Goal: Task Accomplishment & Management: Complete application form

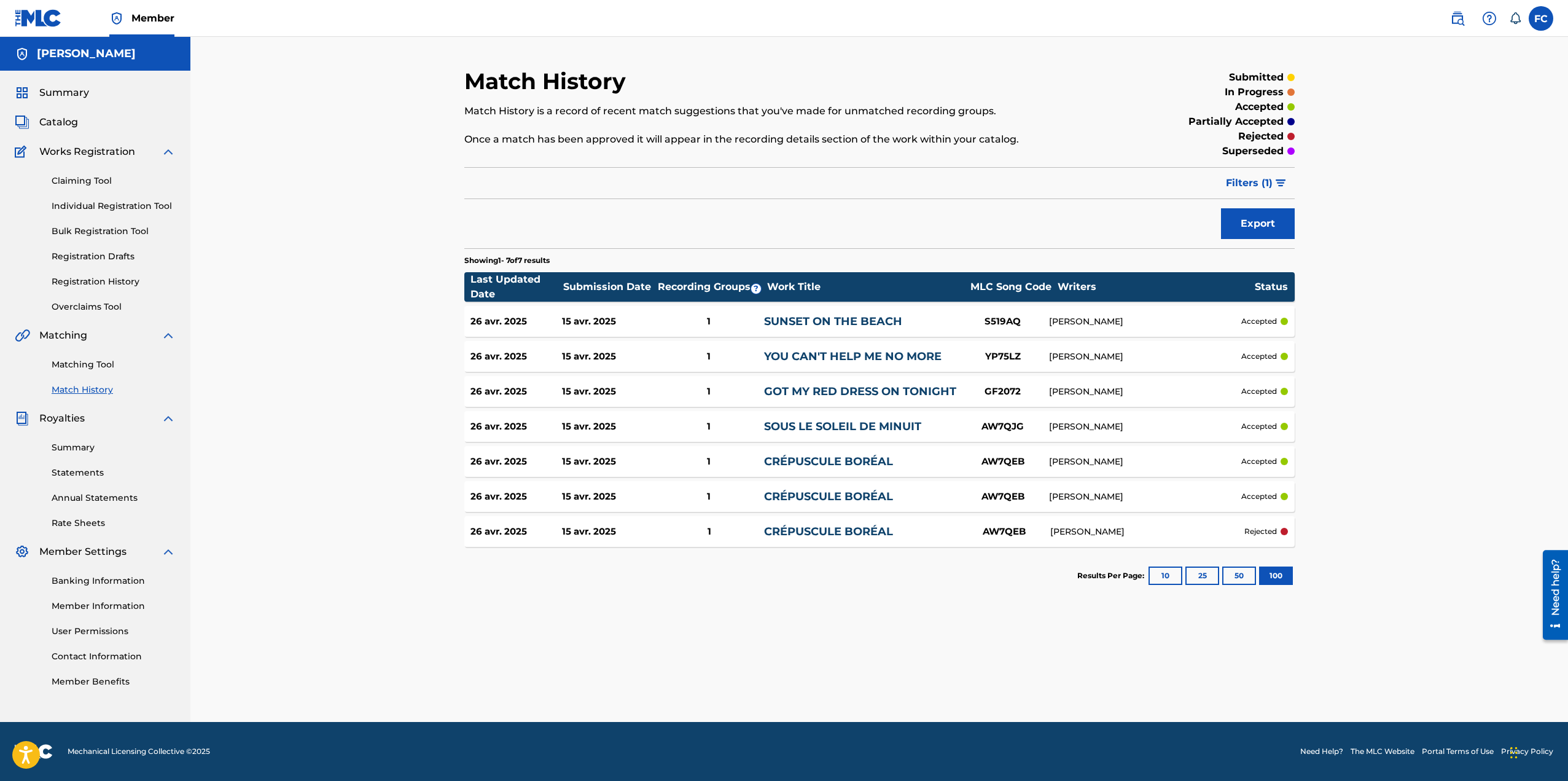
click at [103, 282] on link "Registration History" at bounding box center [113, 281] width 124 height 13
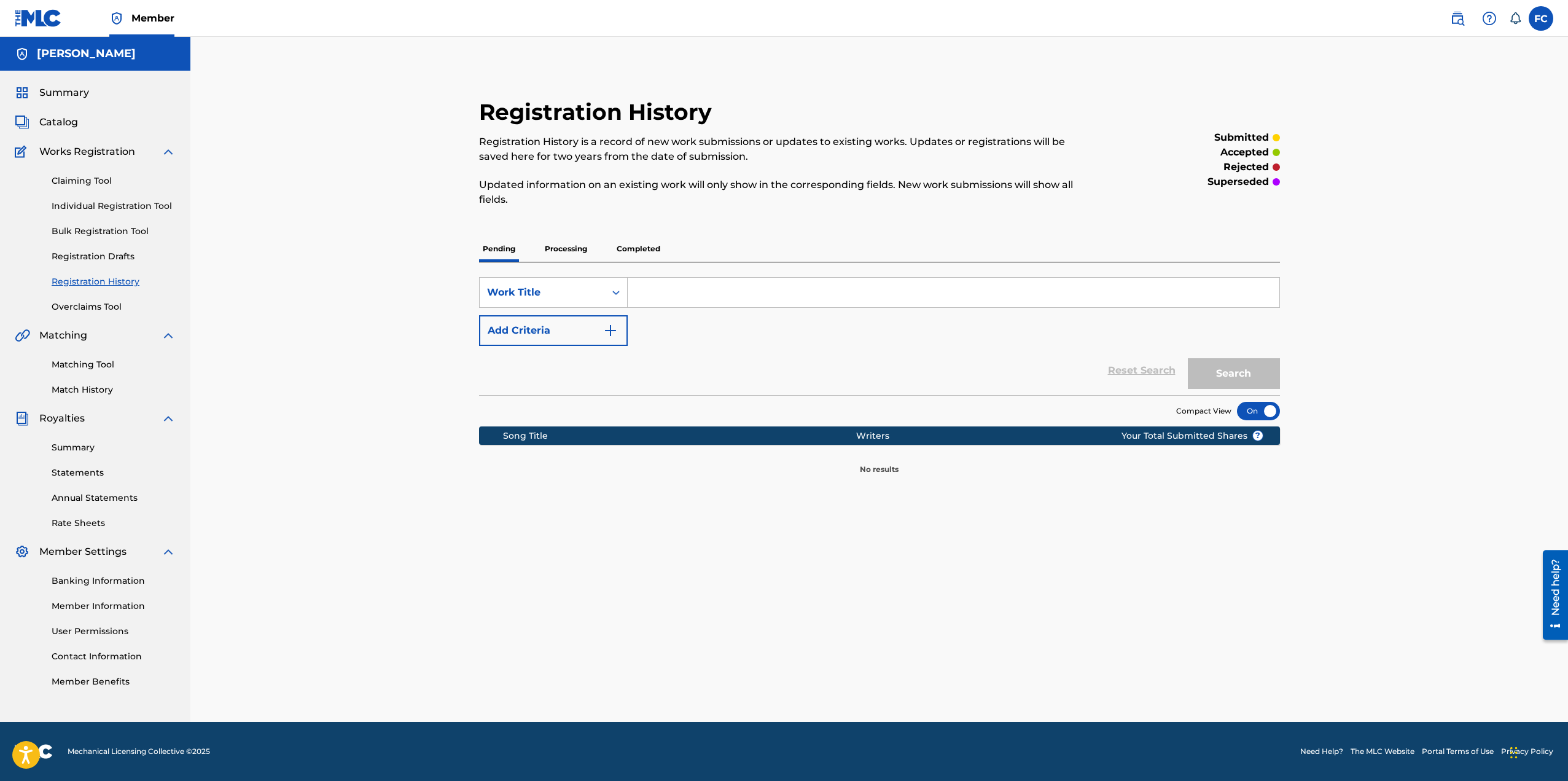
click at [571, 247] on p "Processing" at bounding box center [566, 248] width 50 height 25
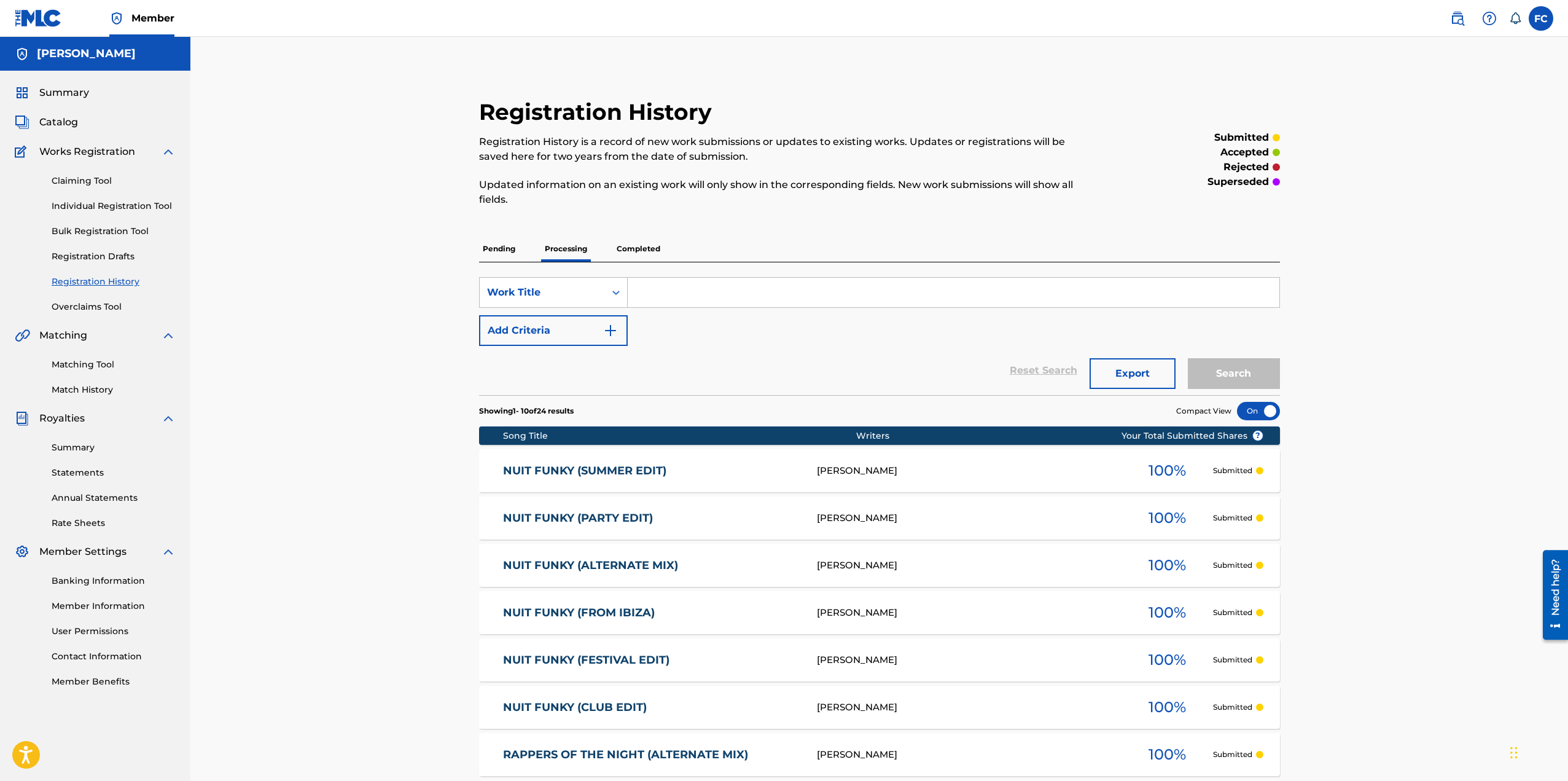
scroll to position [279, 0]
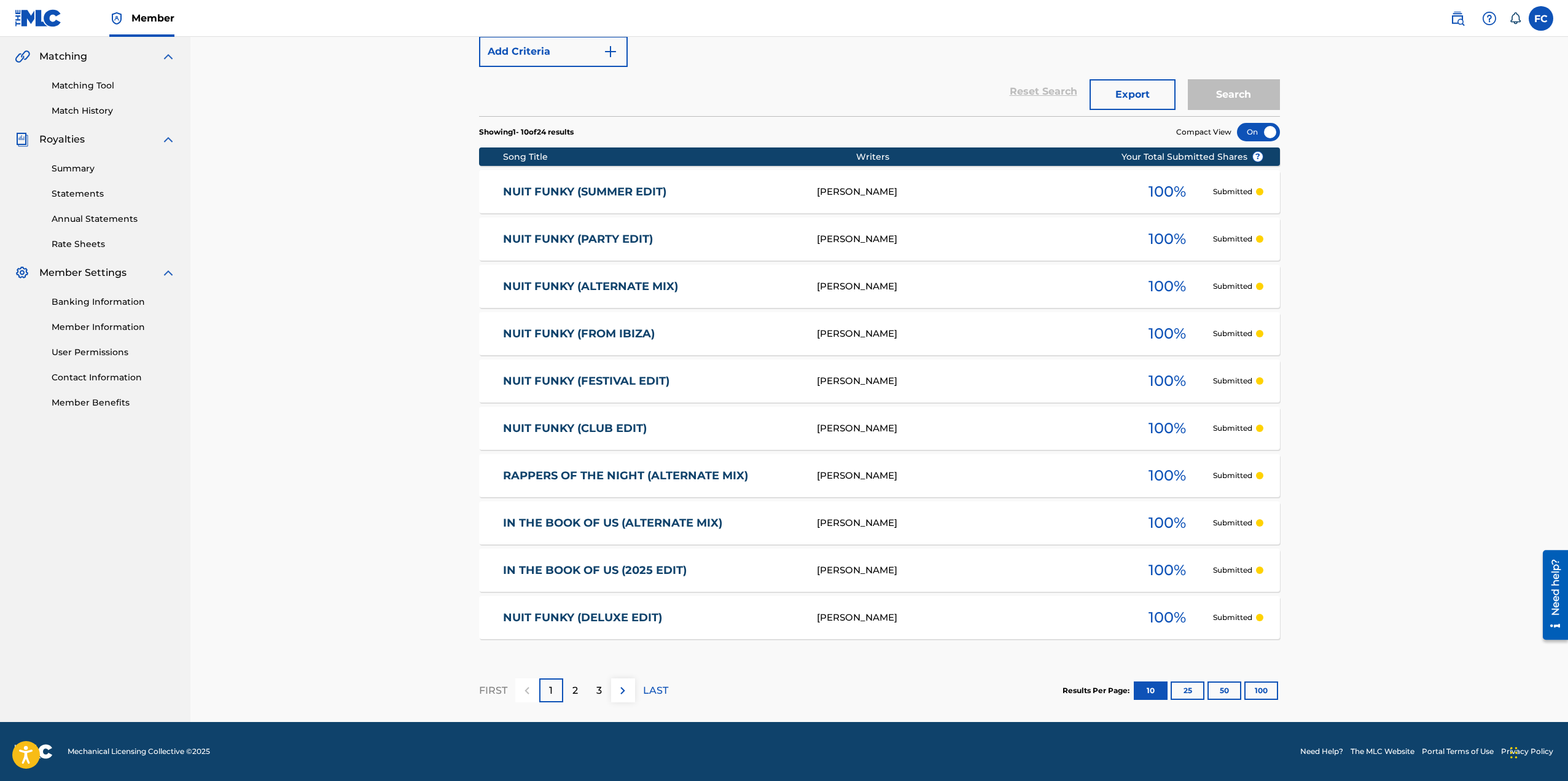
click at [1268, 689] on button "100" at bounding box center [1262, 690] width 34 height 19
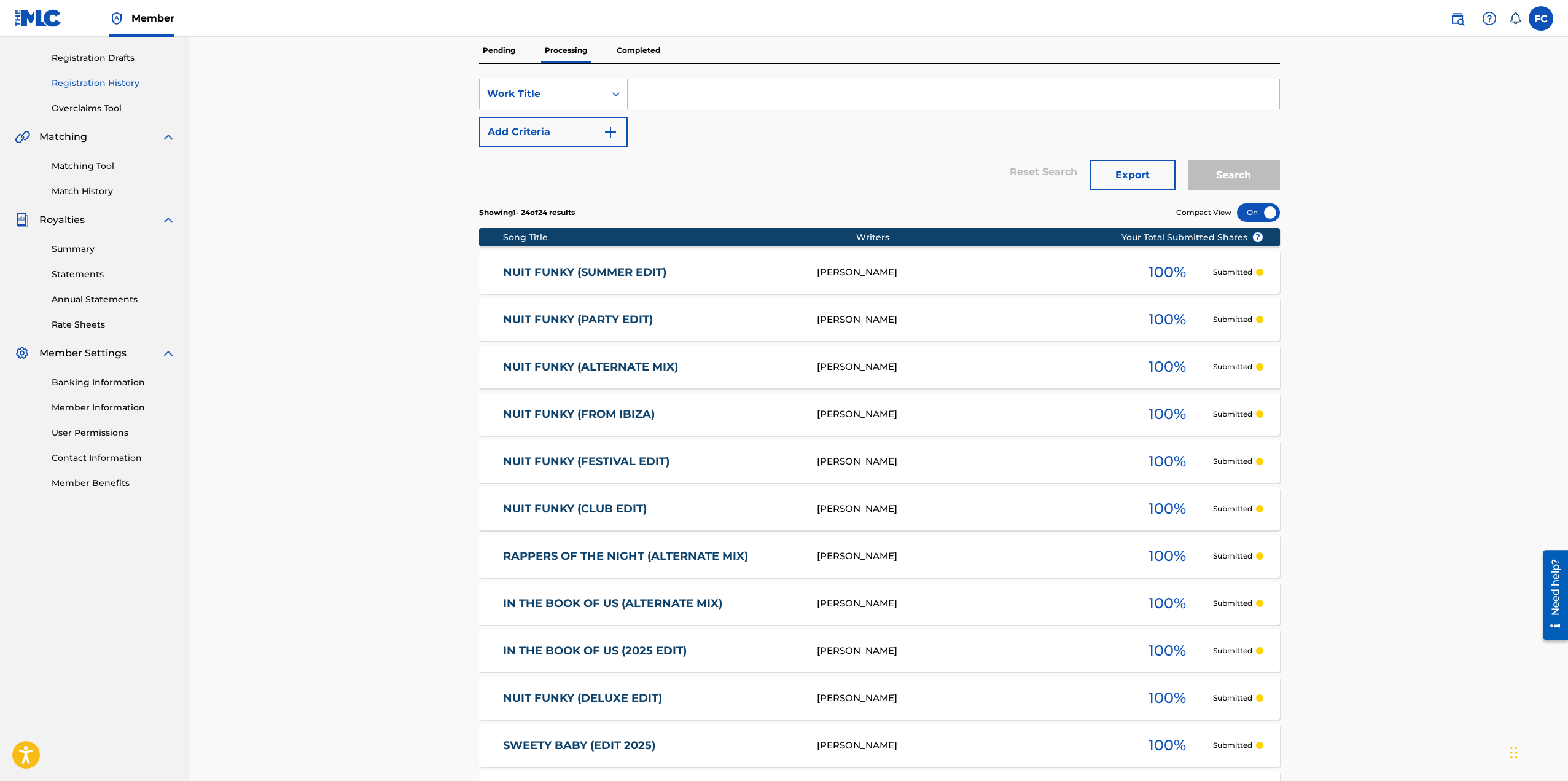
scroll to position [0, 0]
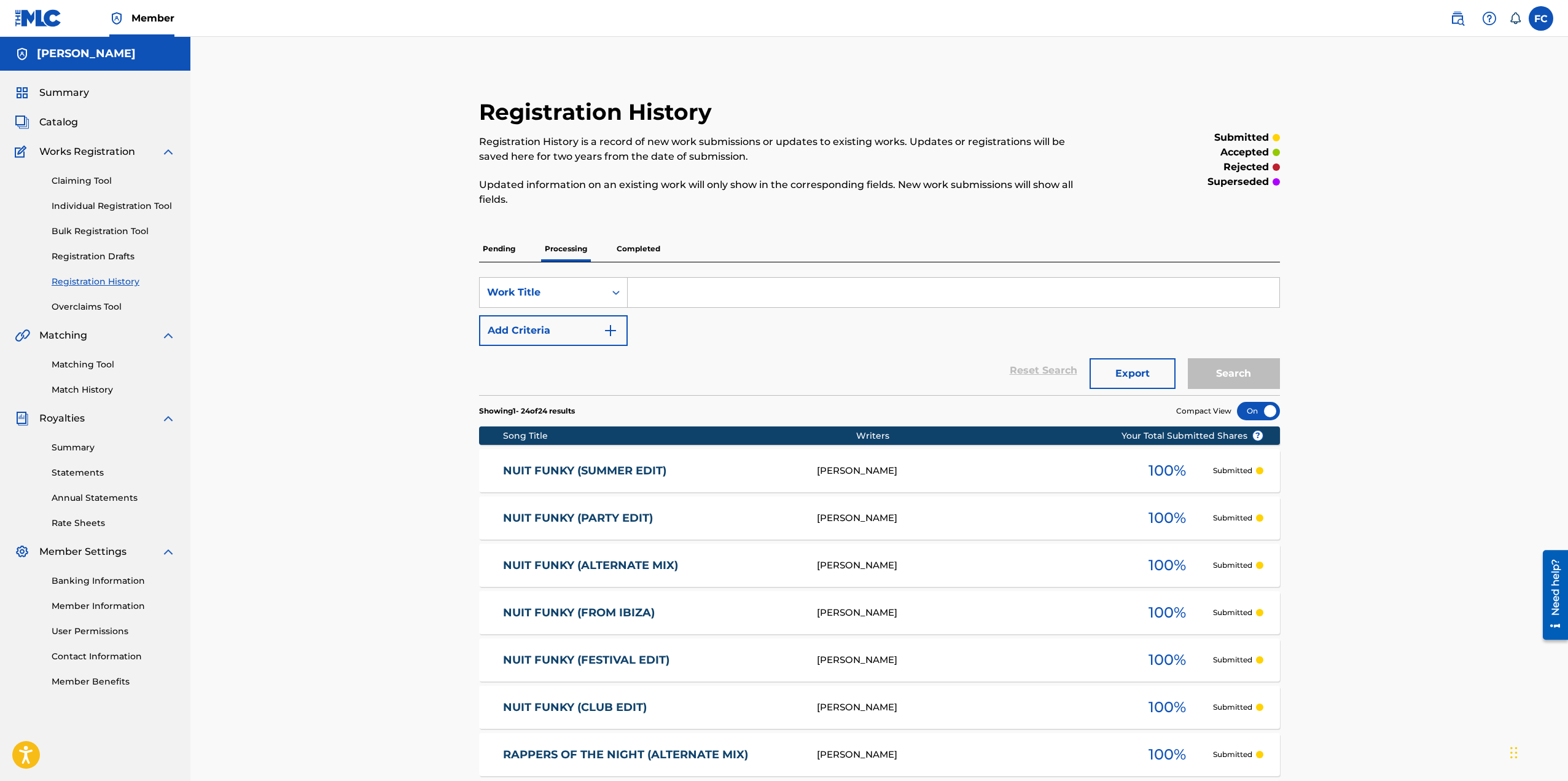
click at [639, 248] on p "Completed" at bounding box center [639, 248] width 51 height 25
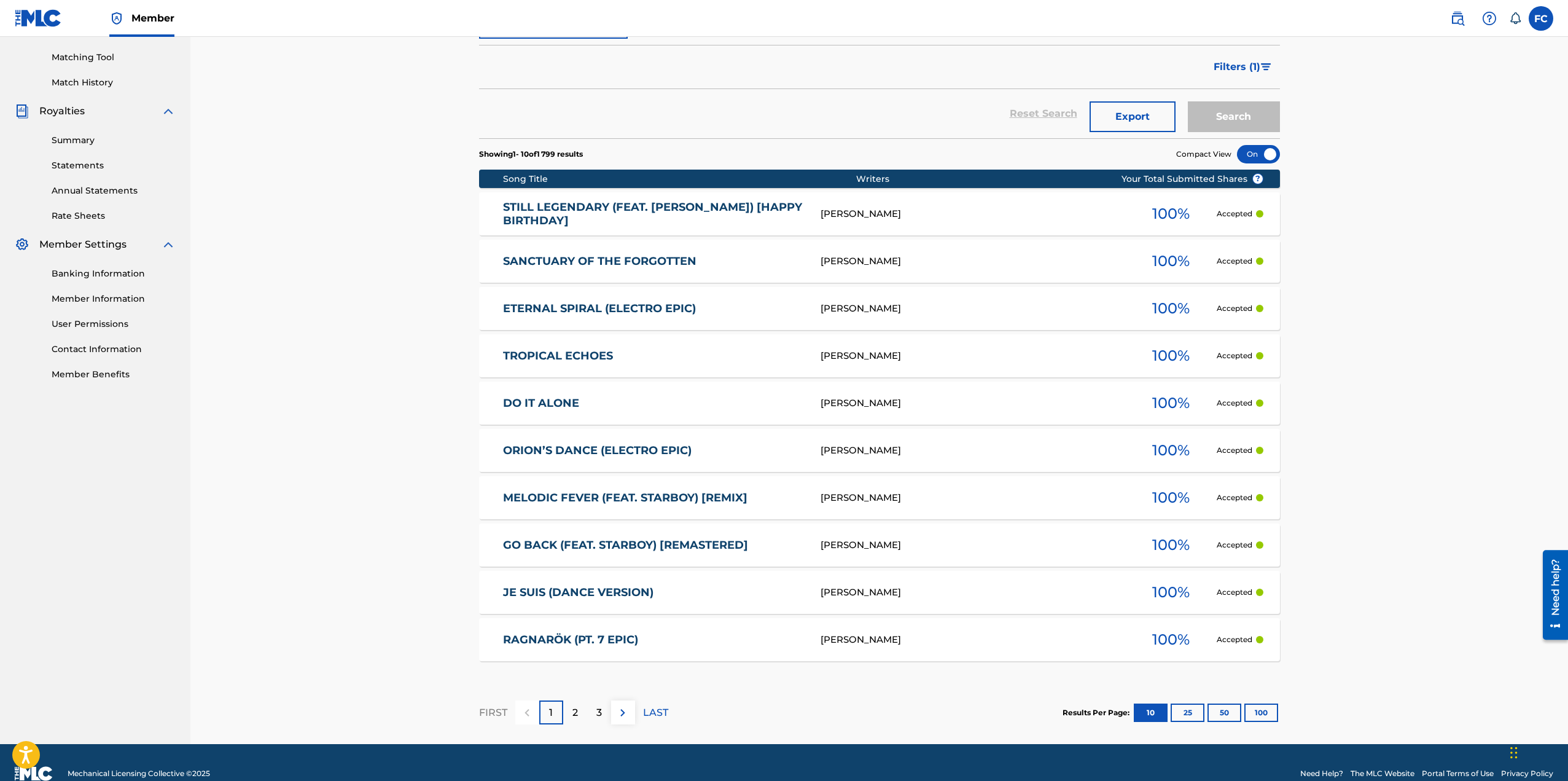
scroll to position [330, 0]
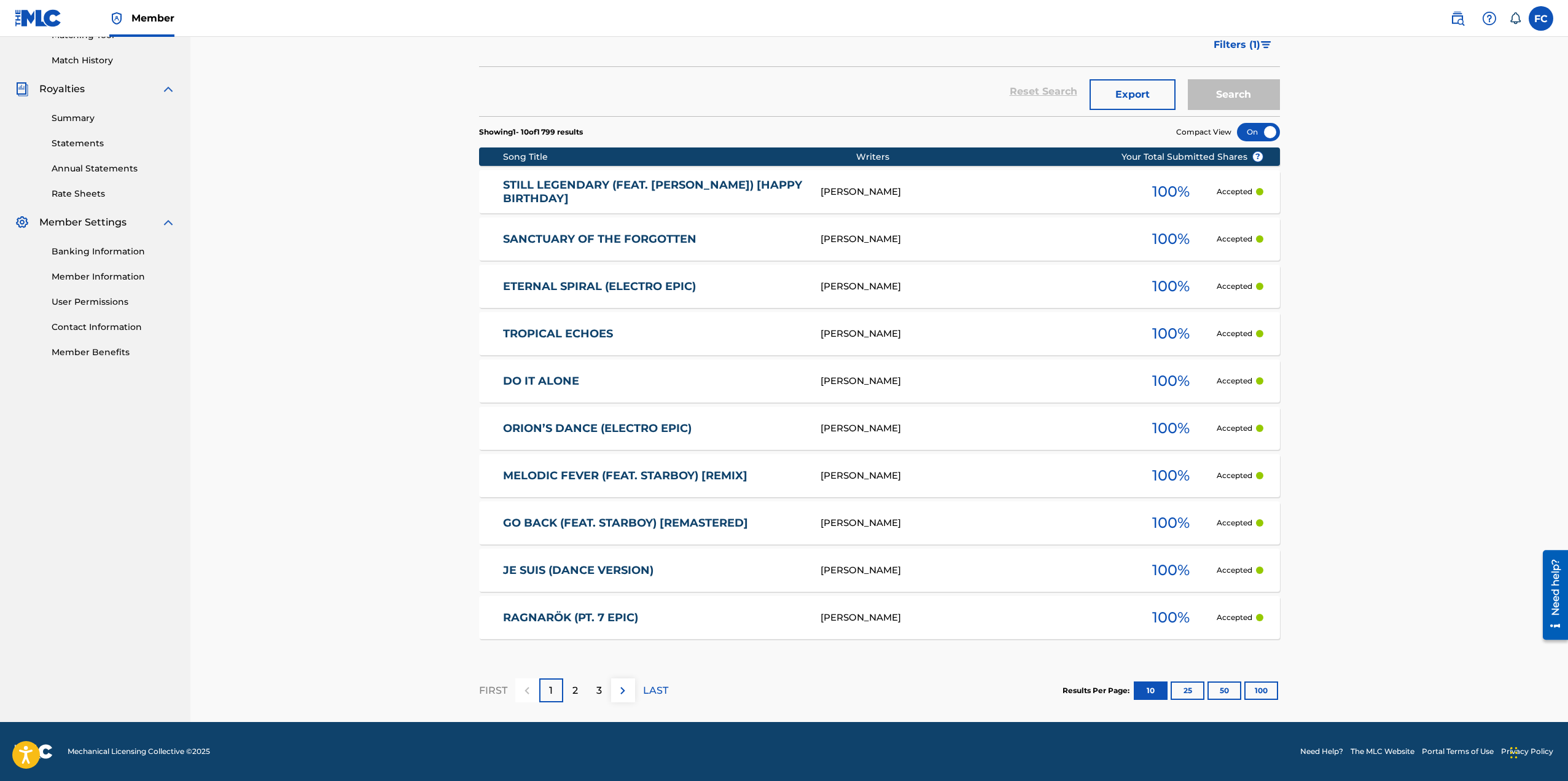
click at [1263, 695] on button "100" at bounding box center [1262, 690] width 34 height 19
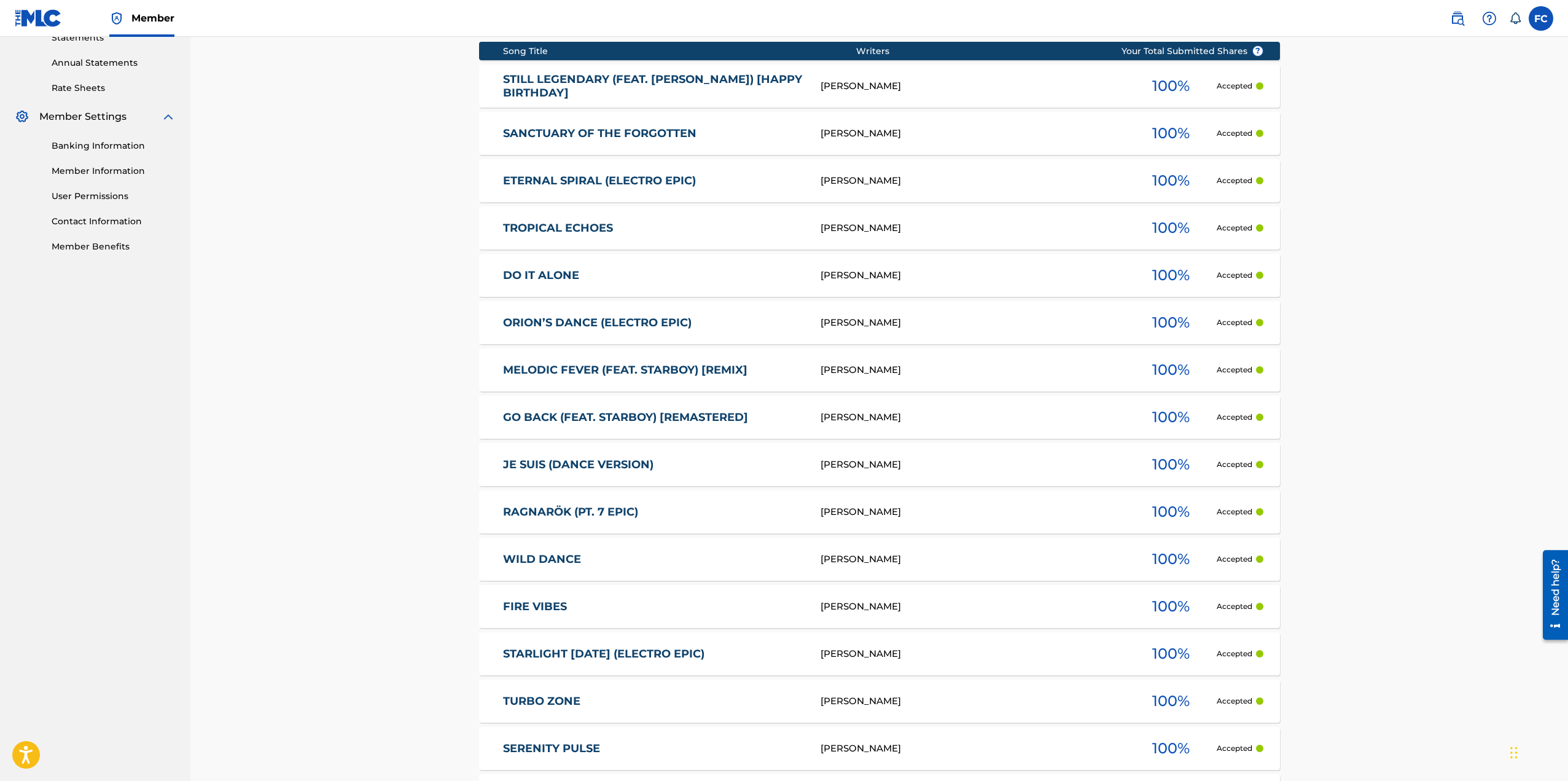
scroll to position [0, 0]
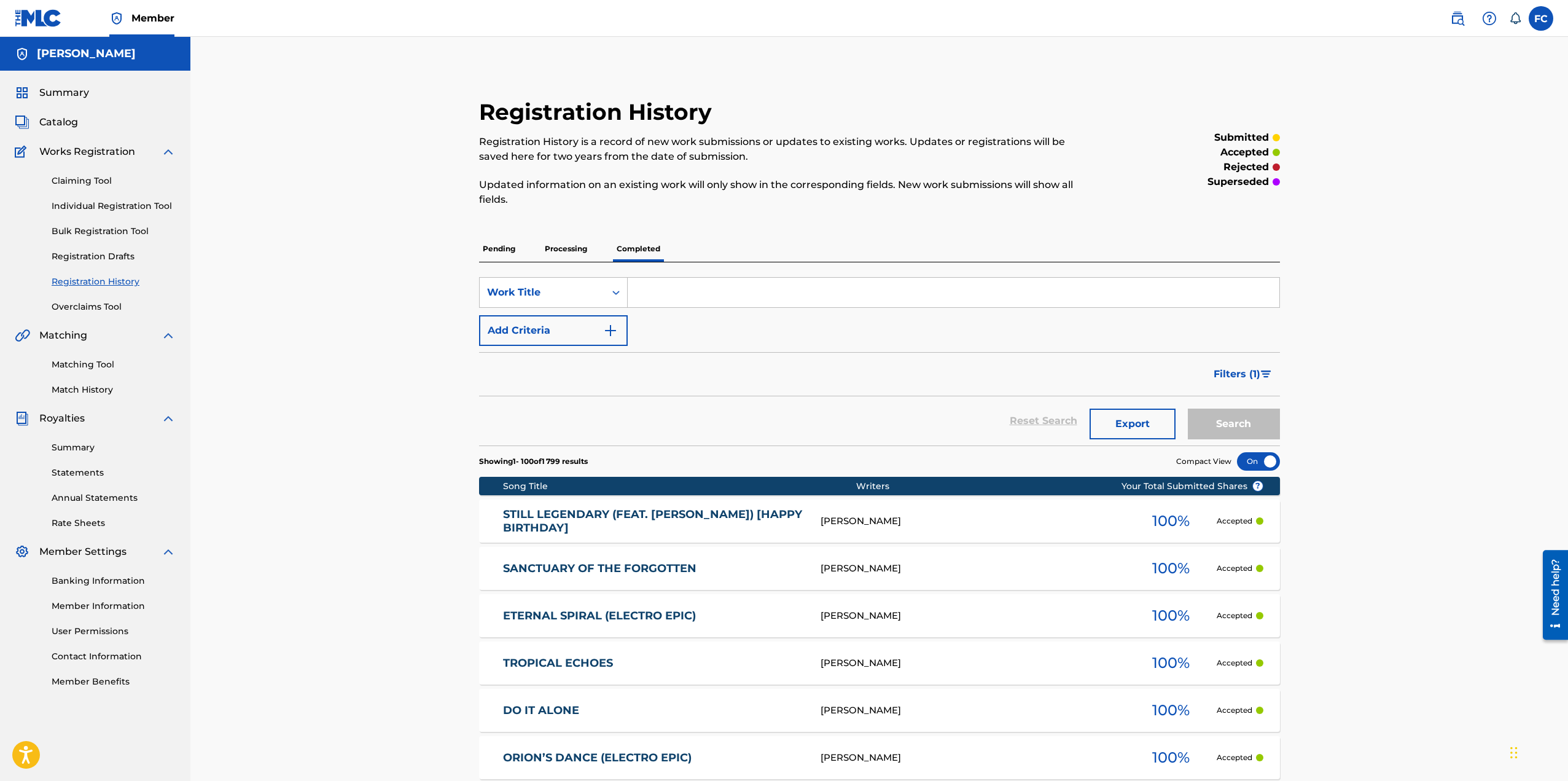
click at [105, 231] on link "Bulk Registration Tool" at bounding box center [113, 231] width 124 height 13
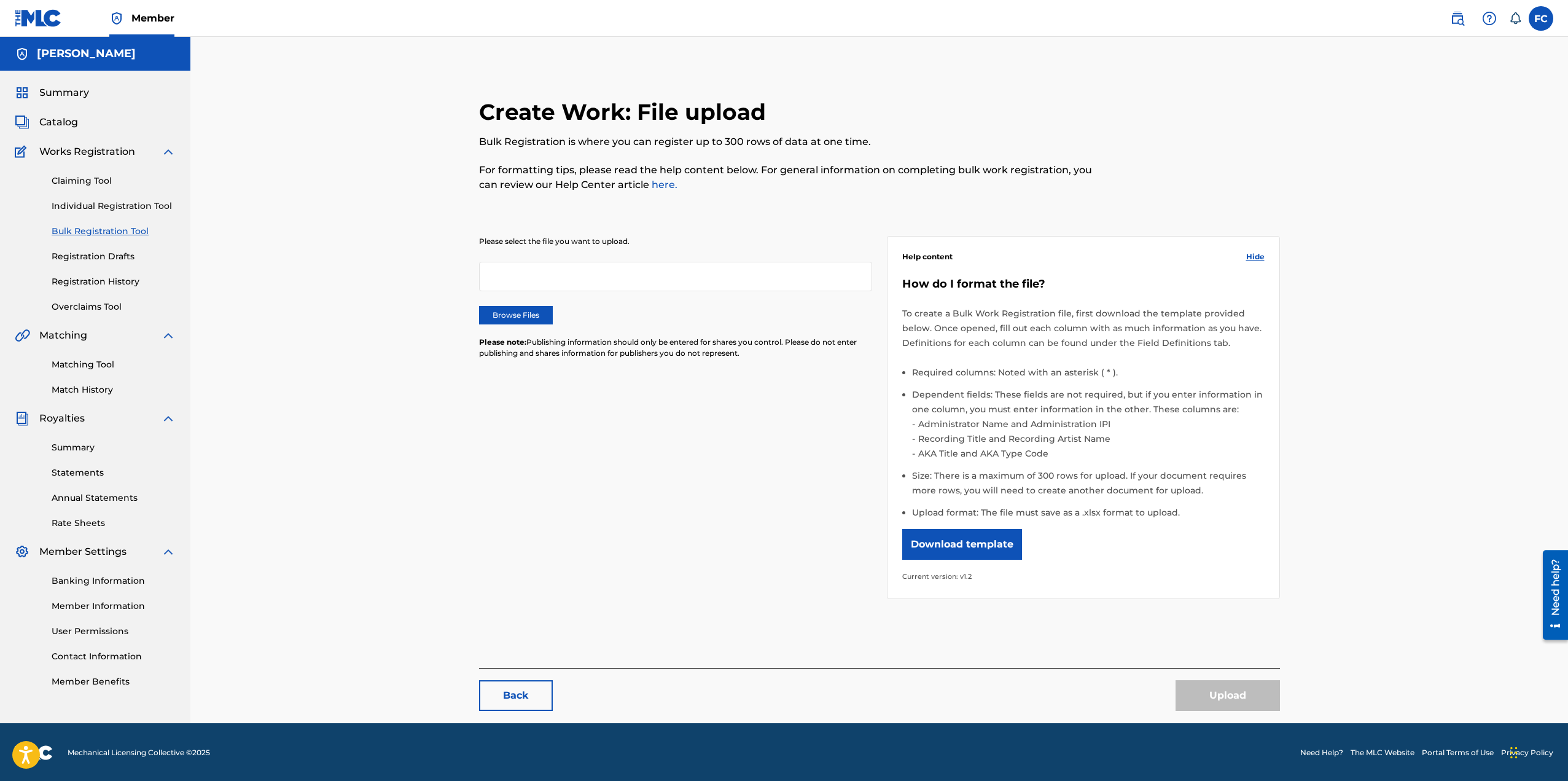
click at [978, 547] on button "Download template" at bounding box center [962, 544] width 120 height 31
click at [1540, 21] on label at bounding box center [1542, 19] width 25 height 25
click at [1542, 19] on input "FC [PERSON_NAME] [PERSON_NAME][EMAIL_ADDRESS][DOMAIN_NAME] Notification Prefere…" at bounding box center [1542, 19] width 0 height 0
click at [1425, 150] on link "Profile" at bounding box center [1421, 153] width 25 height 11
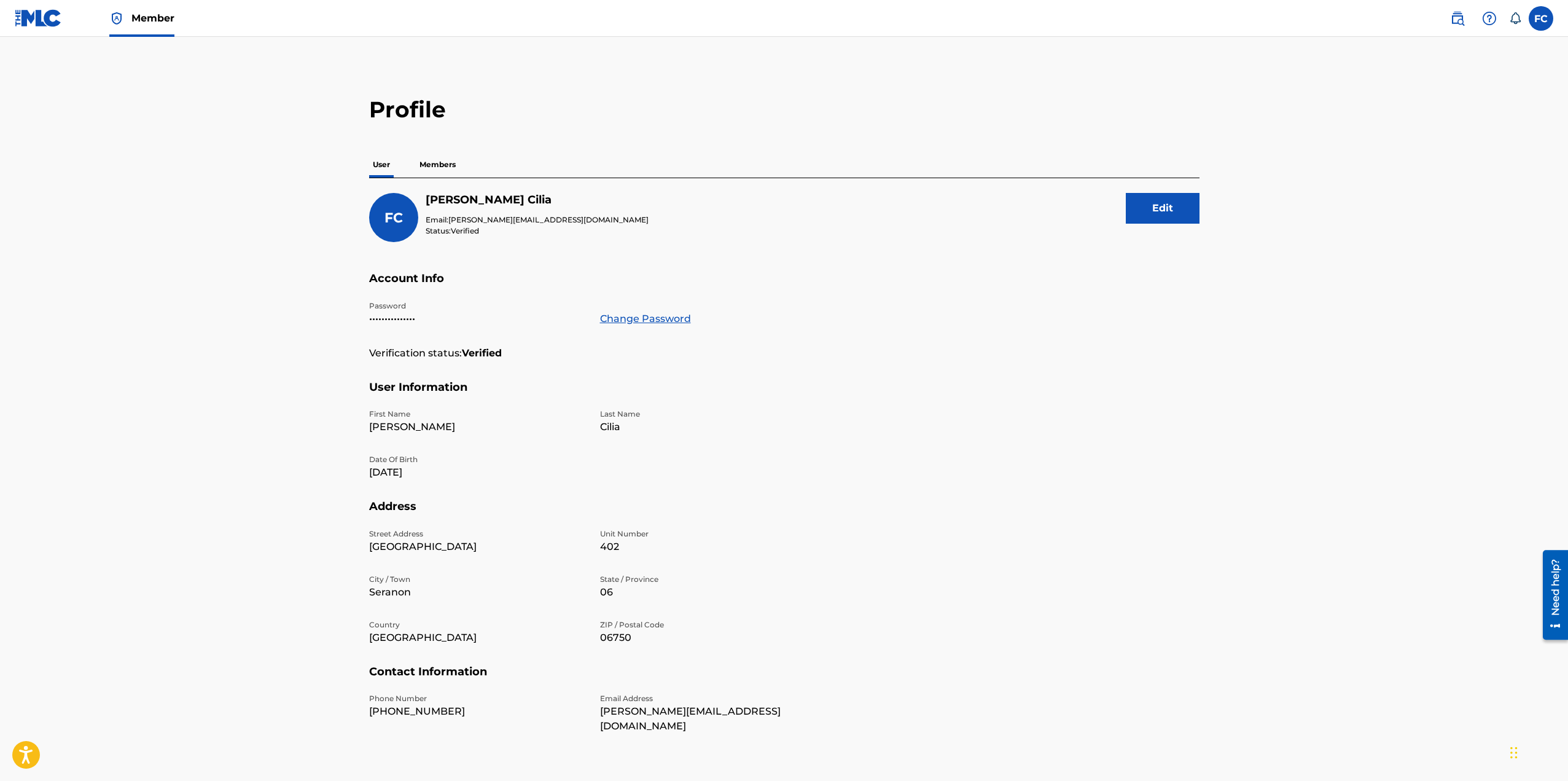
click at [445, 166] on p "Members" at bounding box center [437, 164] width 43 height 25
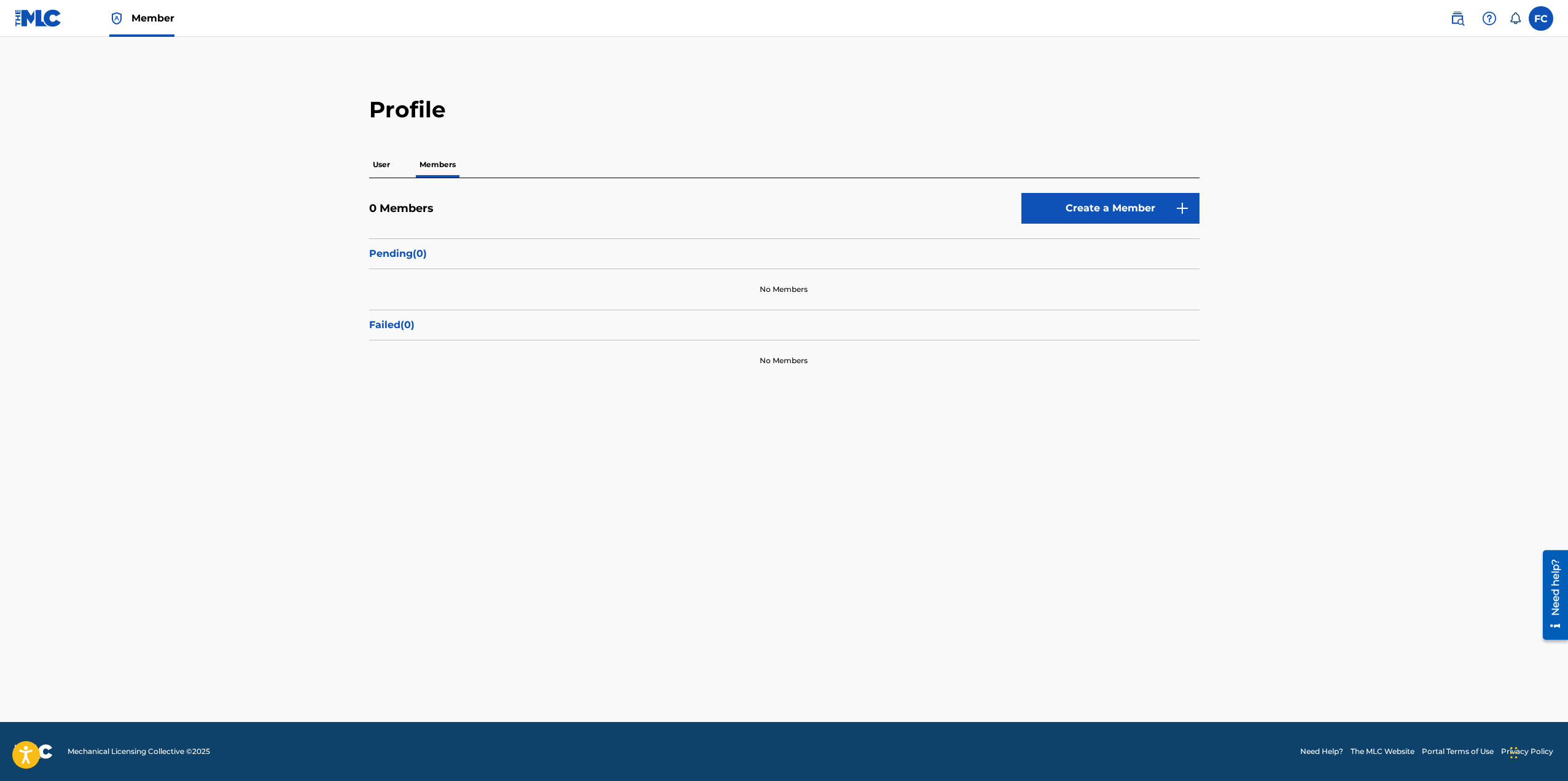
click at [1542, 13] on label at bounding box center [1542, 19] width 25 height 25
click at [1542, 19] on input "FC [PERSON_NAME] [PERSON_NAME][EMAIL_ADDRESS][DOMAIN_NAME] Notification Prefere…" at bounding box center [1542, 19] width 0 height 0
click at [1423, 154] on link "Profile" at bounding box center [1421, 153] width 25 height 11
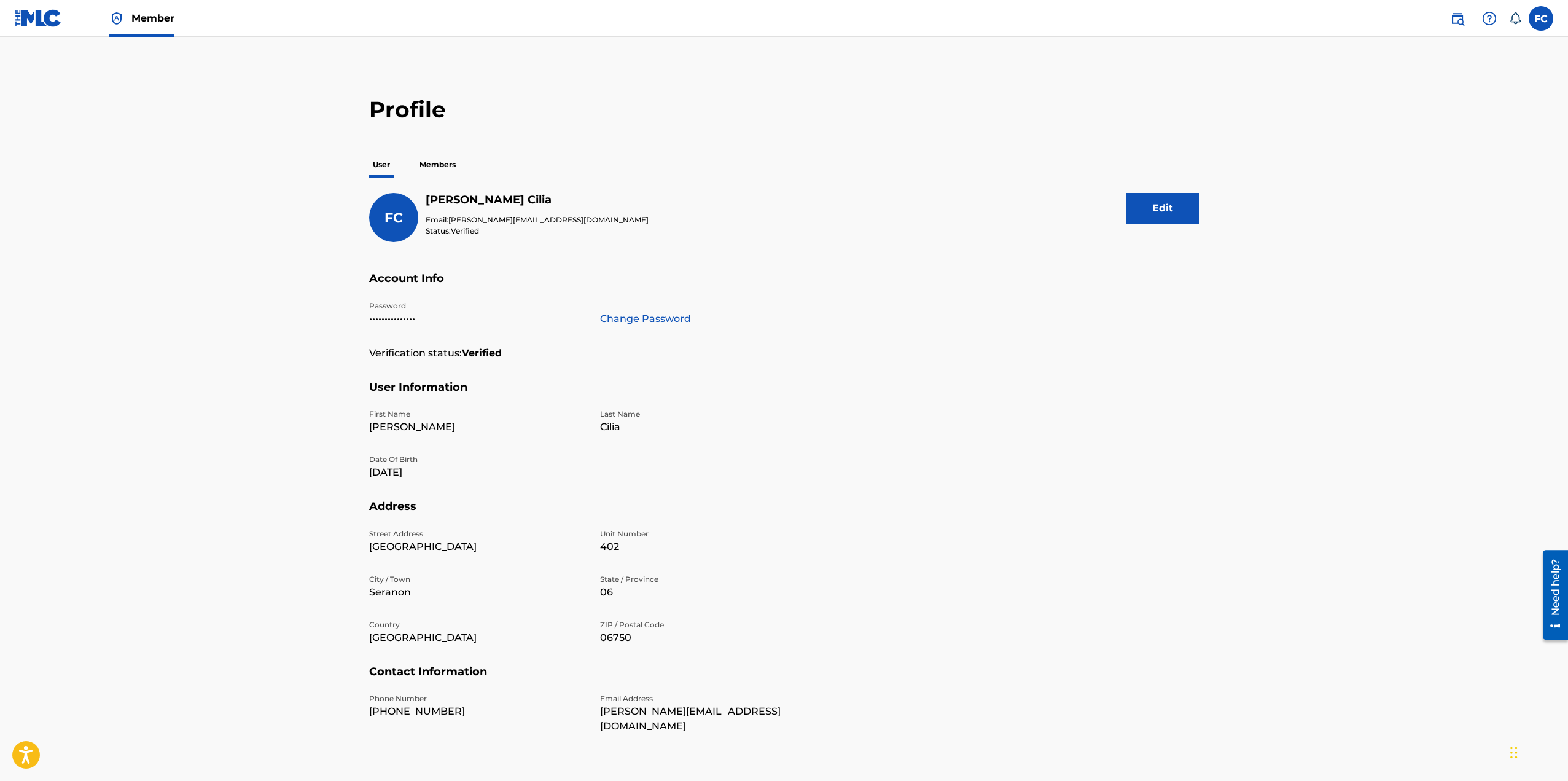
click at [145, 21] on span "Member" at bounding box center [153, 18] width 43 height 14
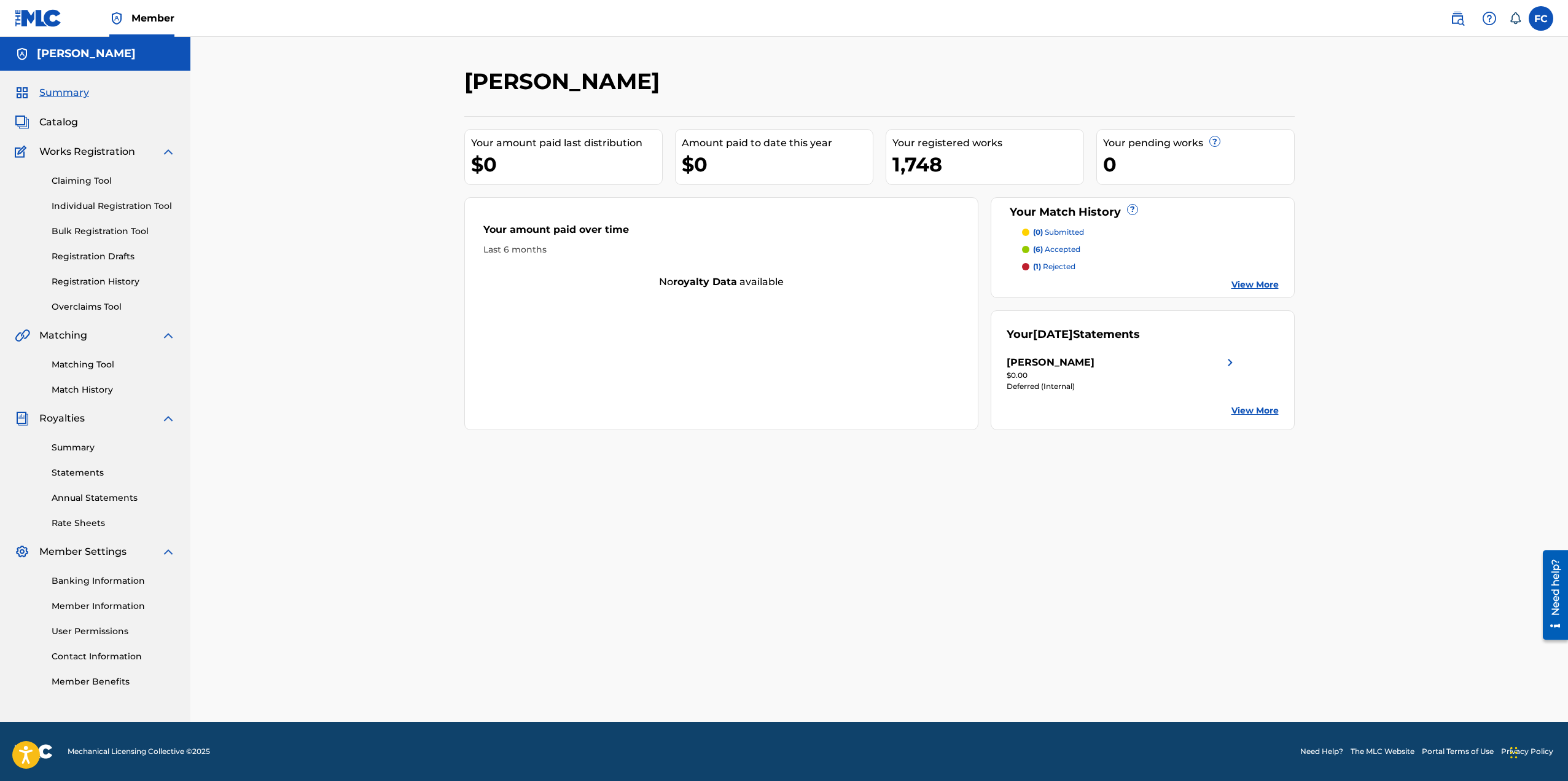
click at [57, 87] on span "Summary" at bounding box center [64, 93] width 50 height 15
click at [57, 89] on span "Summary" at bounding box center [64, 93] width 50 height 15
click at [111, 606] on link "Member Information" at bounding box center [113, 606] width 124 height 13
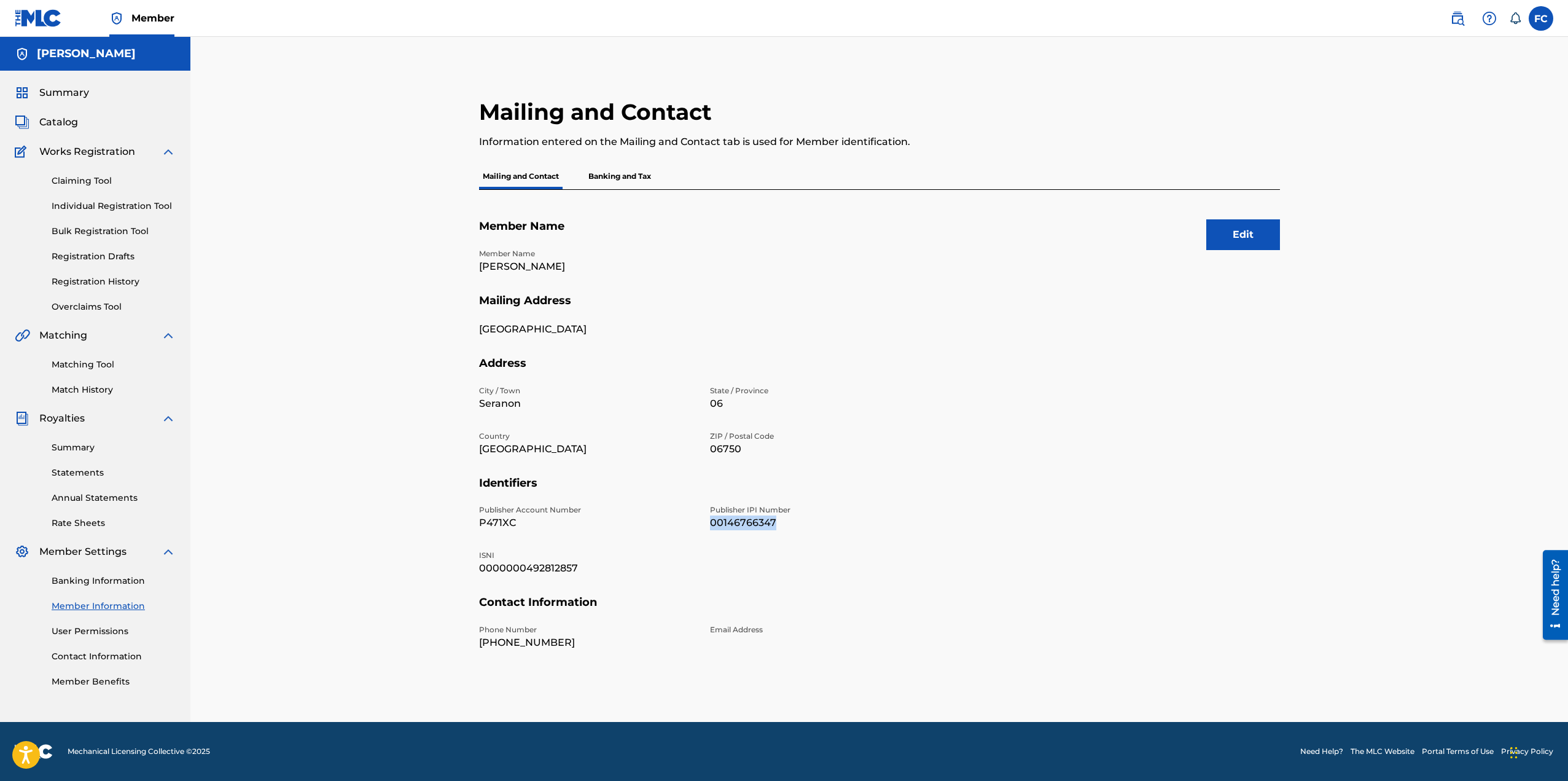
drag, startPoint x: 777, startPoint y: 520, endPoint x: 713, endPoint y: 521, distance: 64.0
click at [713, 521] on p "00146766347" at bounding box center [818, 523] width 216 height 15
copy p "00146766347"
click at [616, 178] on p "Banking and Tax" at bounding box center [620, 176] width 70 height 25
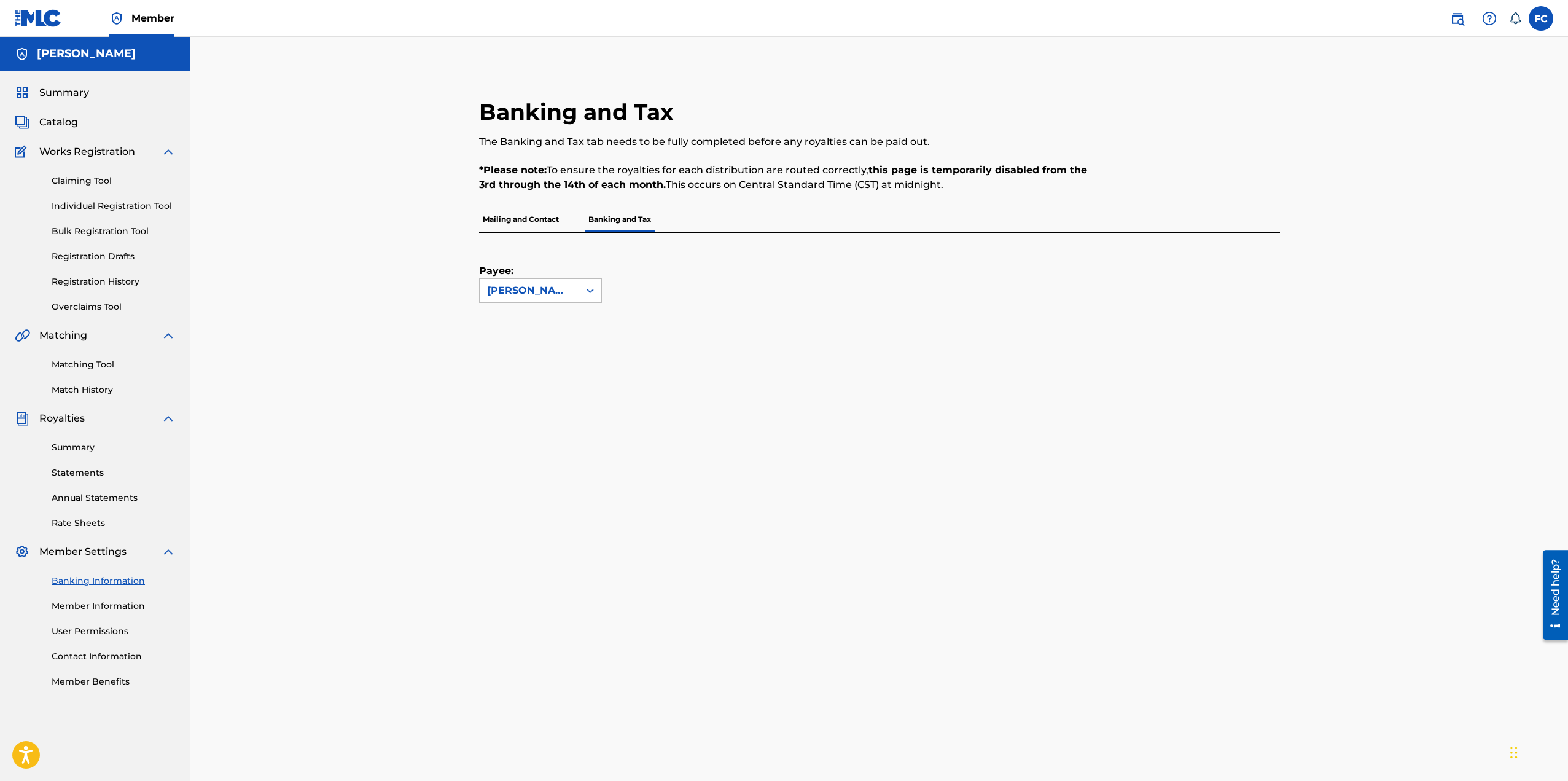
click at [535, 216] on p "Mailing and Contact" at bounding box center [520, 219] width 83 height 25
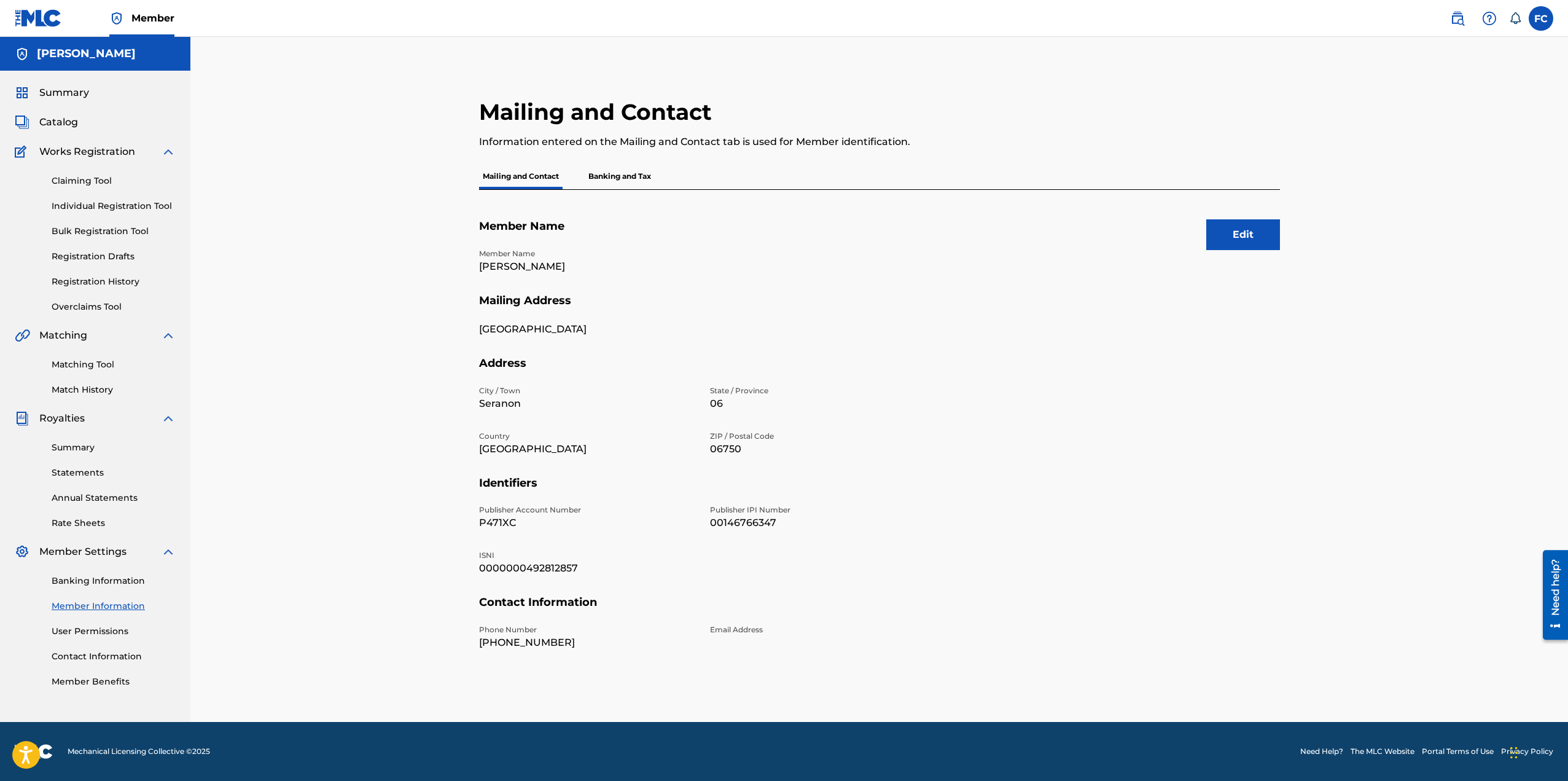
click at [98, 628] on link "User Permissions" at bounding box center [113, 631] width 124 height 13
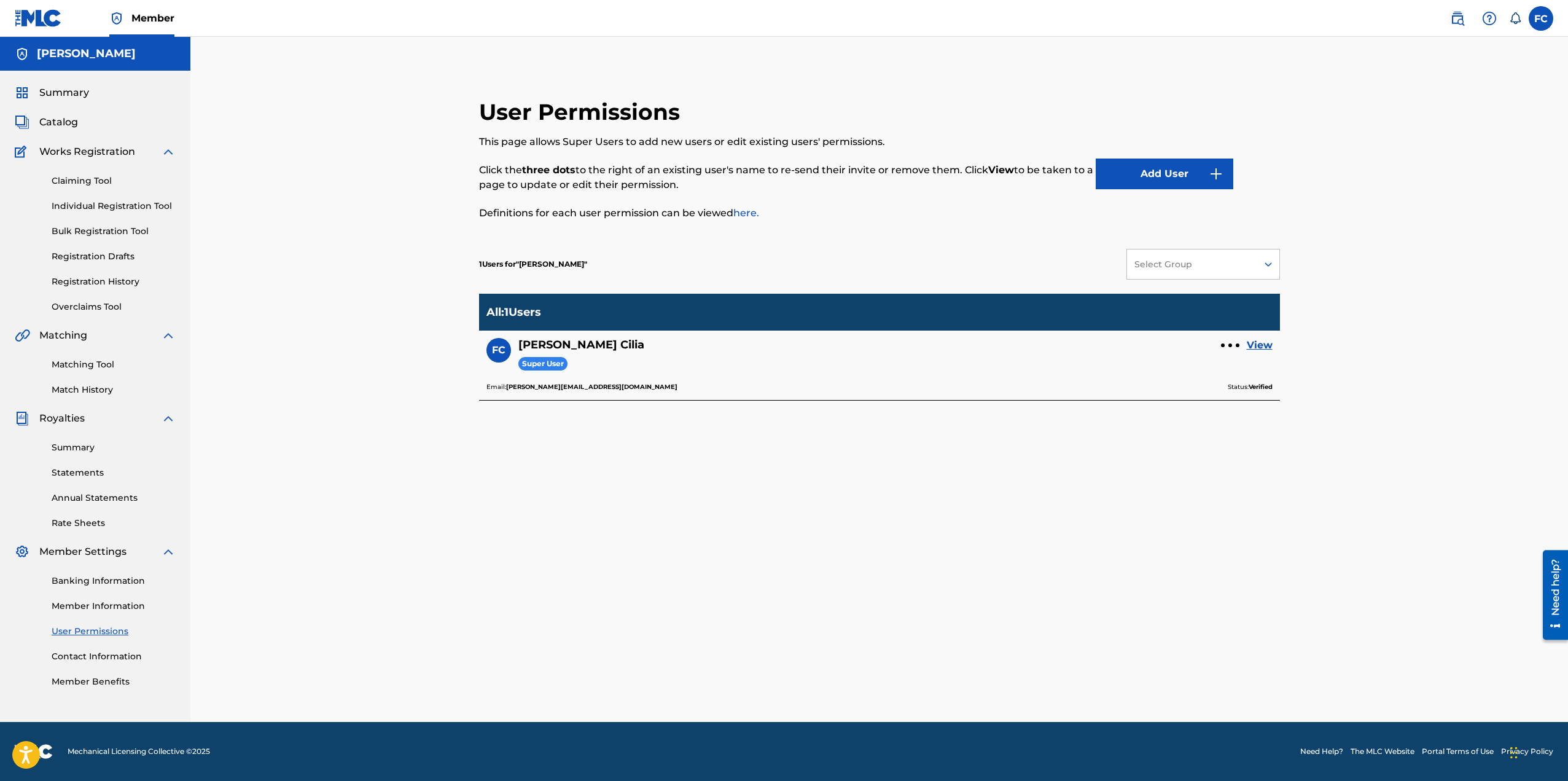
click at [1256, 344] on link "View" at bounding box center [1259, 346] width 26 height 15
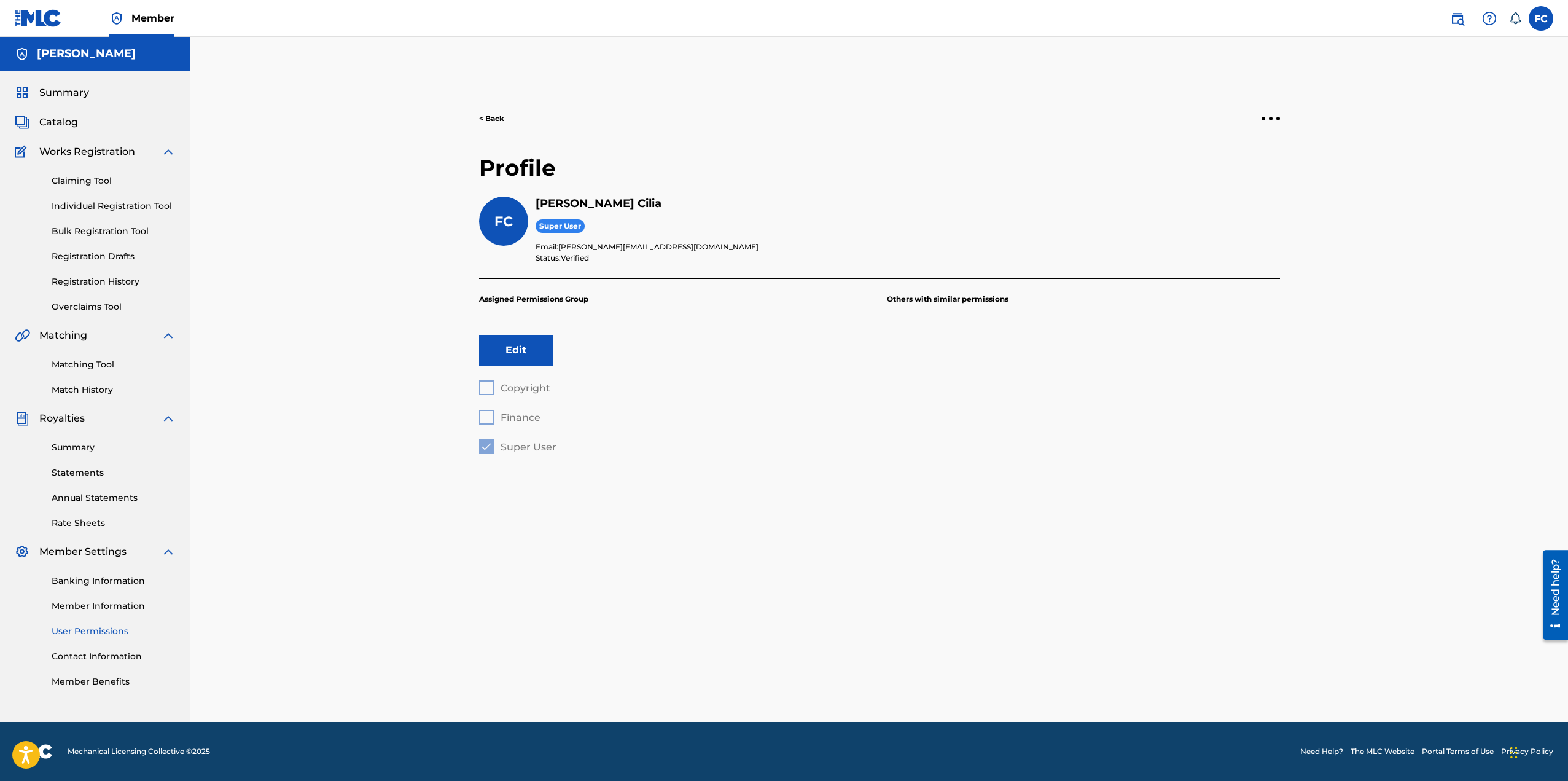
click at [489, 390] on div "Copyright Finance Super User" at bounding box center [675, 417] width 393 height 74
click at [89, 681] on link "Member Benefits" at bounding box center [113, 682] width 124 height 13
click at [94, 653] on link "Contact Information" at bounding box center [113, 656] width 124 height 13
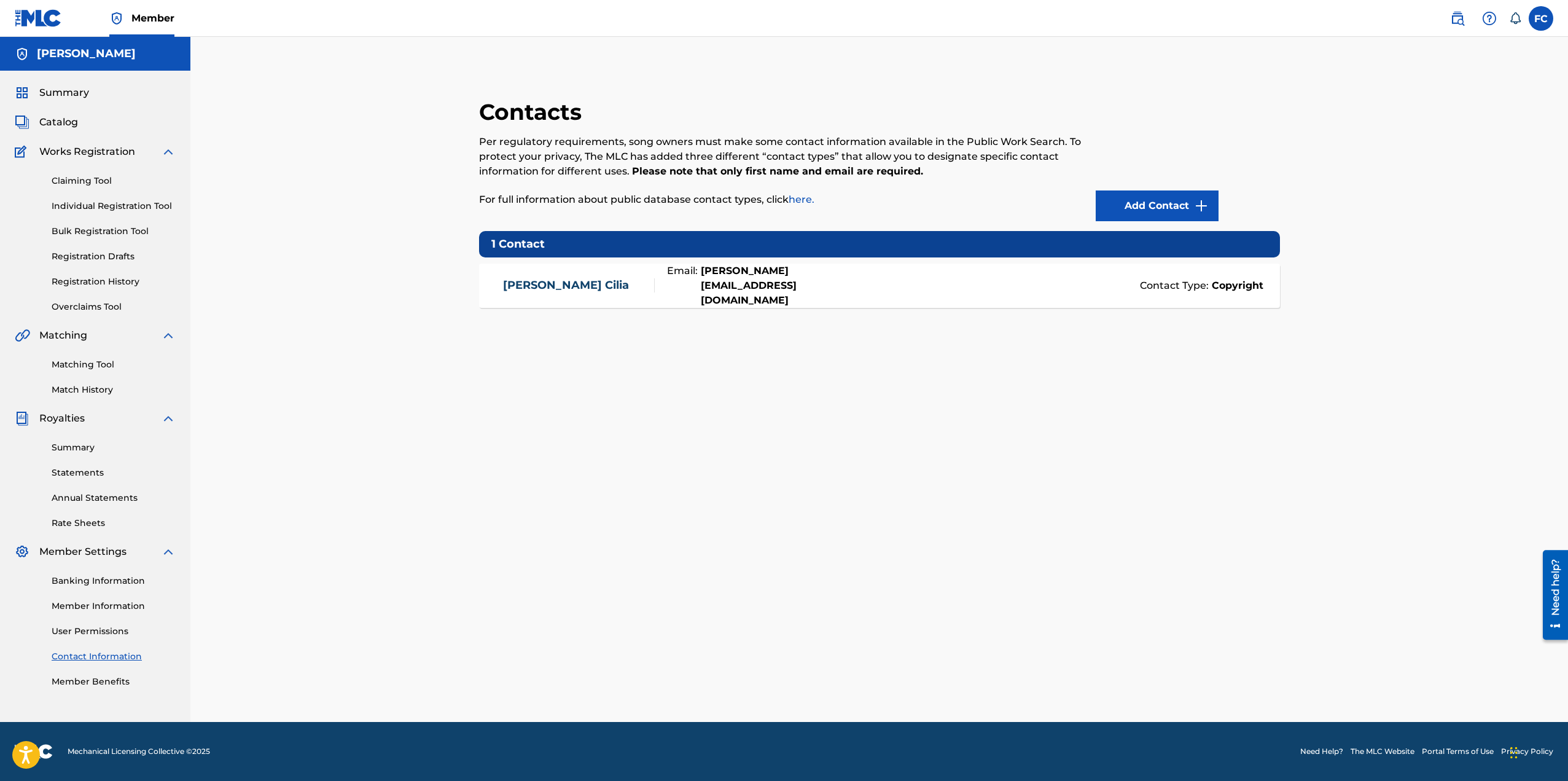
click at [550, 285] on link "[PERSON_NAME]" at bounding box center [566, 285] width 126 height 14
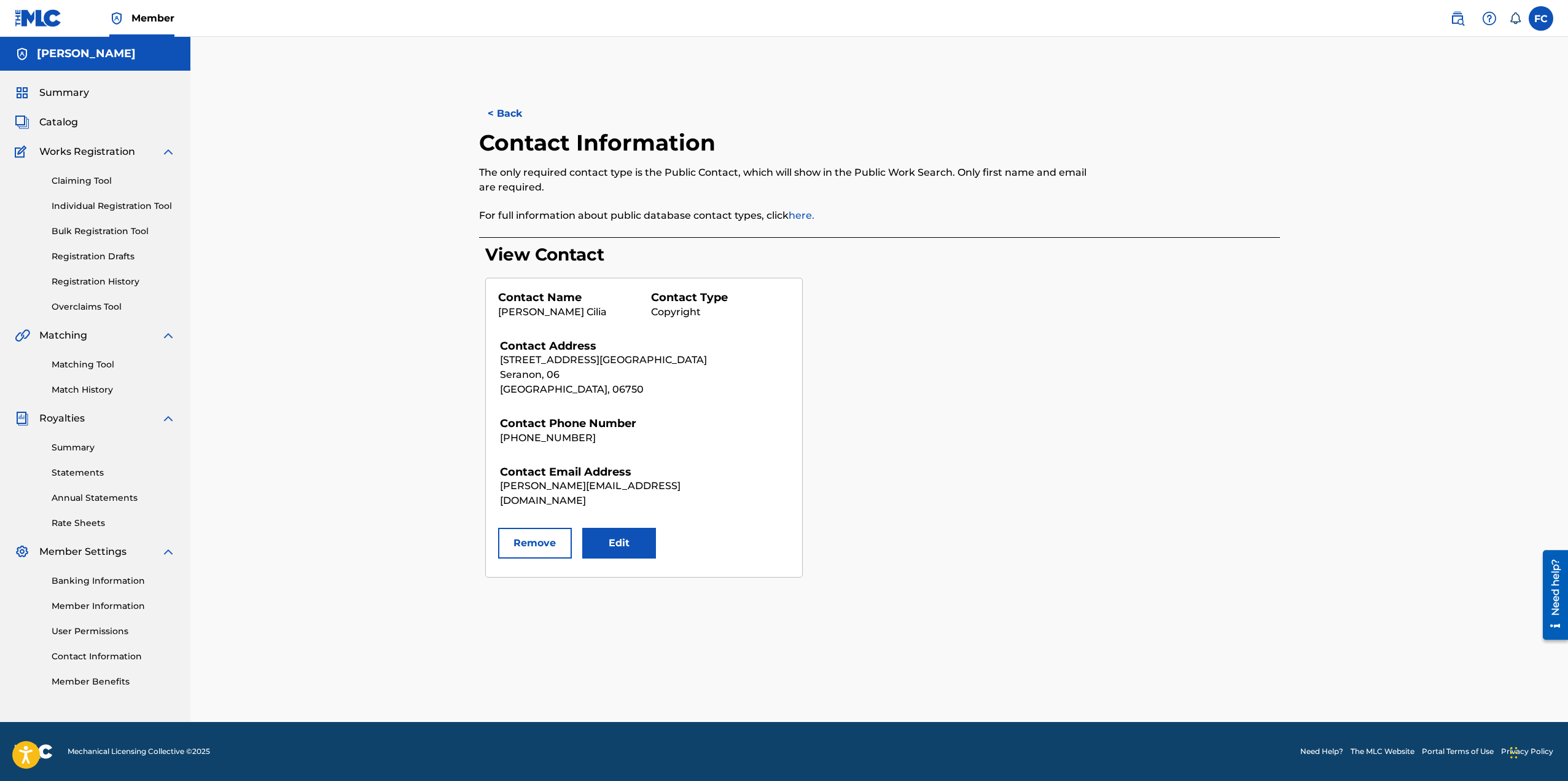
click at [115, 603] on link "Member Information" at bounding box center [113, 606] width 124 height 13
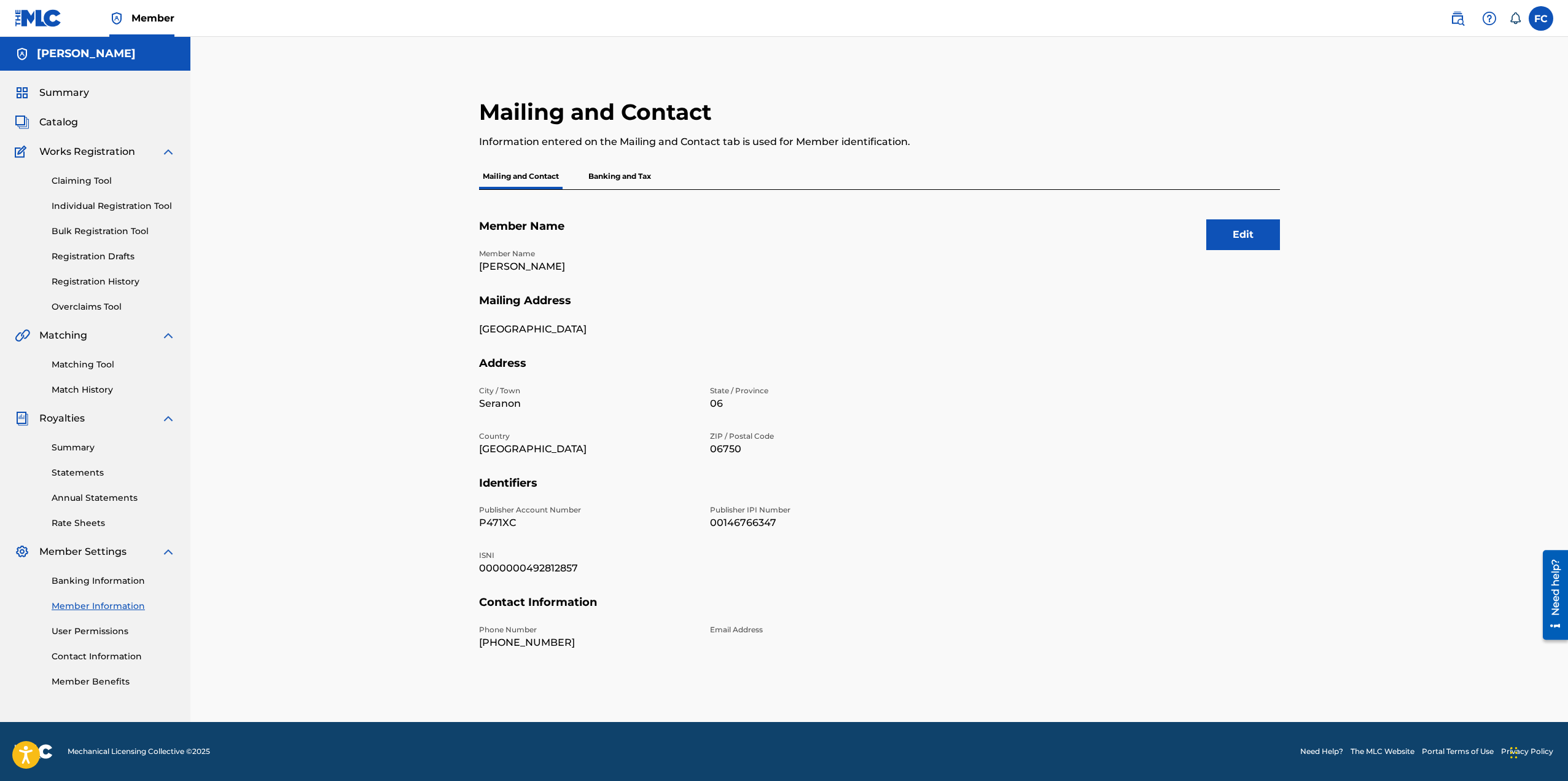
click at [108, 577] on link "Banking Information" at bounding box center [113, 581] width 124 height 13
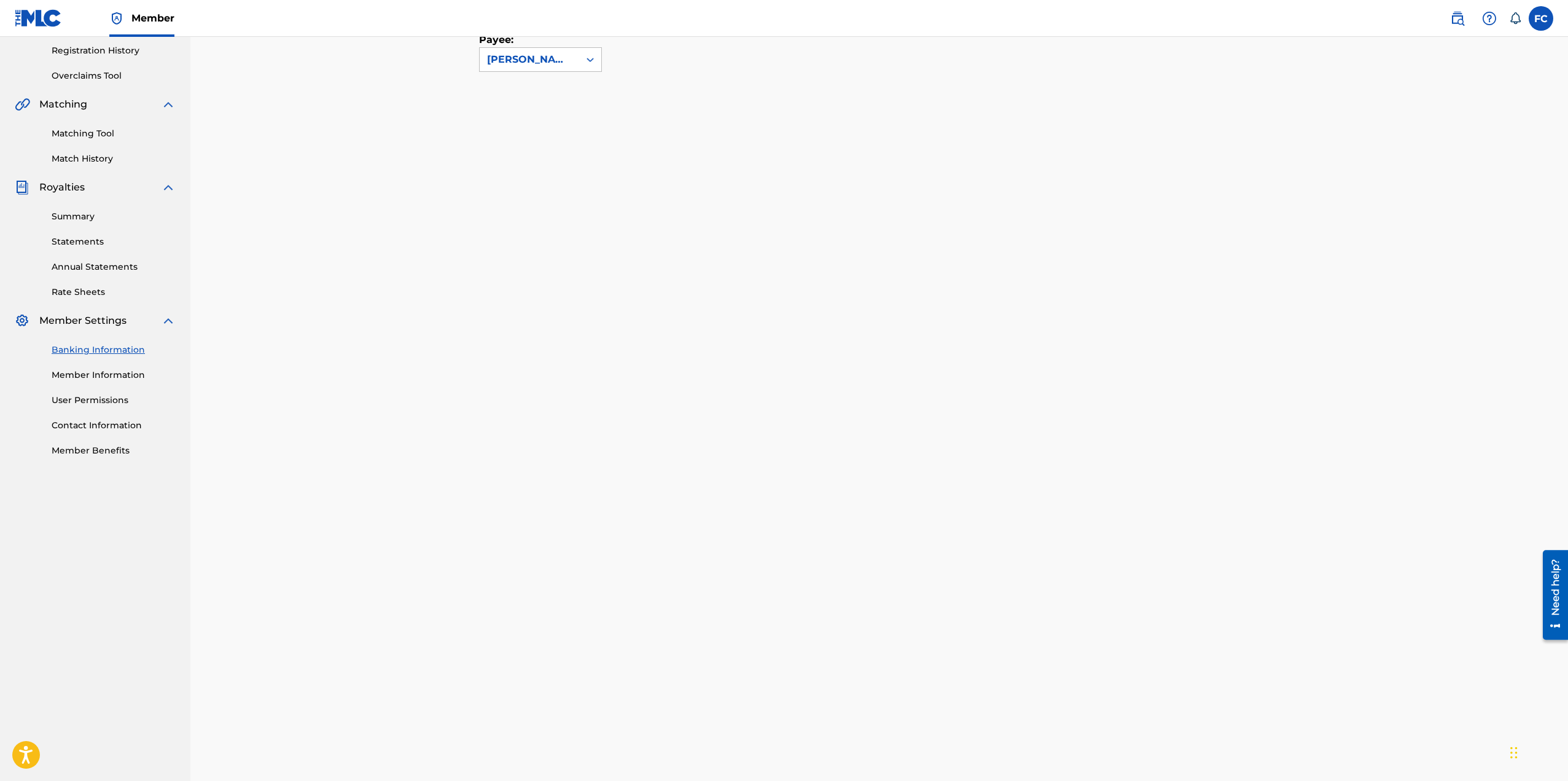
scroll to position [108, 0]
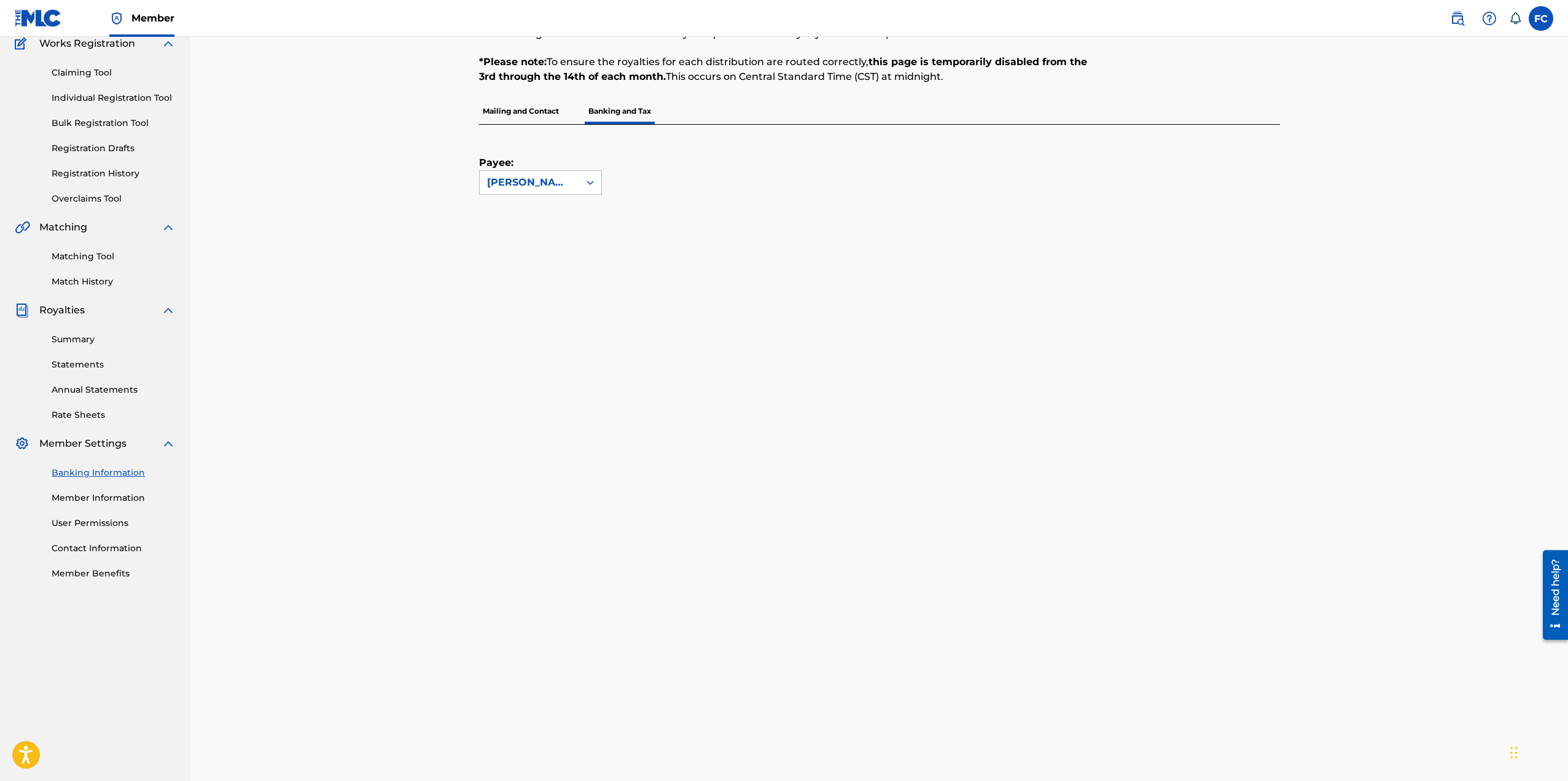
click at [85, 410] on link "Rate Sheets" at bounding box center [113, 415] width 124 height 13
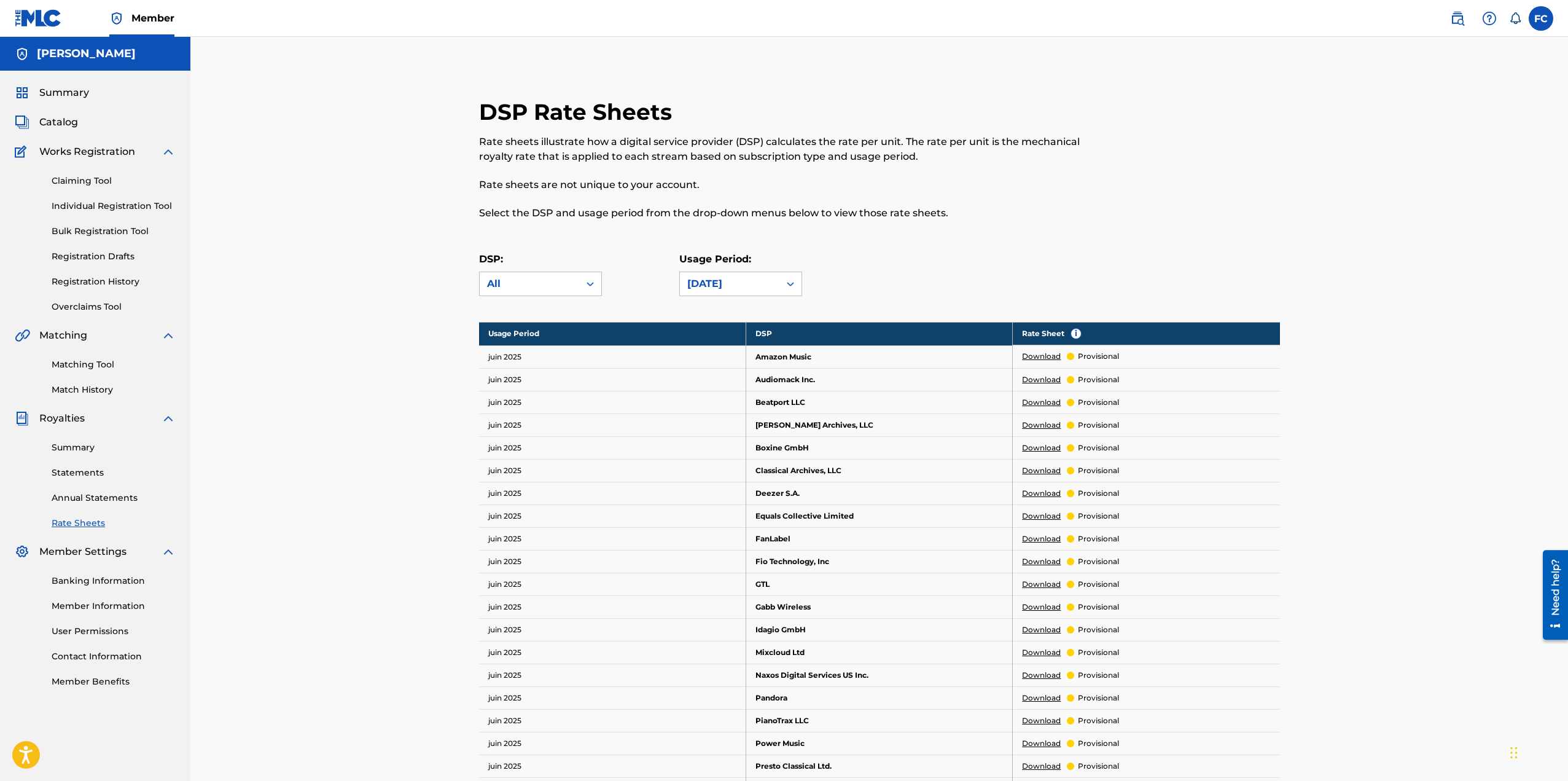
click at [101, 497] on link "Annual Statements" at bounding box center [113, 498] width 124 height 13
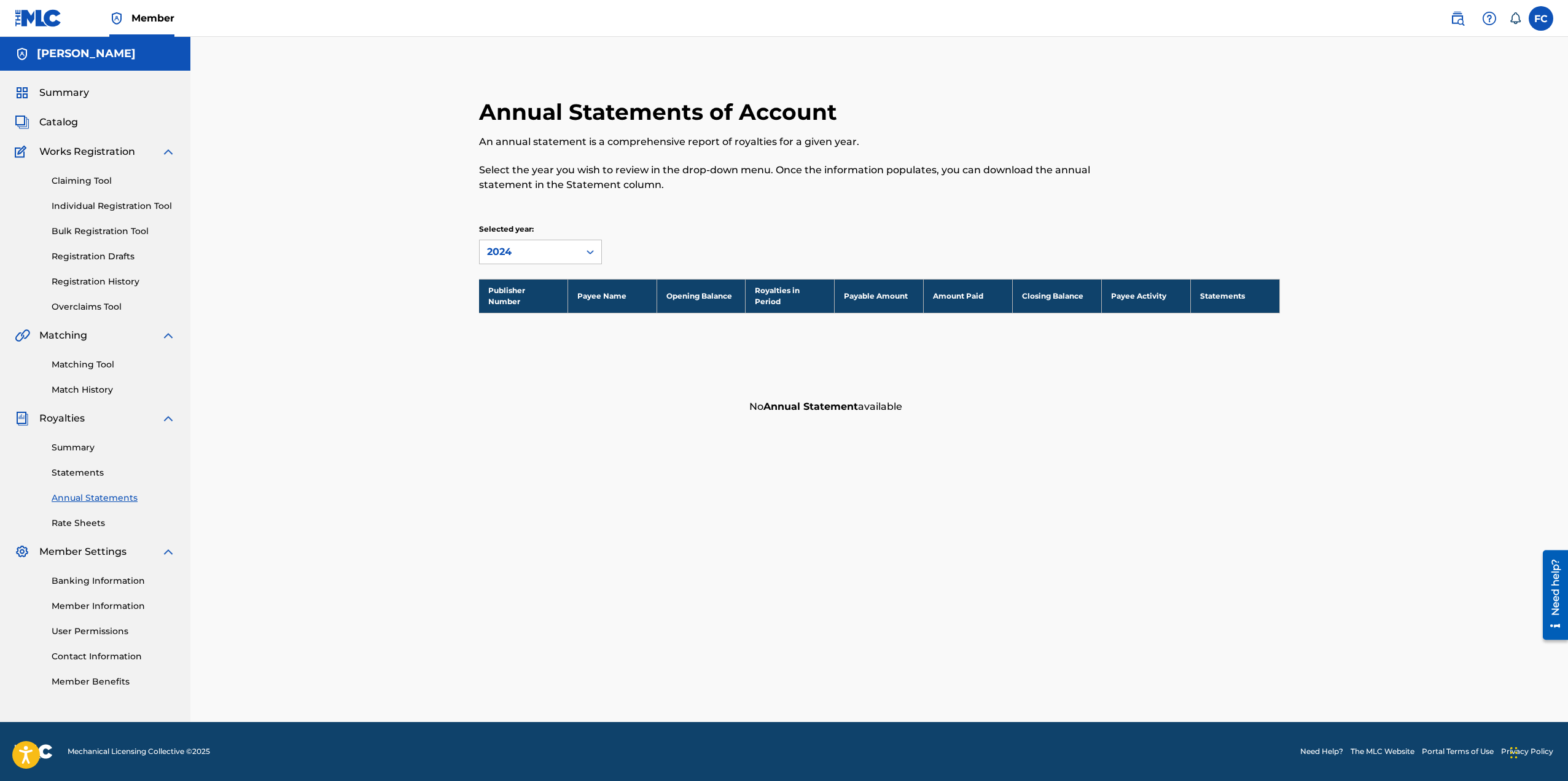
click at [77, 472] on link "Statements" at bounding box center [113, 473] width 124 height 13
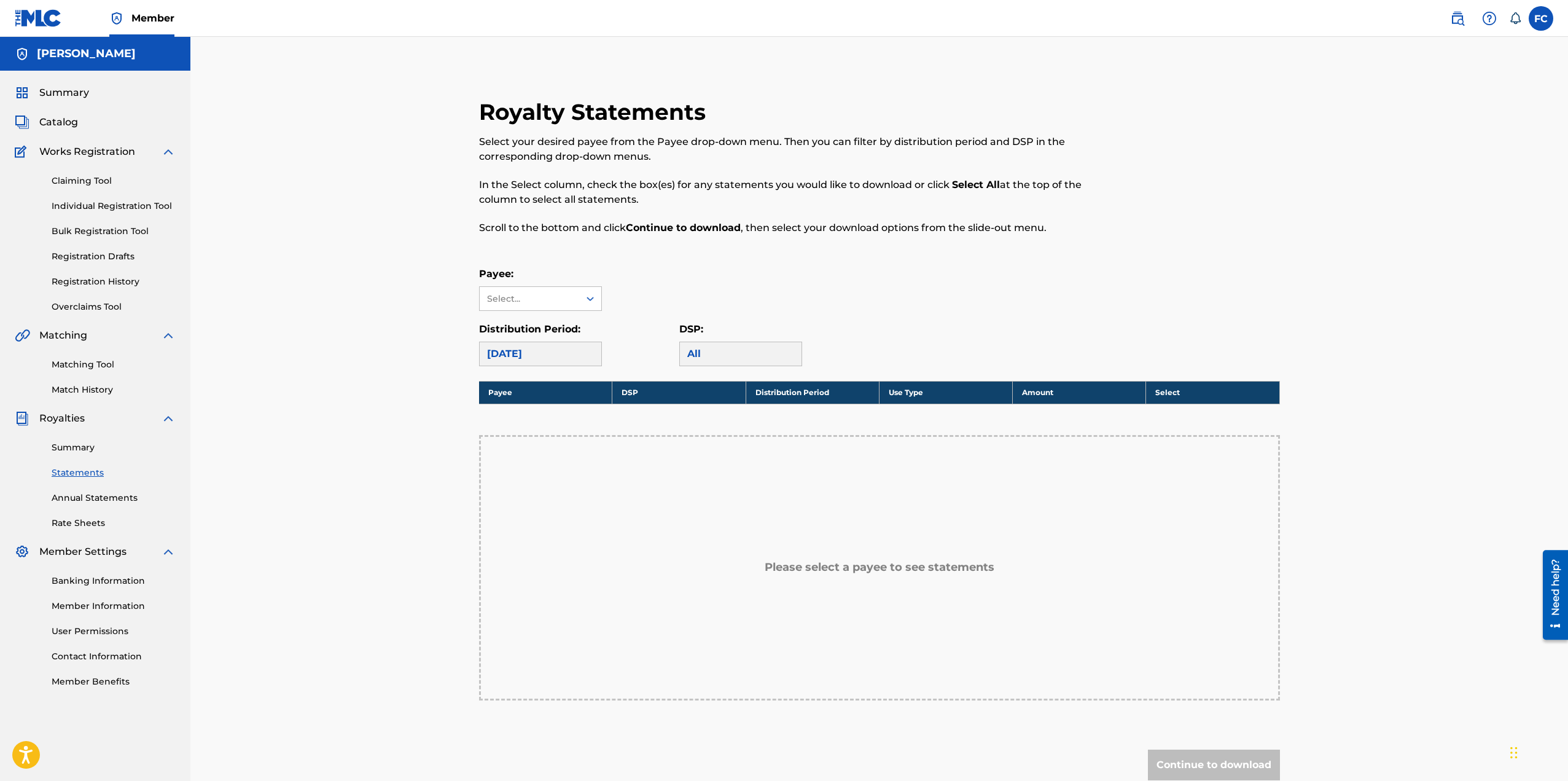
click at [71, 447] on link "Summary" at bounding box center [113, 448] width 124 height 13
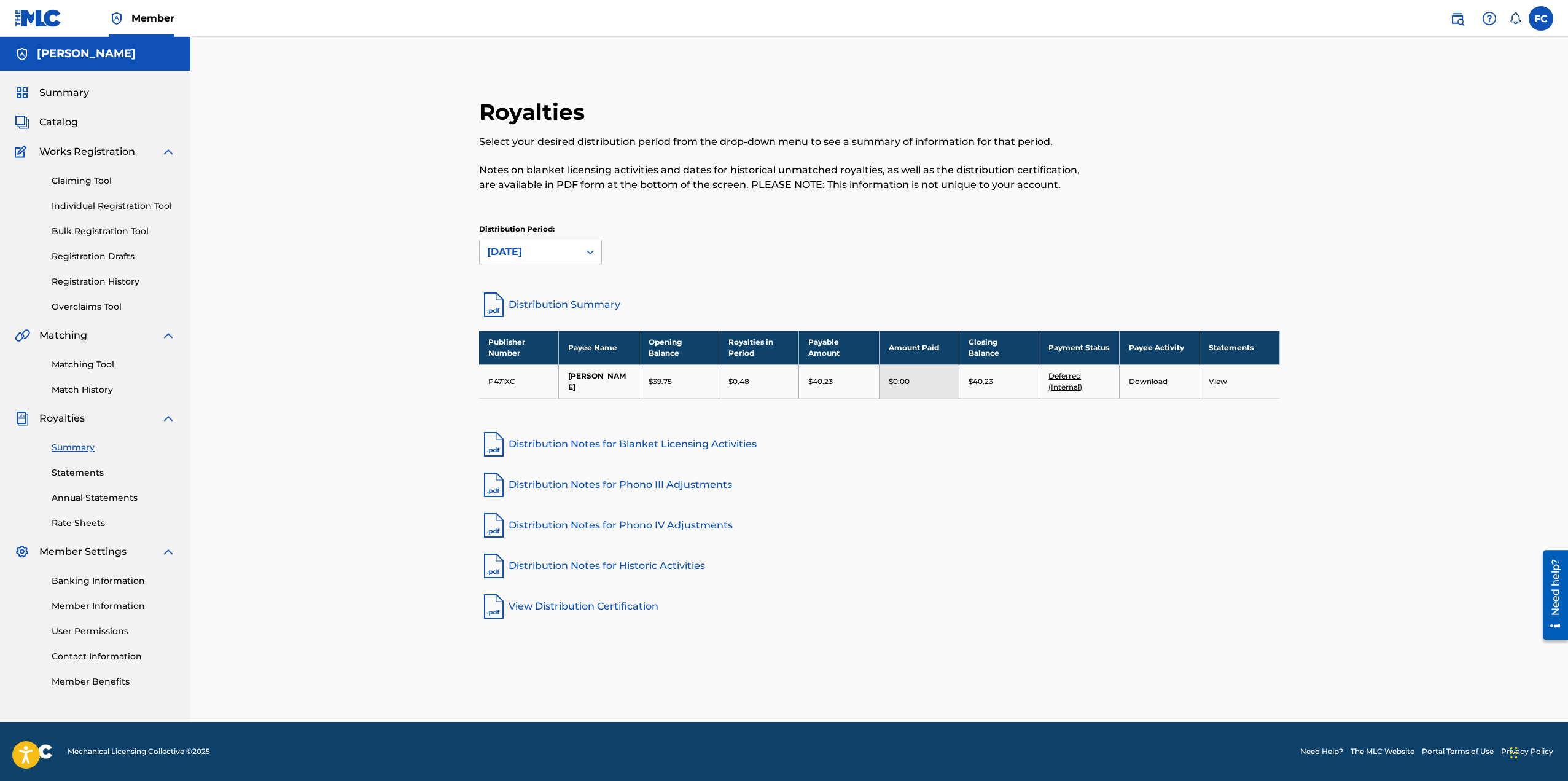
click at [87, 391] on link "Match History" at bounding box center [113, 390] width 124 height 13
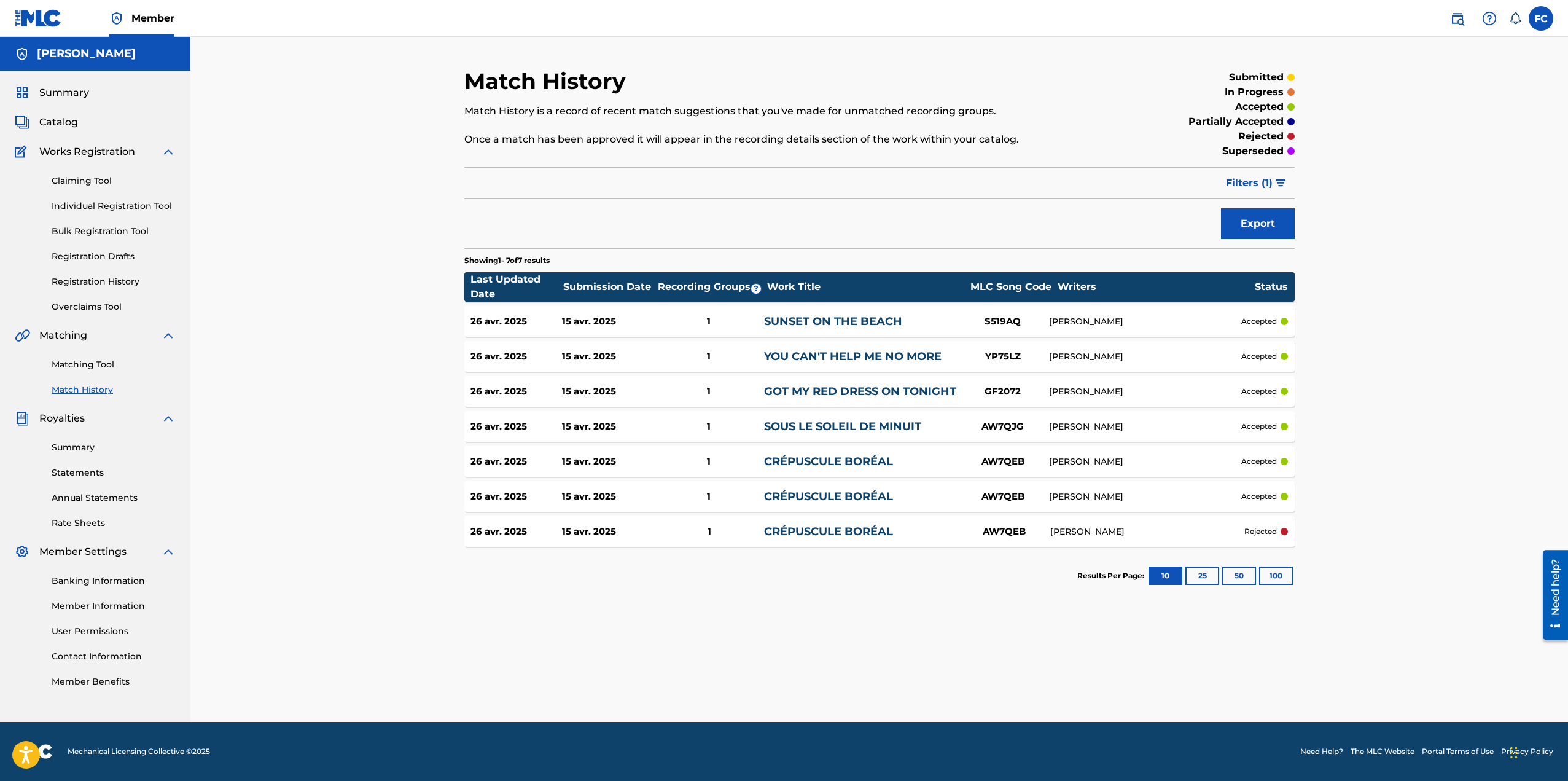
click at [85, 363] on link "Matching Tool" at bounding box center [113, 365] width 124 height 13
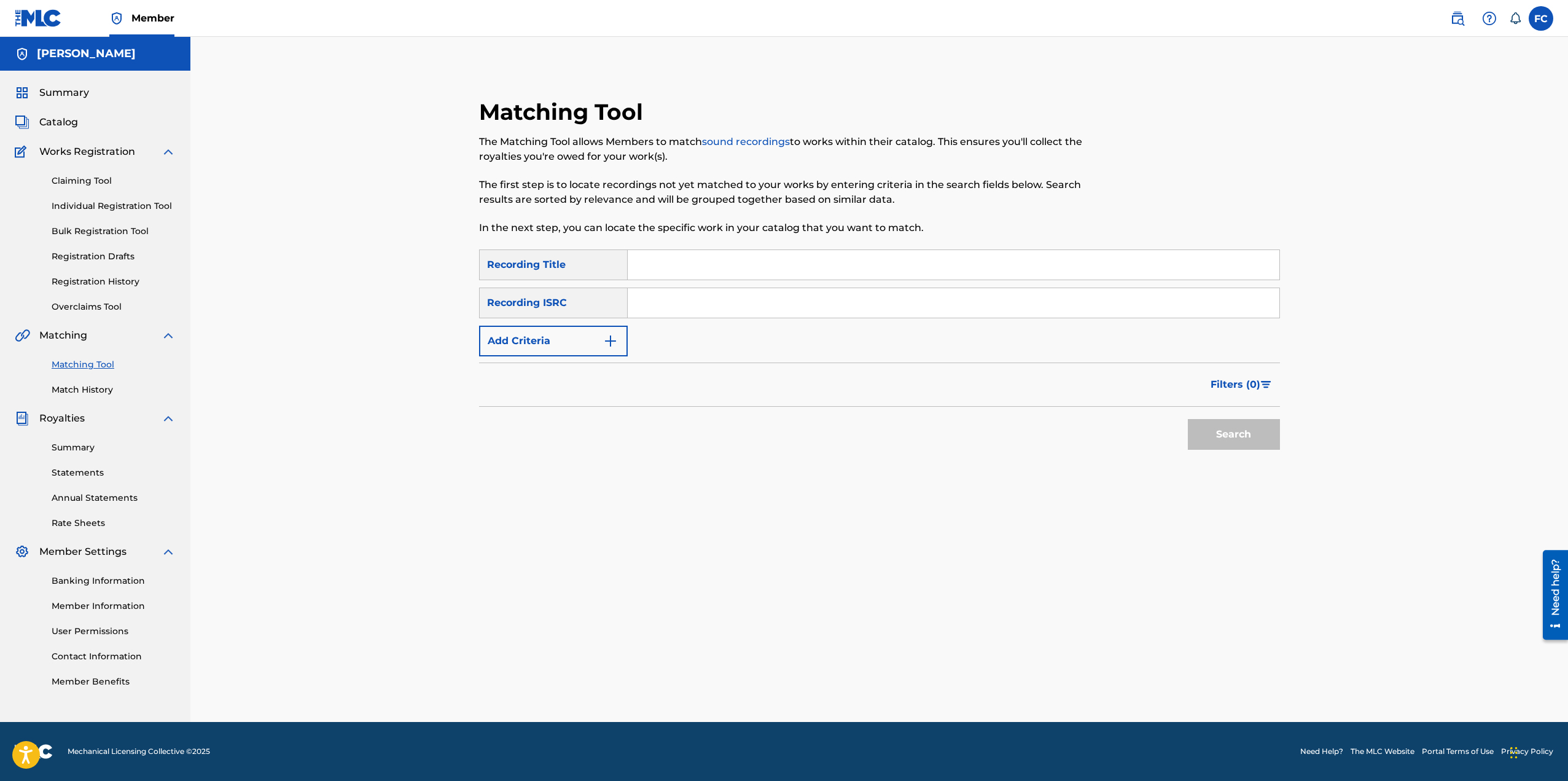
click at [101, 303] on link "Overclaims Tool" at bounding box center [113, 307] width 124 height 13
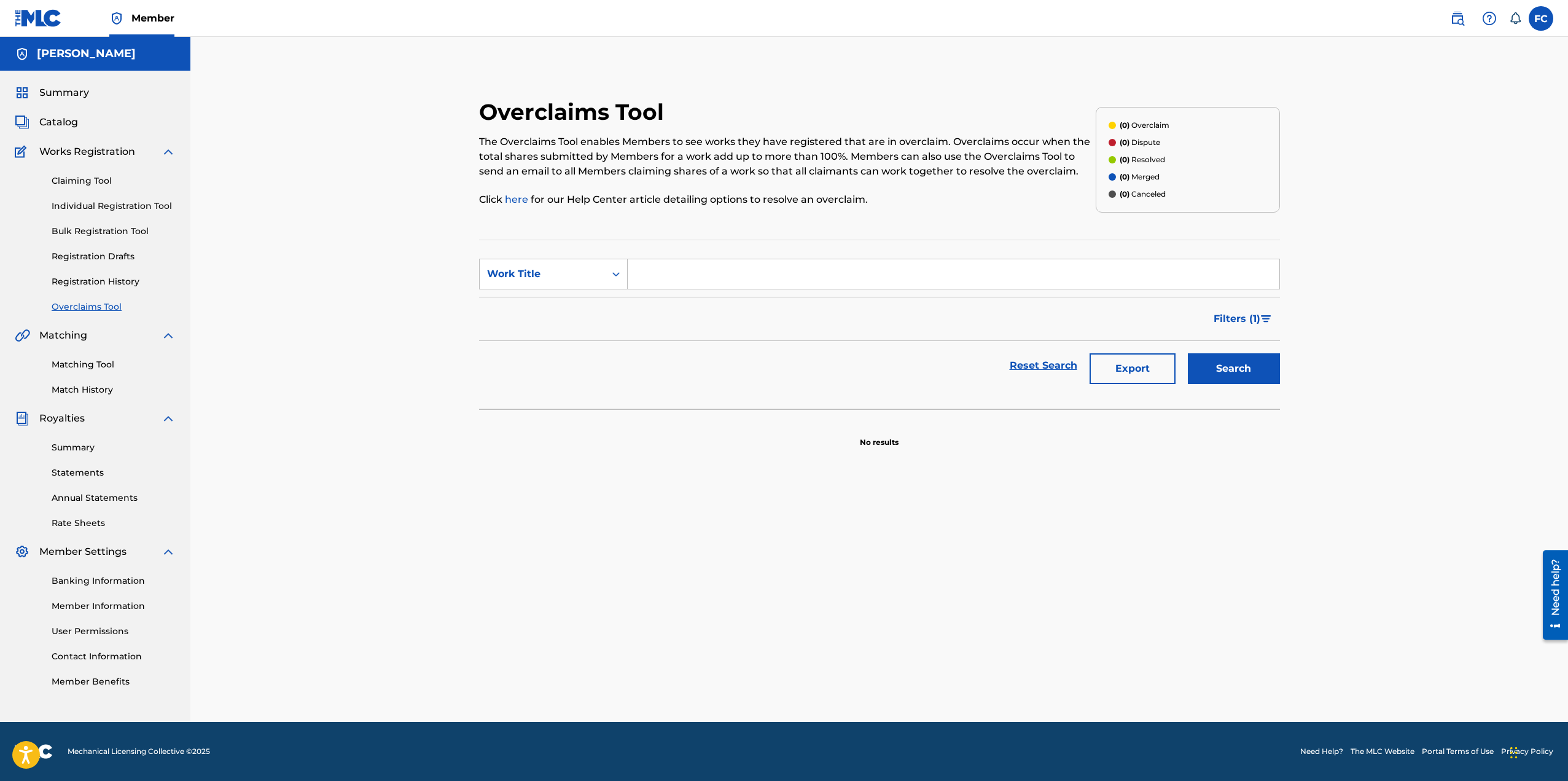
click at [99, 277] on link "Registration History" at bounding box center [113, 281] width 124 height 13
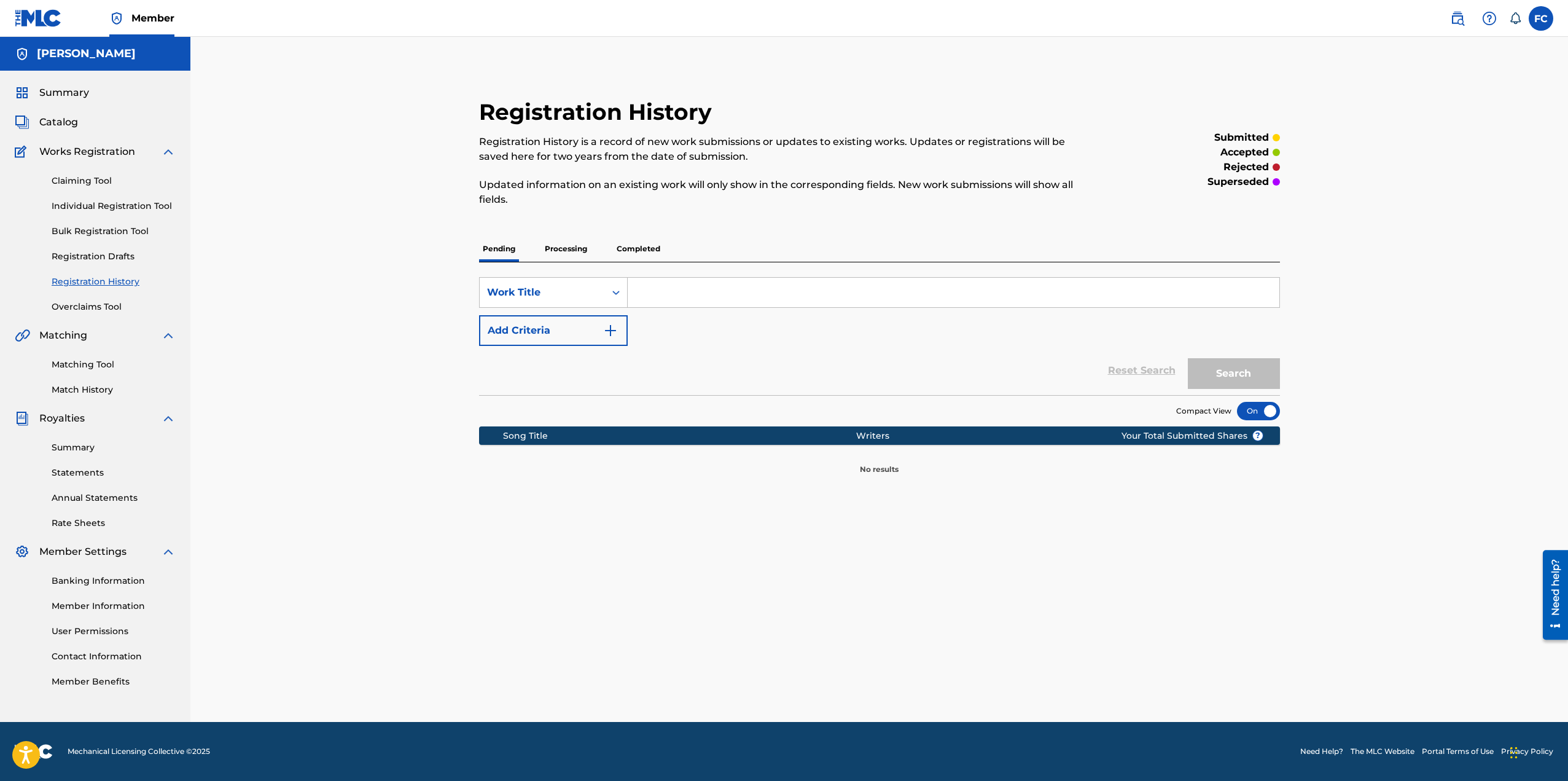
click at [565, 249] on p "Processing" at bounding box center [566, 248] width 50 height 25
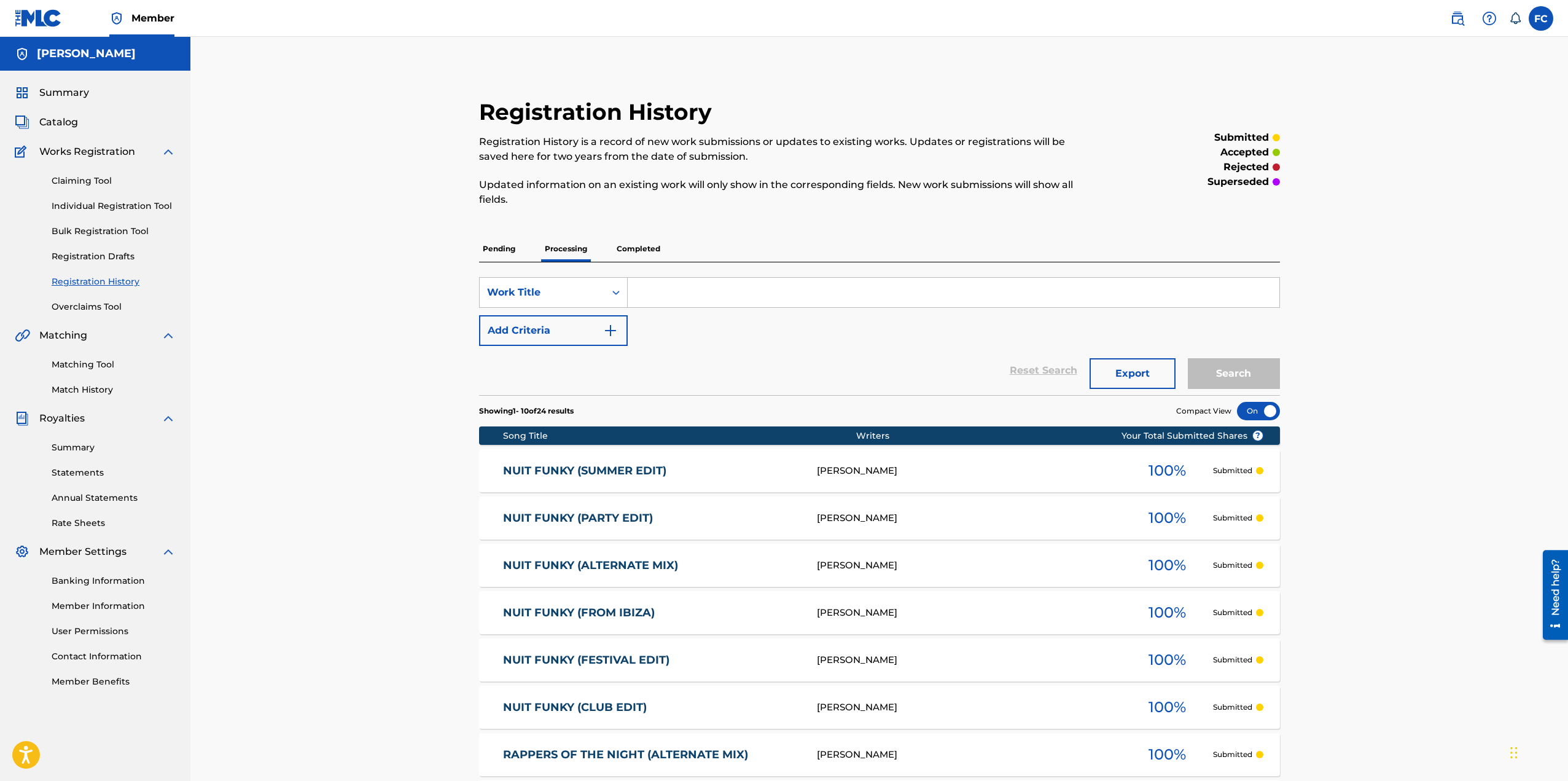
click at [647, 249] on p "Completed" at bounding box center [639, 248] width 51 height 25
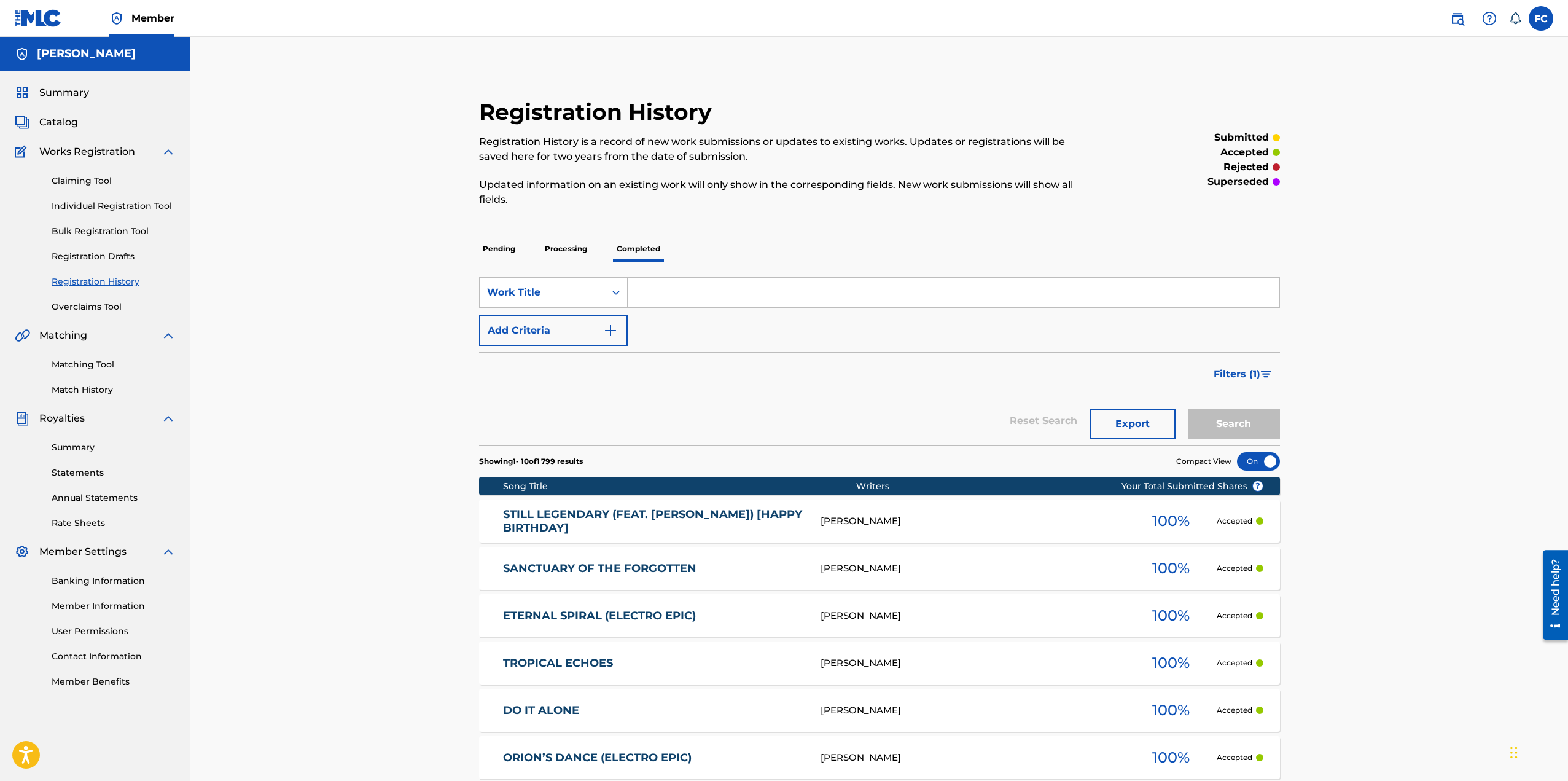
click at [93, 254] on link "Registration Drafts" at bounding box center [113, 257] width 124 height 13
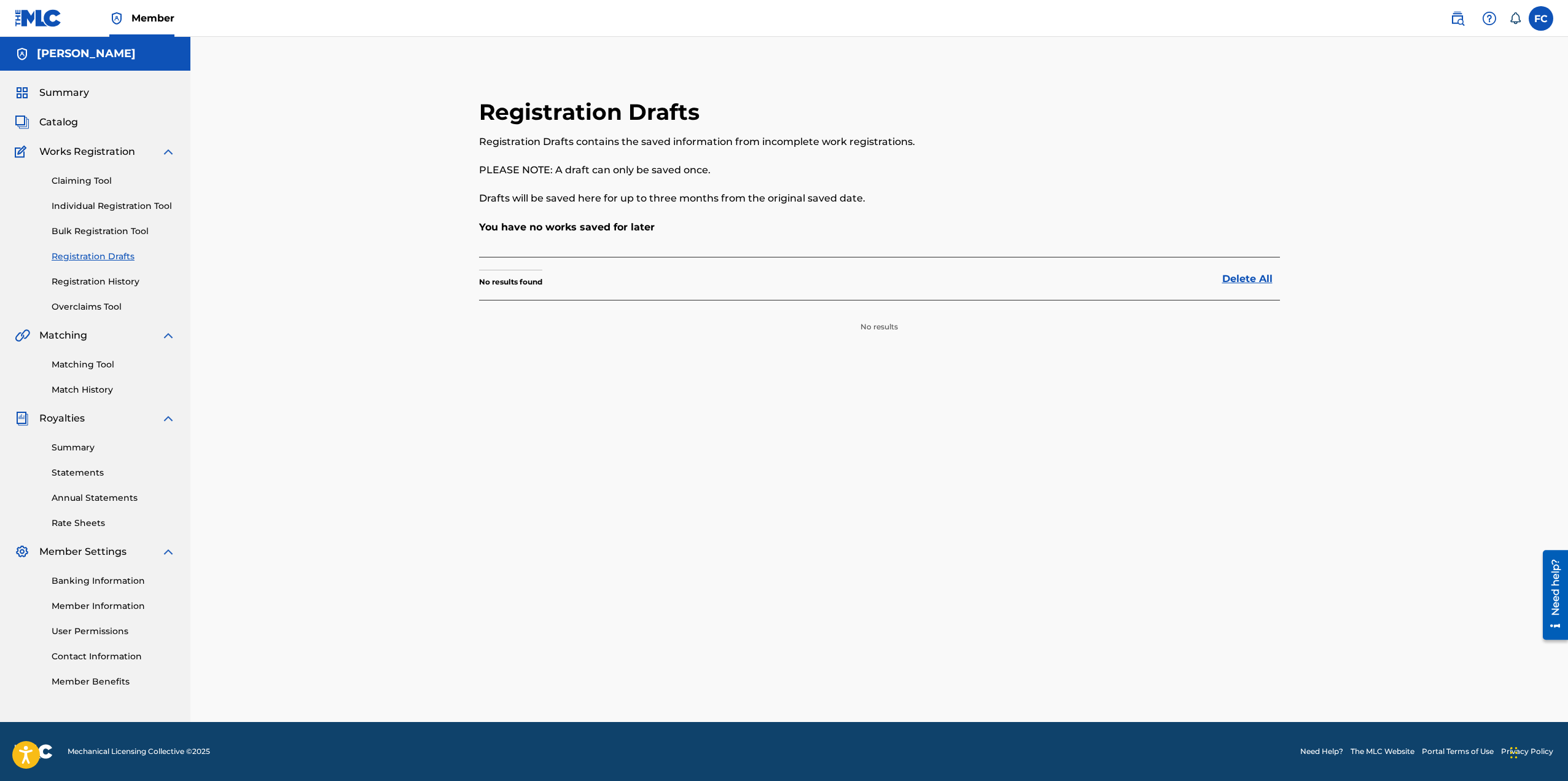
click at [101, 230] on link "Bulk Registration Tool" at bounding box center [113, 231] width 124 height 13
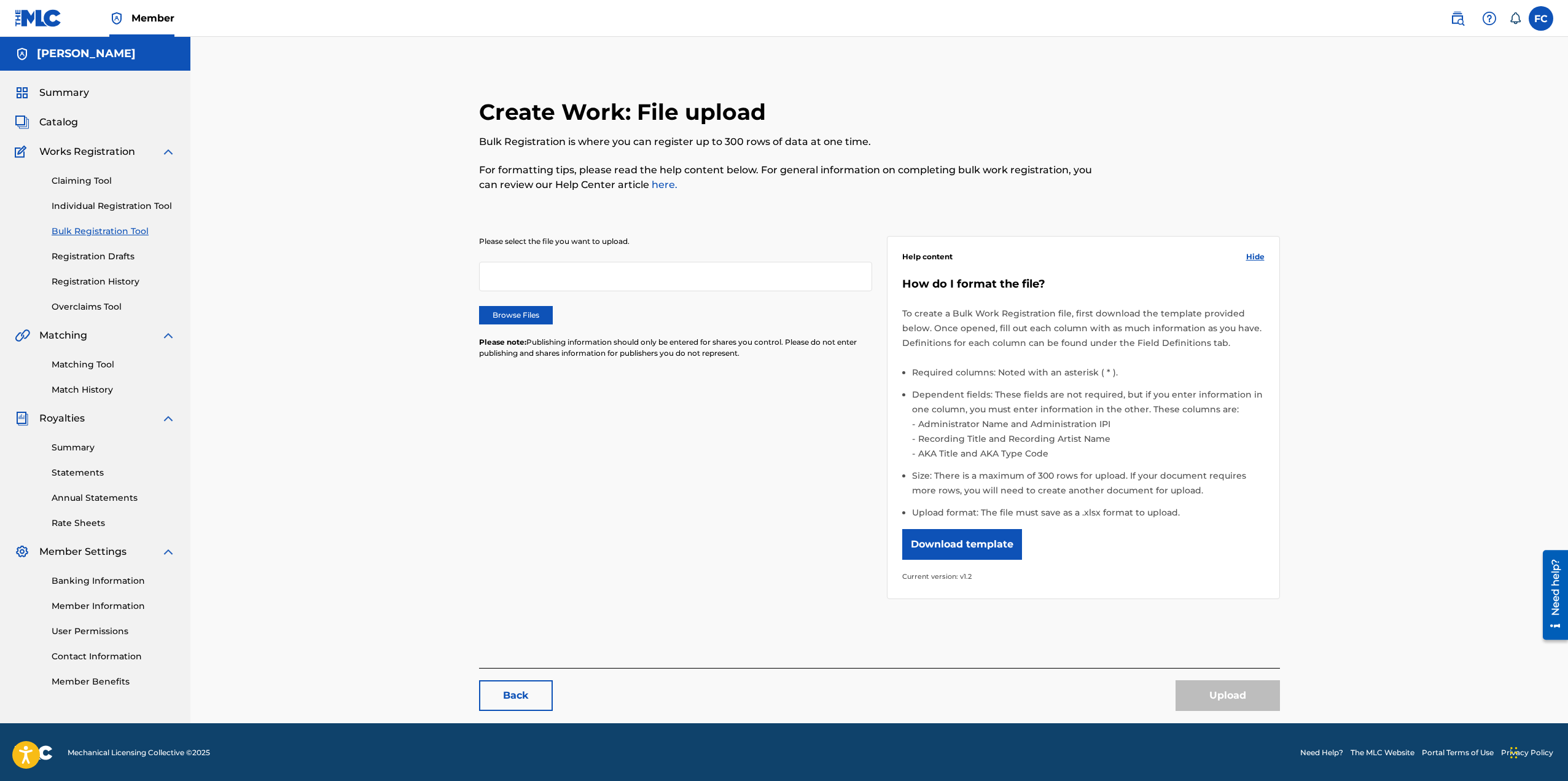
click at [93, 205] on link "Individual Registration Tool" at bounding box center [113, 206] width 124 height 13
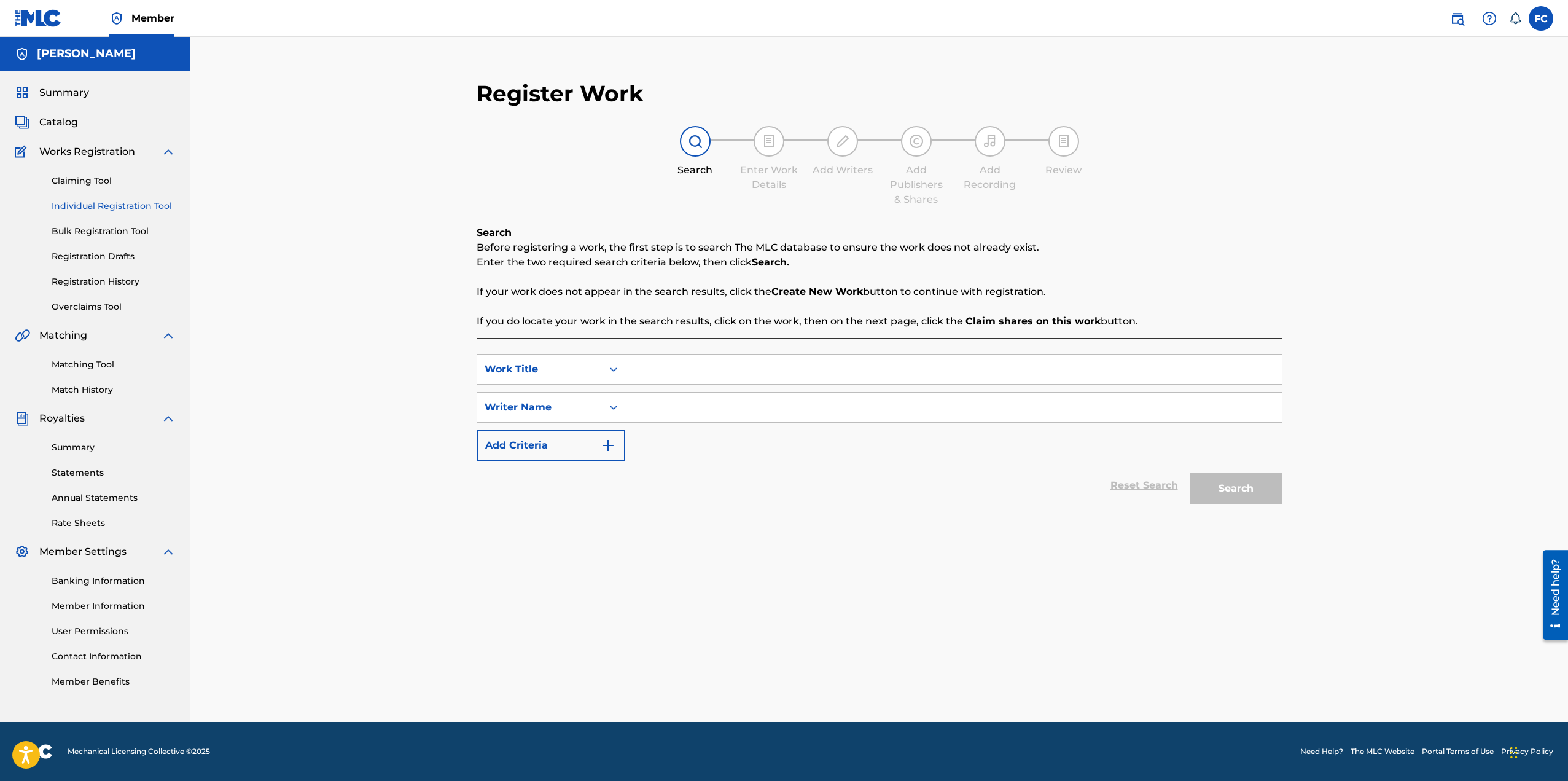
click at [96, 177] on link "Claiming Tool" at bounding box center [113, 181] width 124 height 13
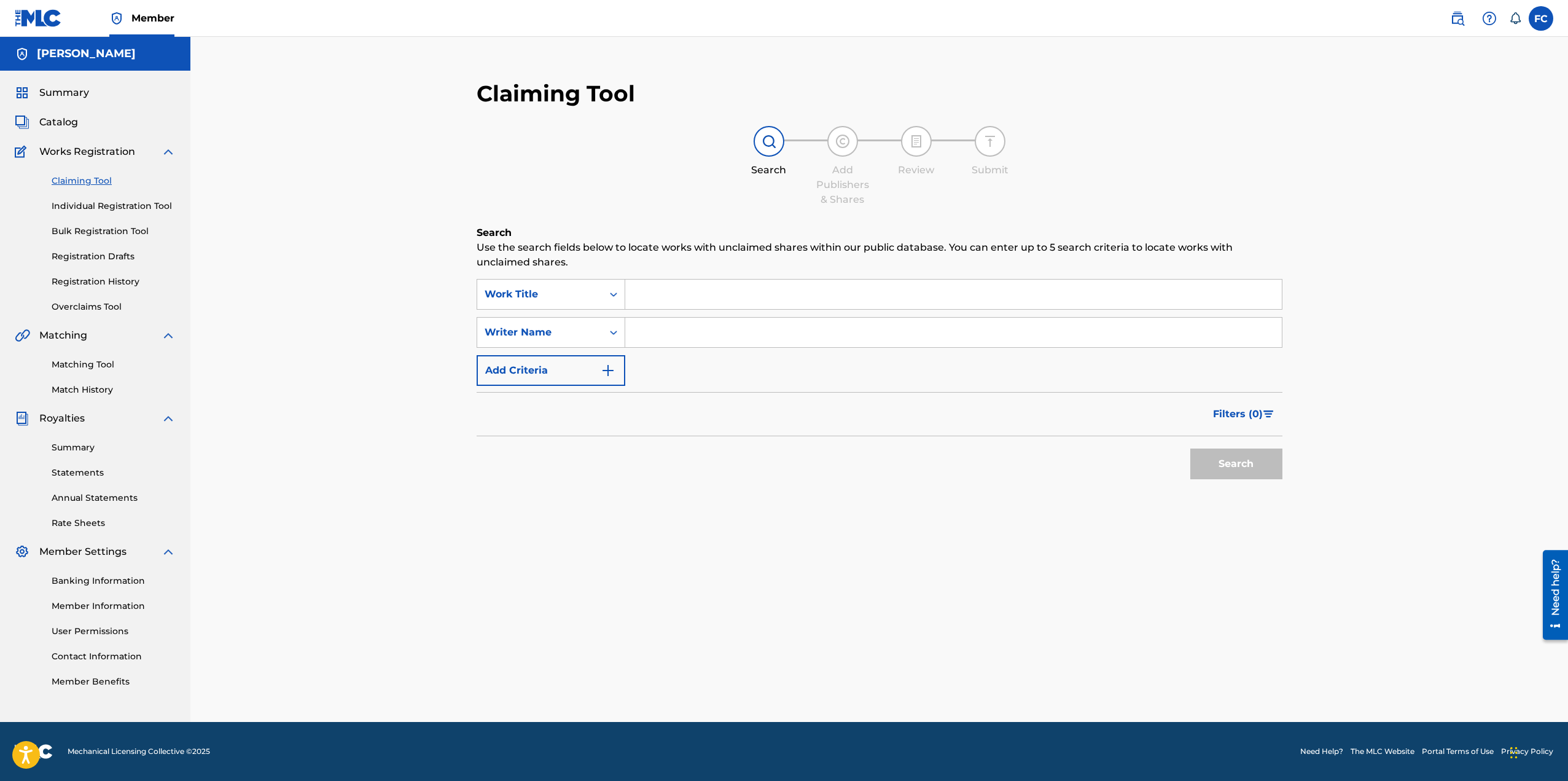
click at [66, 120] on span "Catalog" at bounding box center [59, 123] width 39 height 15
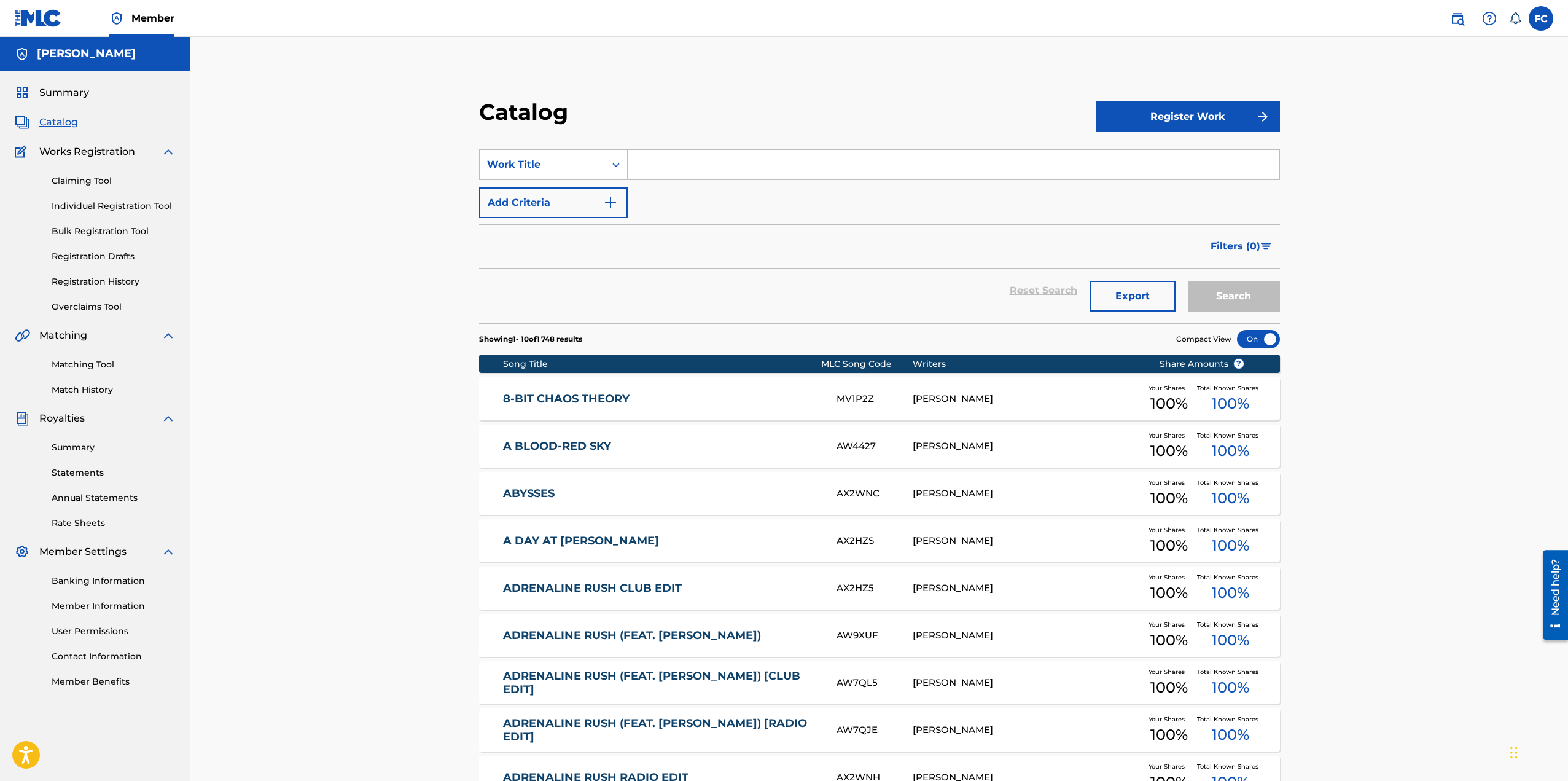
click at [60, 91] on span "Summary" at bounding box center [64, 93] width 50 height 15
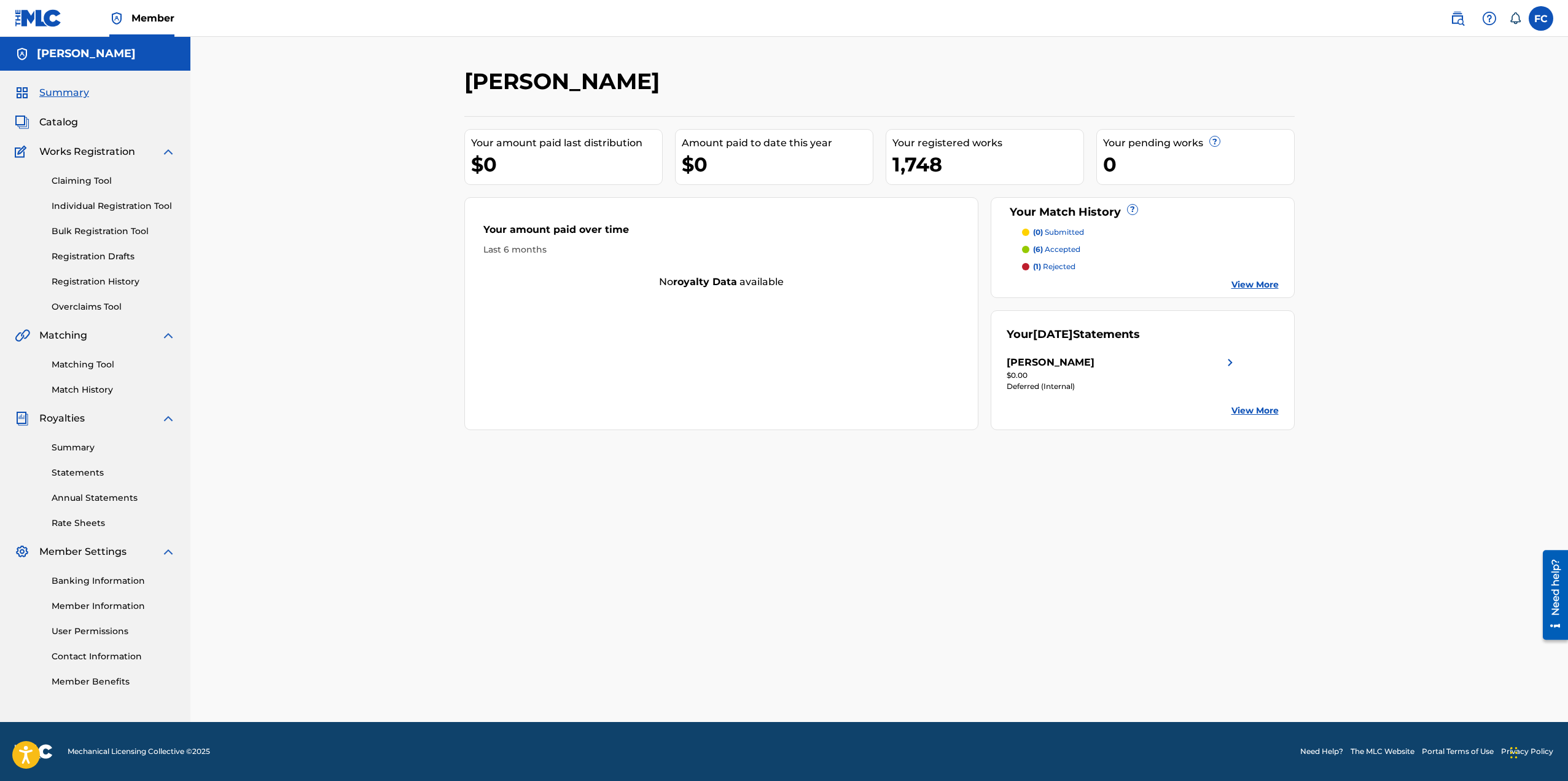
click at [124, 230] on link "Bulk Registration Tool" at bounding box center [113, 231] width 124 height 13
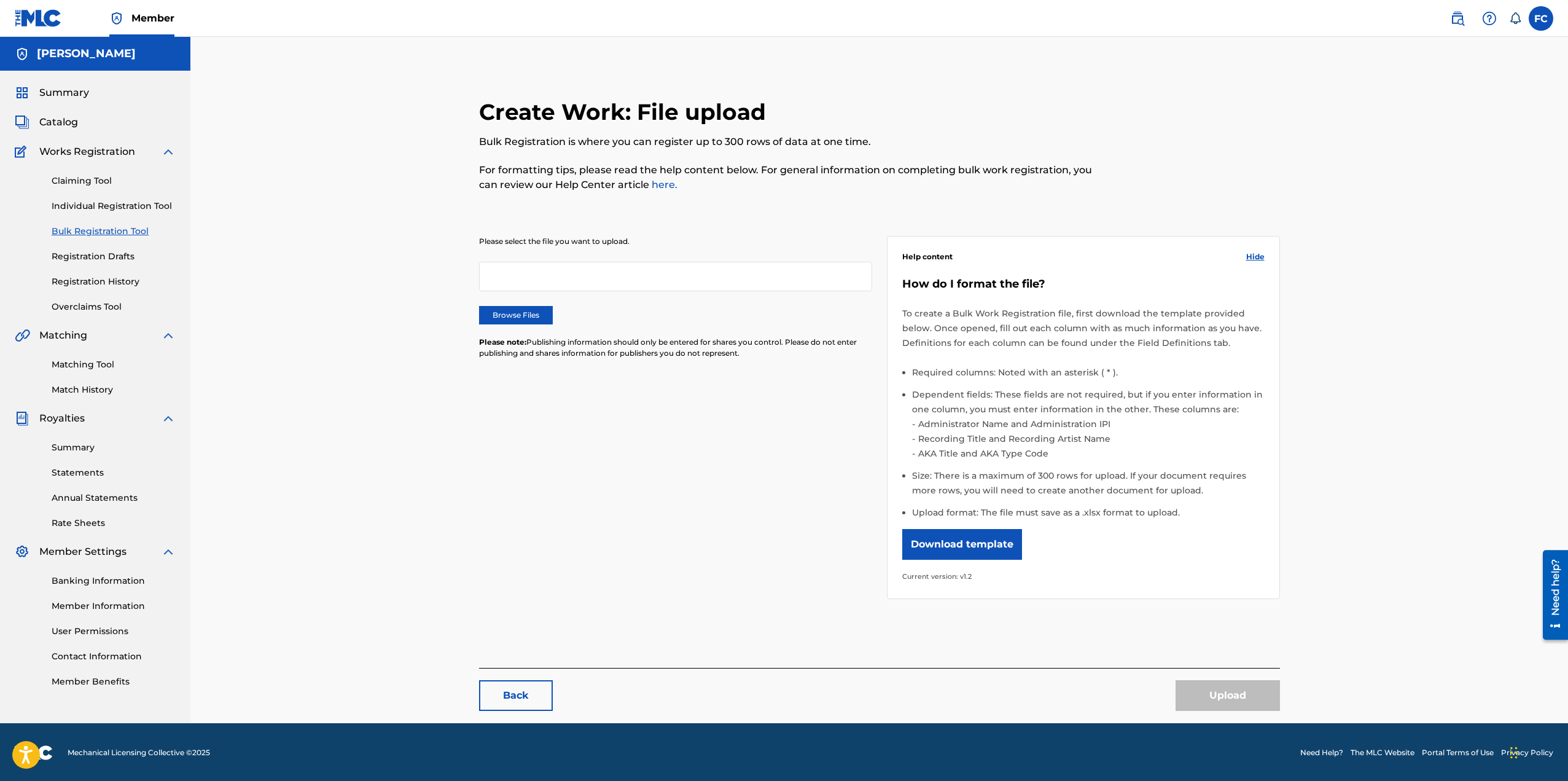
click at [520, 314] on label "Browse Files" at bounding box center [516, 315] width 74 height 19
click at [0, 0] on input "Browse Files" at bounding box center [0, 0] width 0 height 0
click at [1238, 701] on button "Upload" at bounding box center [1228, 695] width 105 height 31
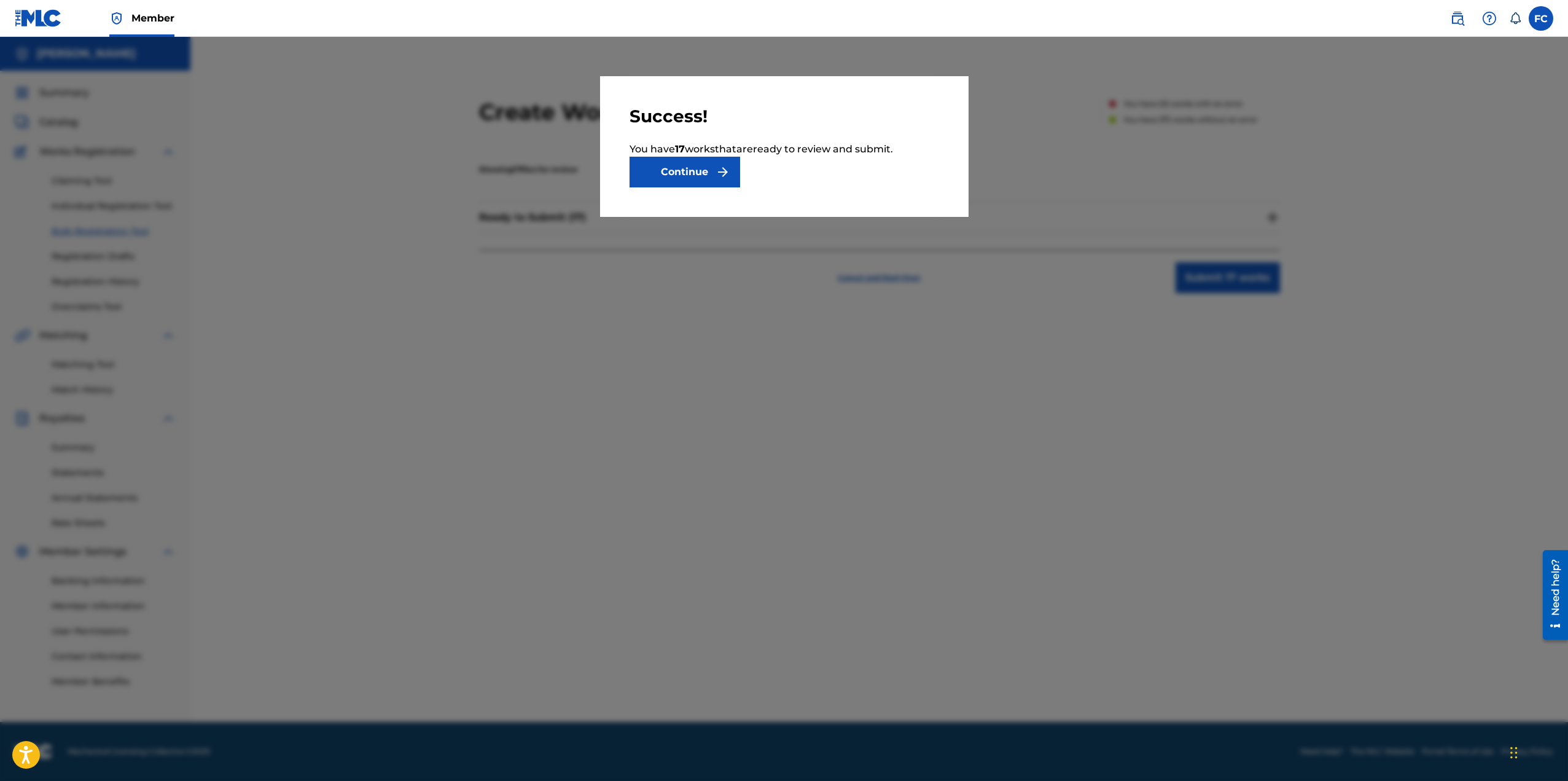
click at [693, 167] on button "Continue" at bounding box center [685, 172] width 111 height 31
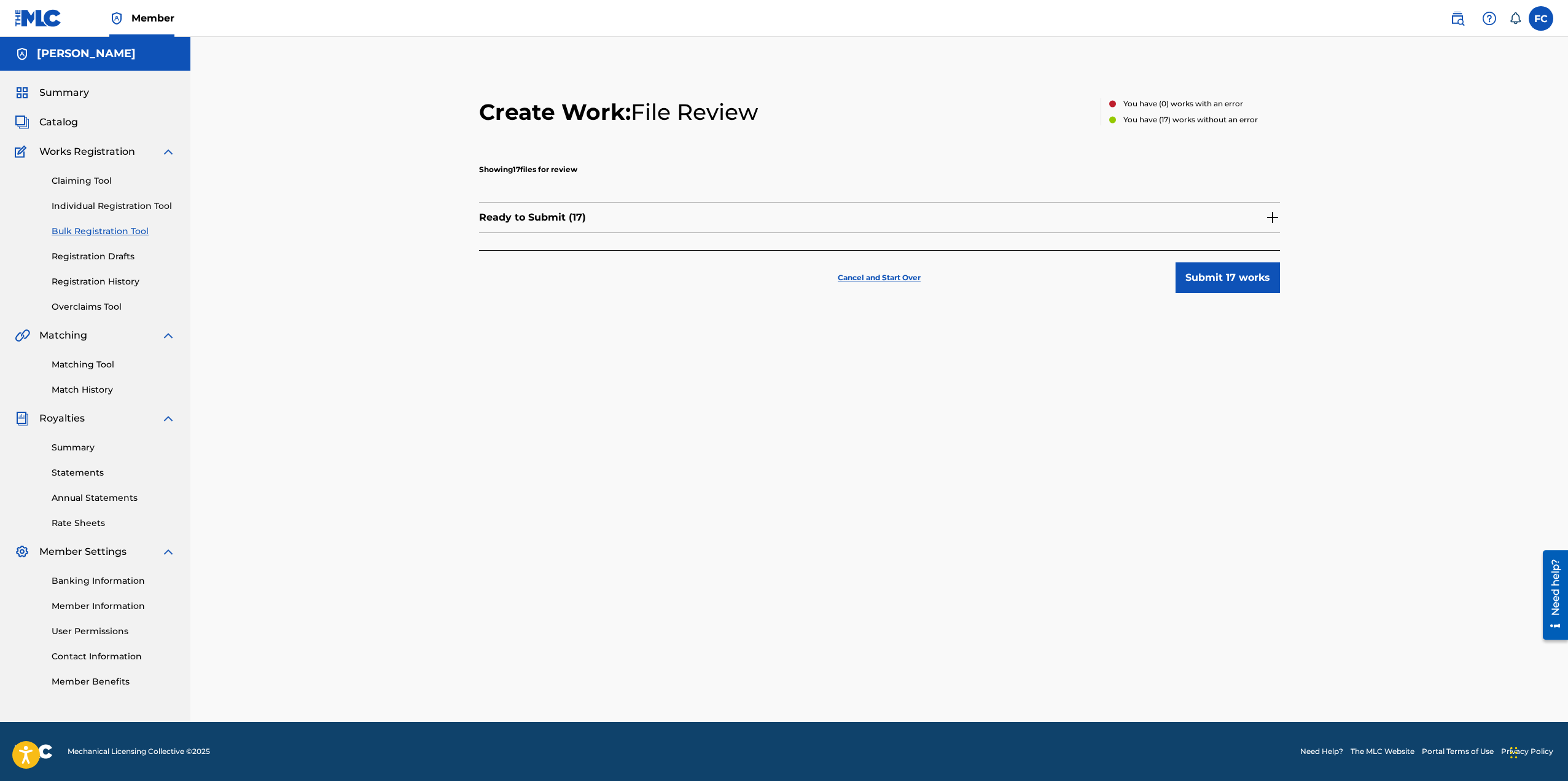
click at [1217, 272] on button "Submit 17 works" at bounding box center [1228, 278] width 105 height 31
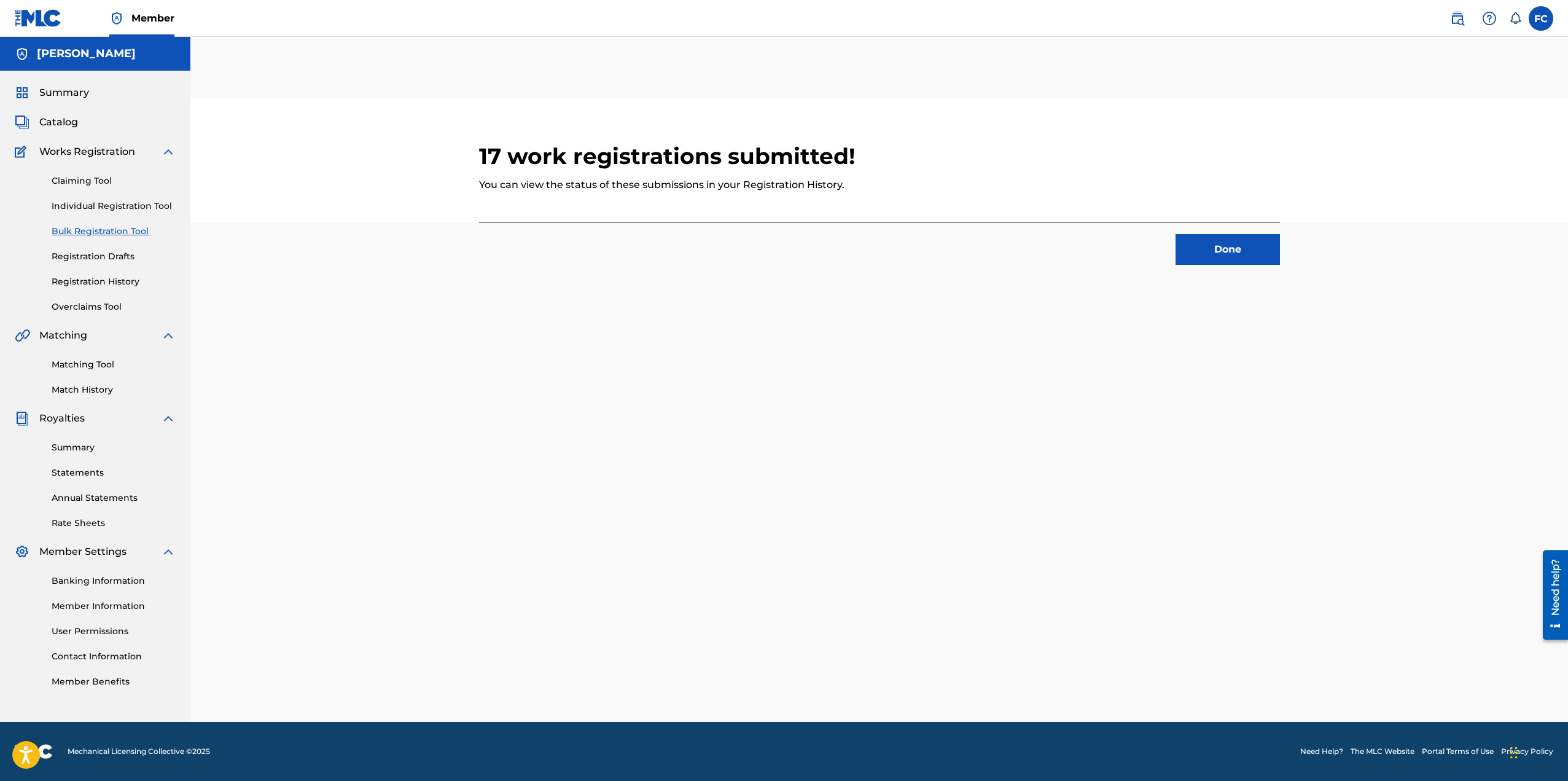
click at [1233, 248] on button "Done" at bounding box center [1228, 249] width 105 height 31
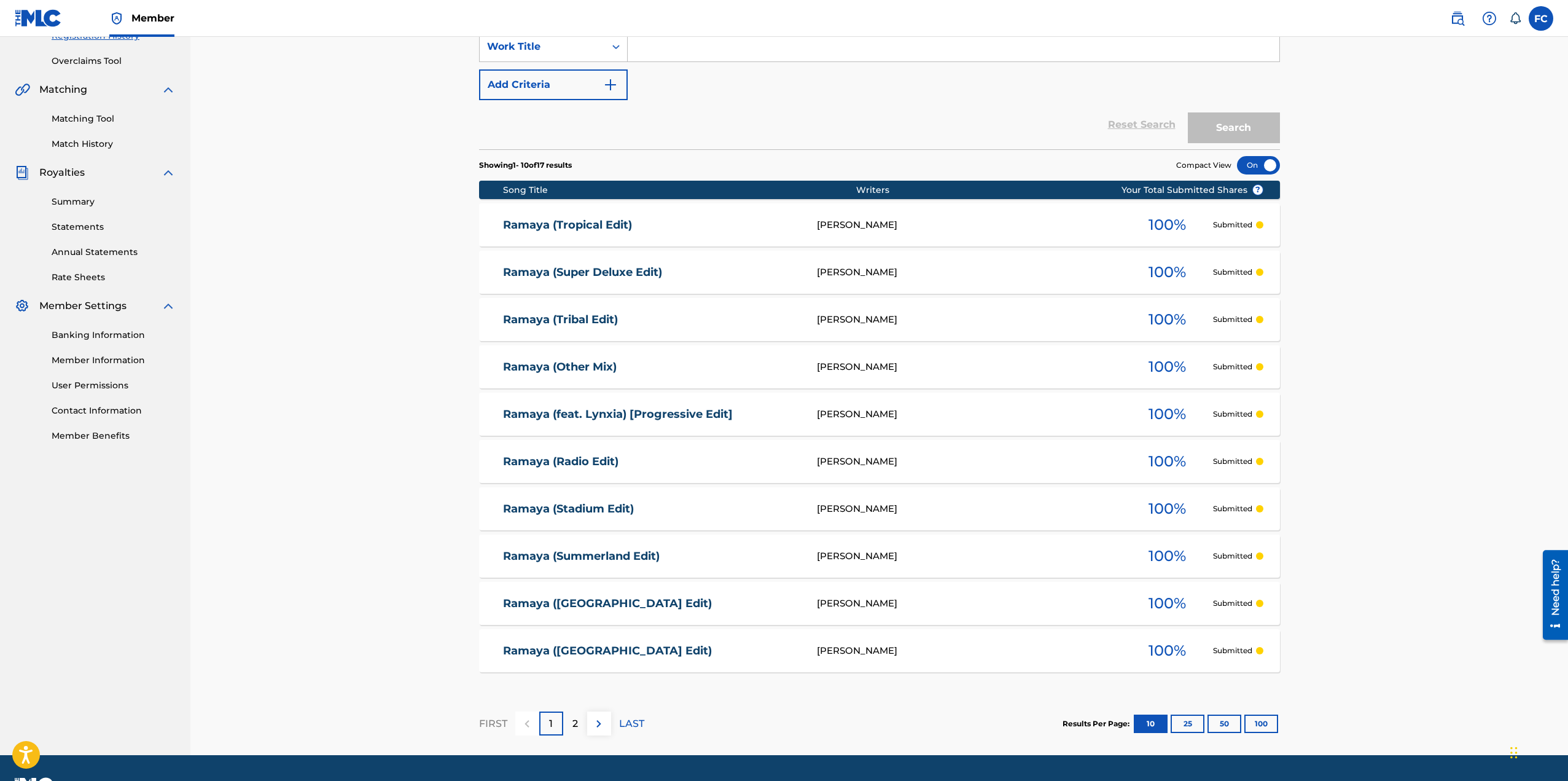
scroll to position [279, 0]
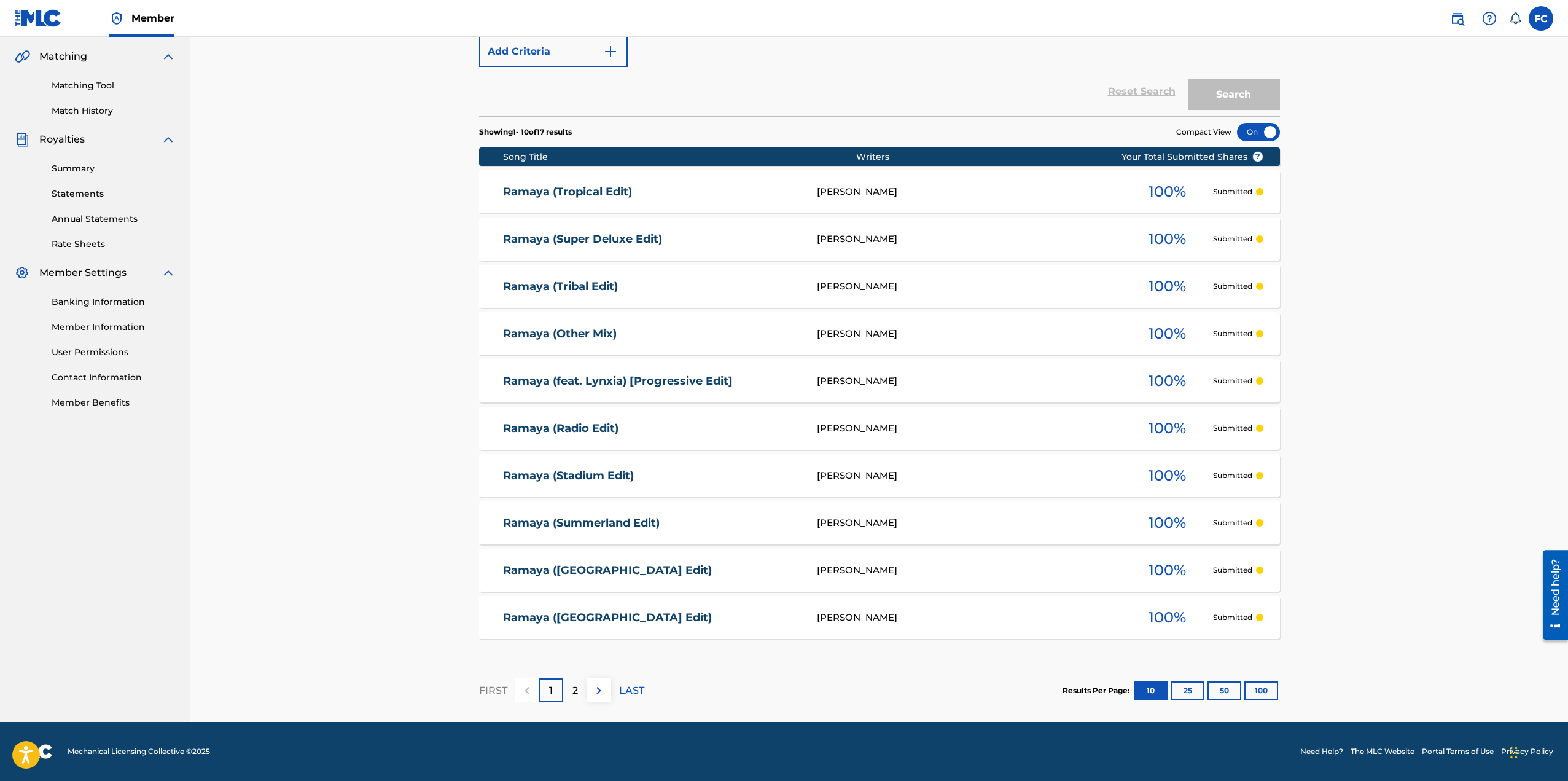
click at [1266, 689] on button "100" at bounding box center [1262, 690] width 34 height 19
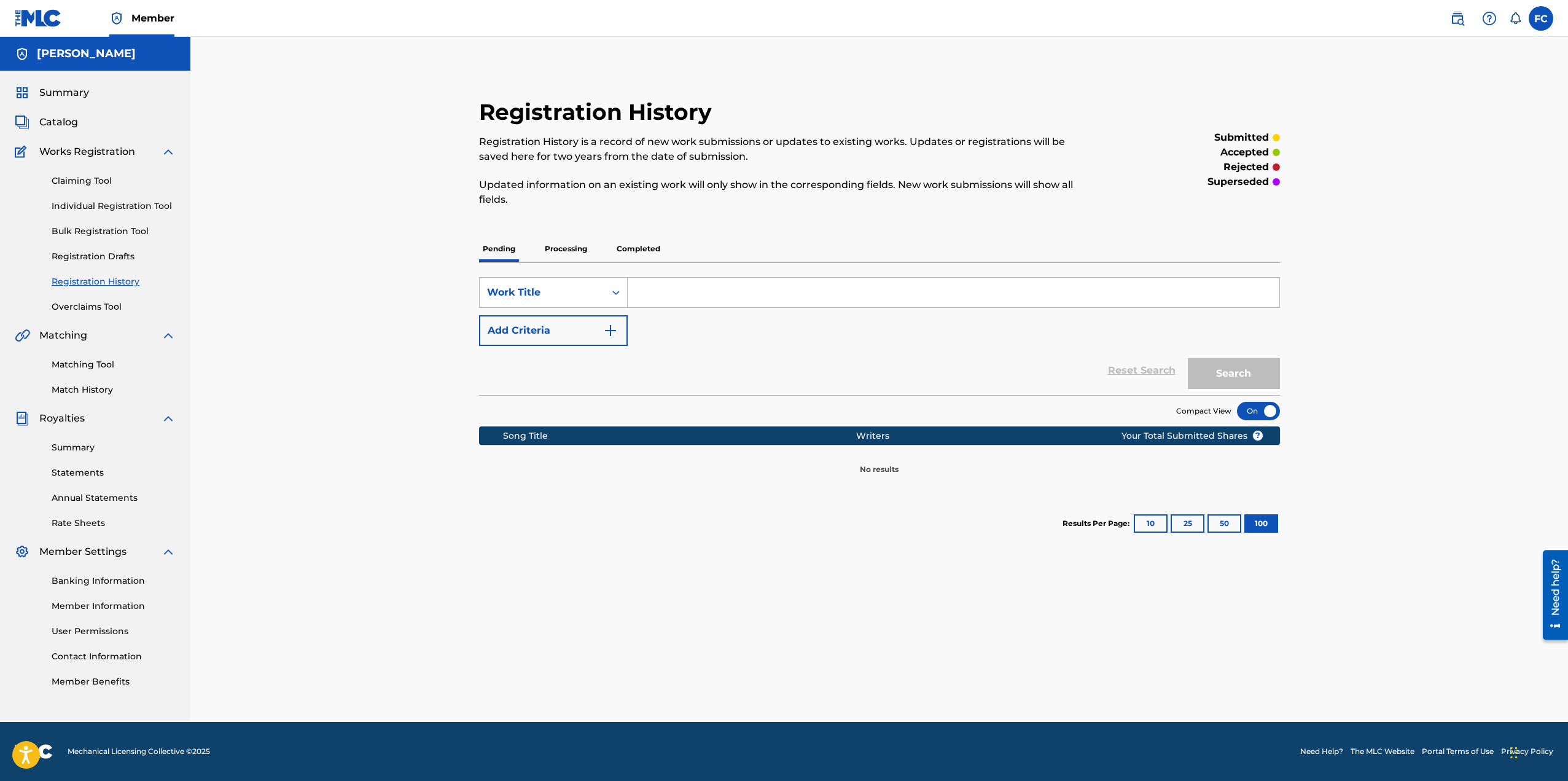
click at [575, 251] on p "Processing" at bounding box center [566, 248] width 50 height 25
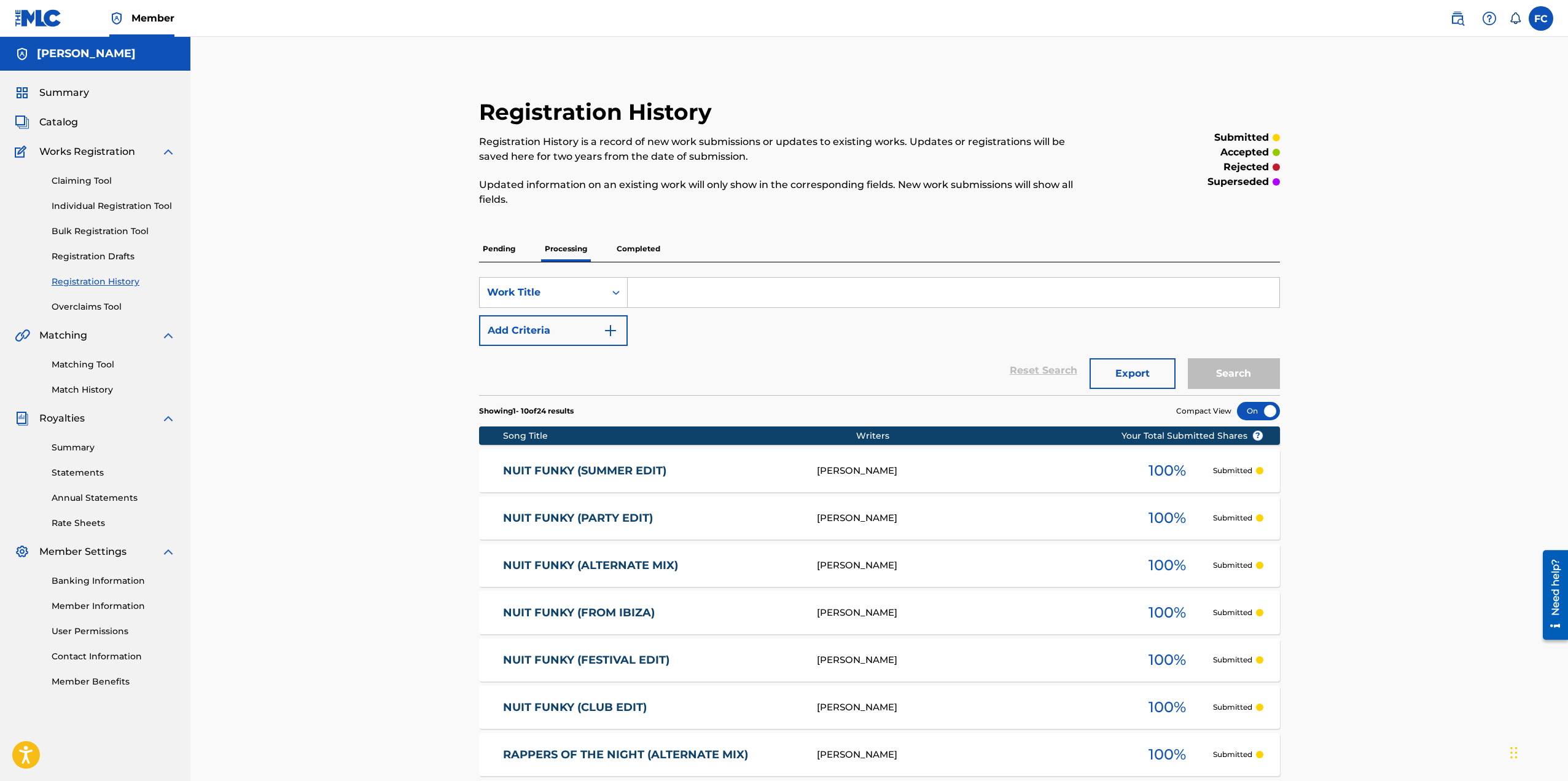
scroll to position [279, 0]
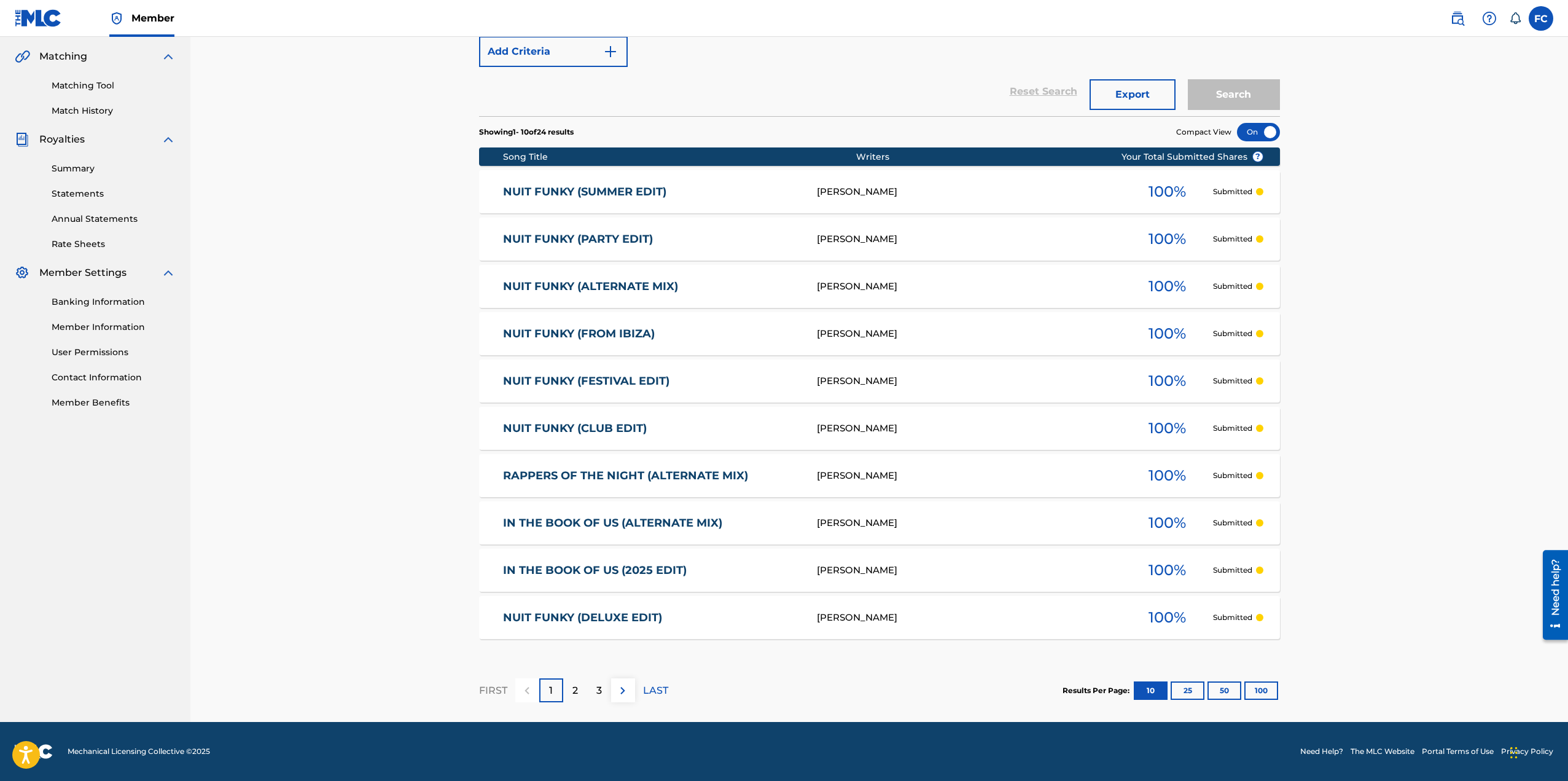
click at [643, 689] on p "LAST" at bounding box center [656, 690] width 26 height 15
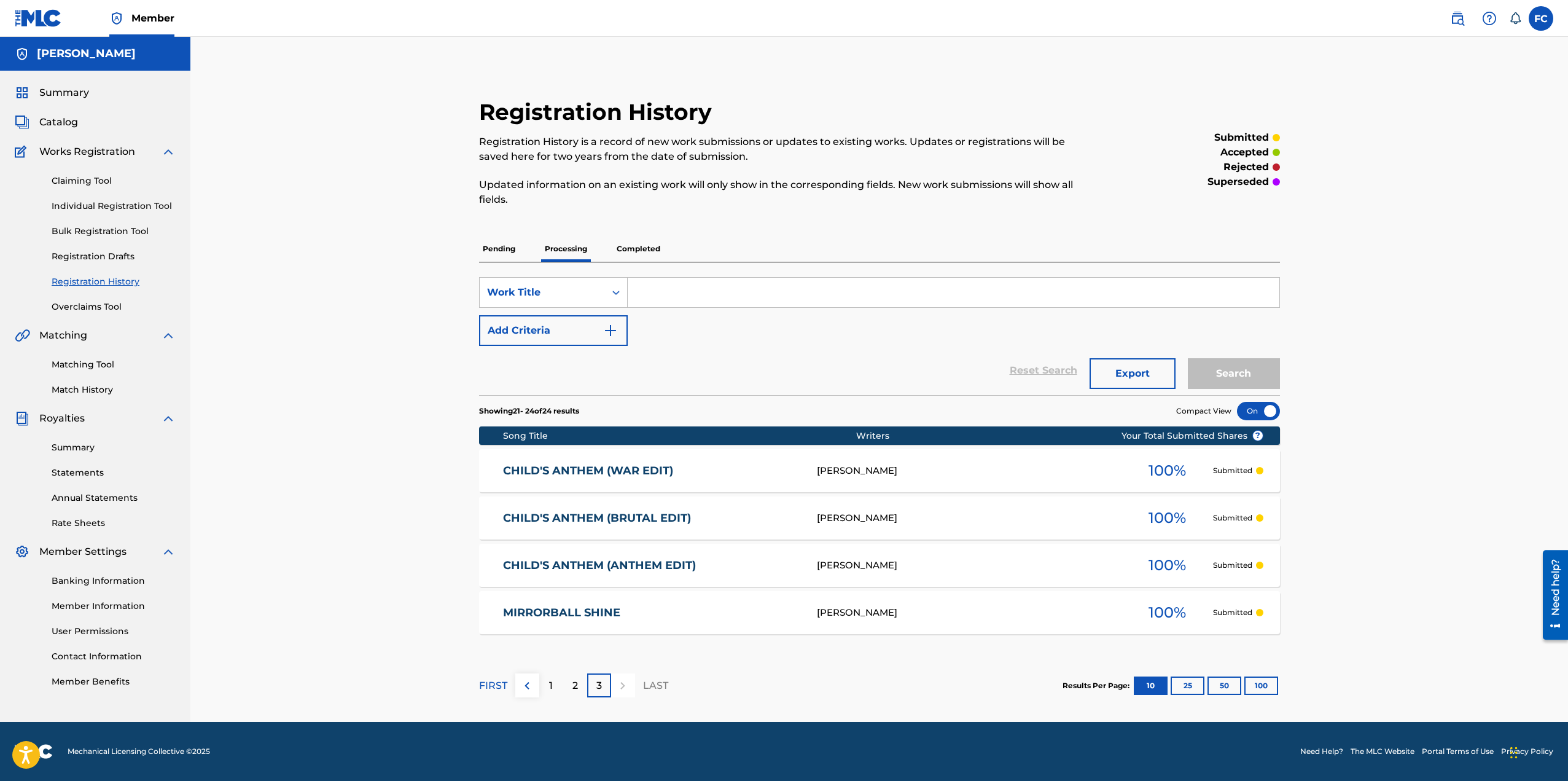
click at [571, 683] on div "2" at bounding box center [574, 685] width 24 height 24
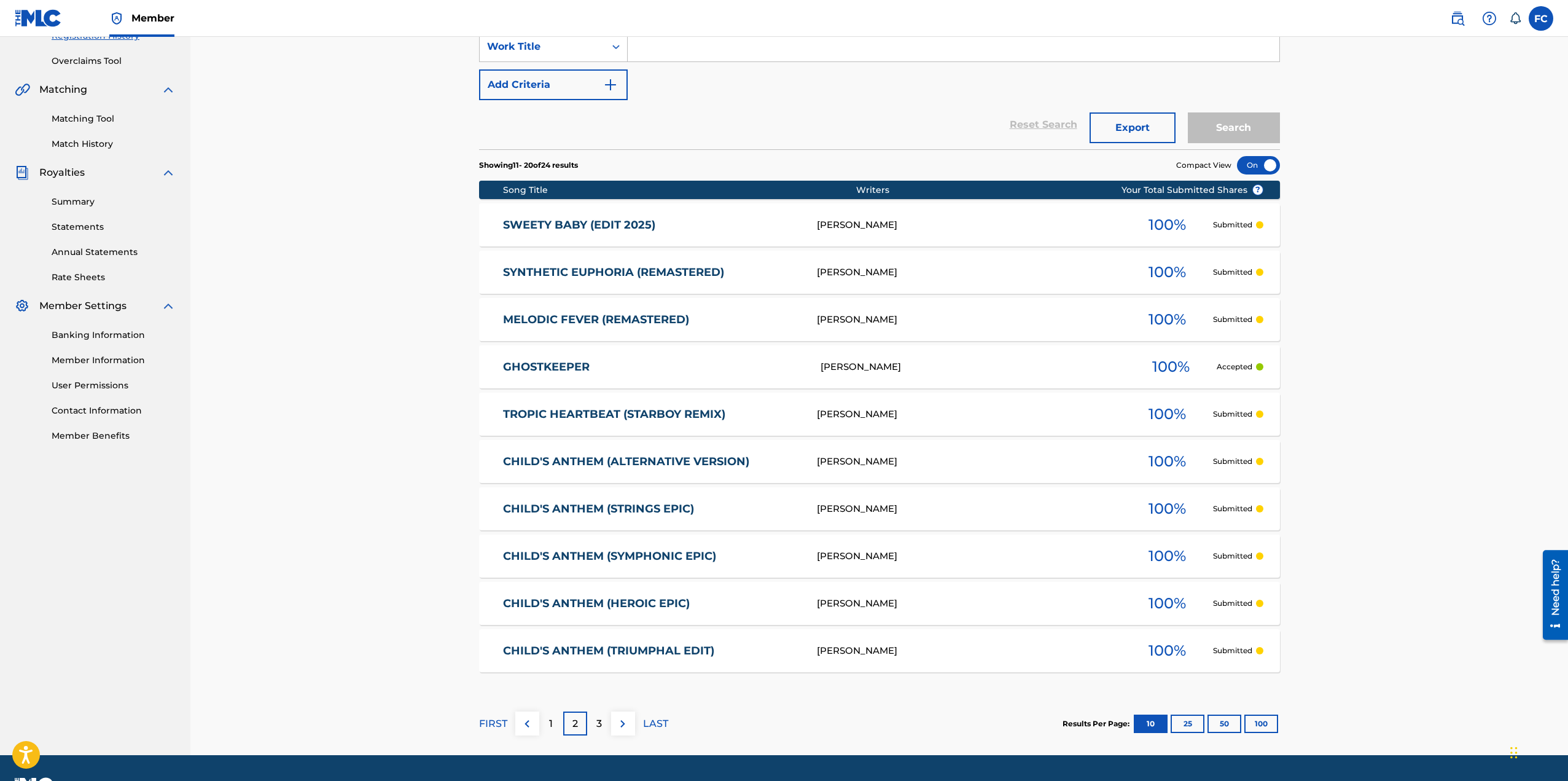
scroll to position [279, 0]
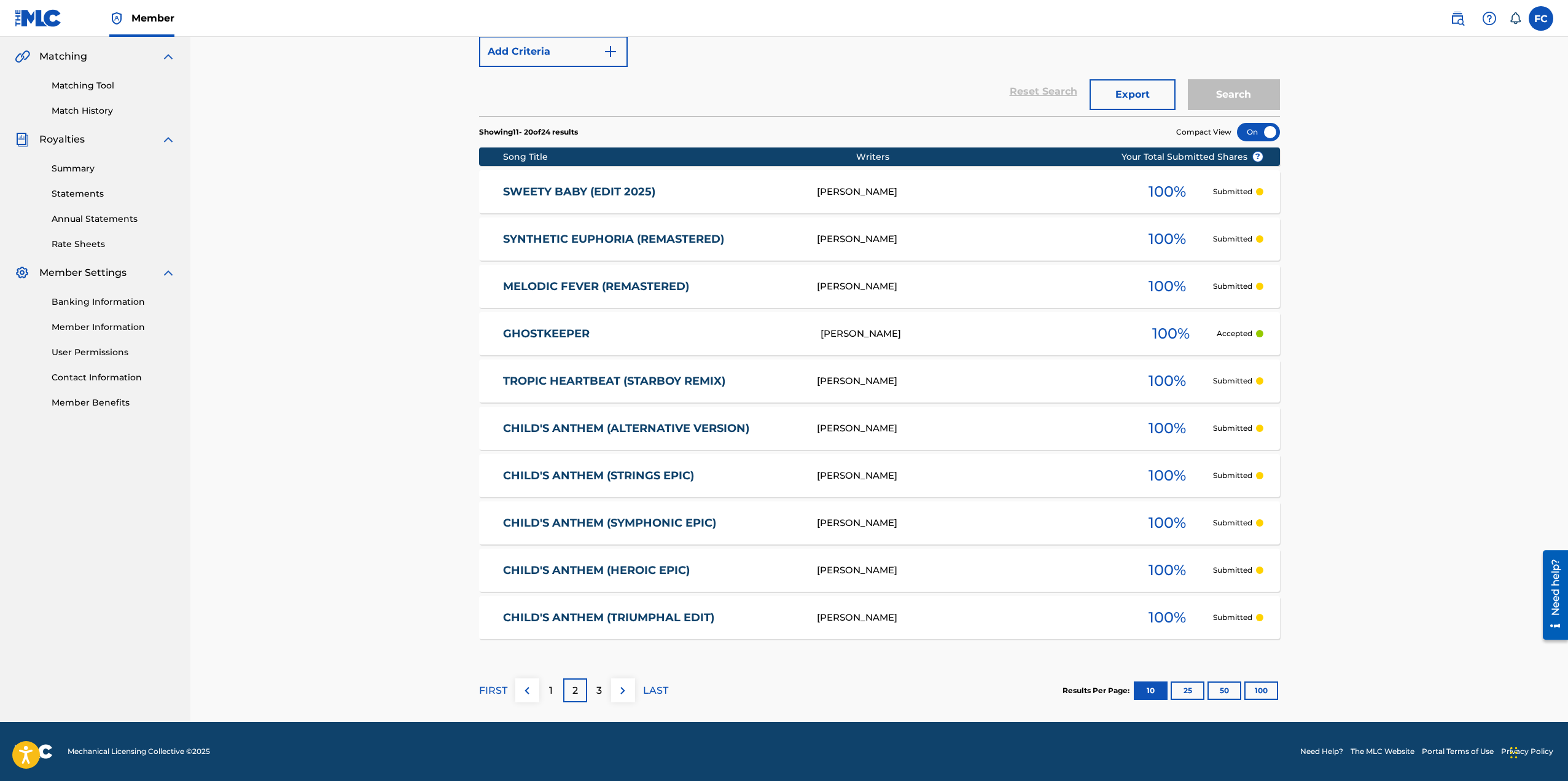
click at [602, 692] on p "3" at bounding box center [599, 690] width 6 height 15
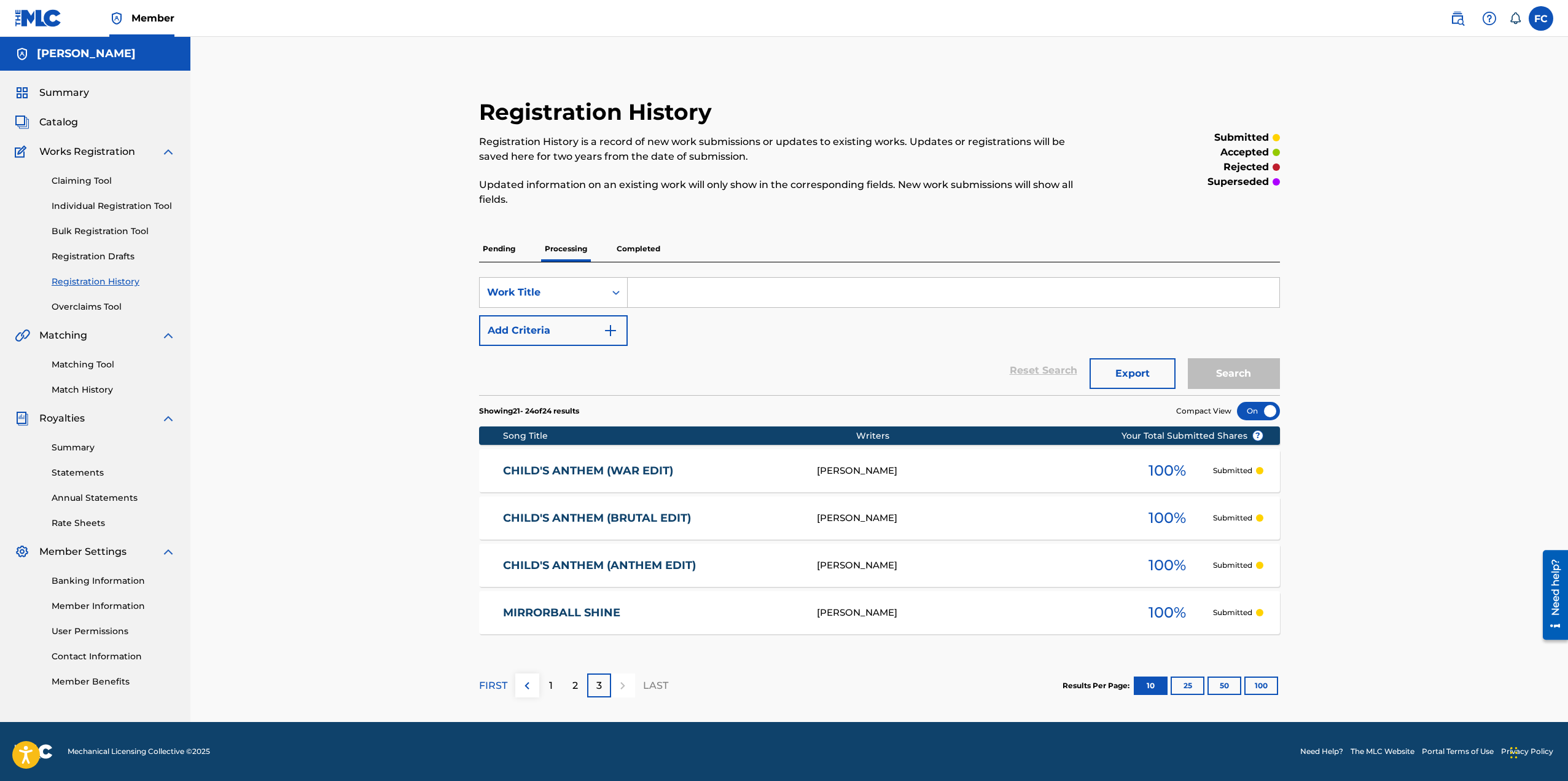
click at [504, 251] on p "Pending" at bounding box center [499, 248] width 40 height 25
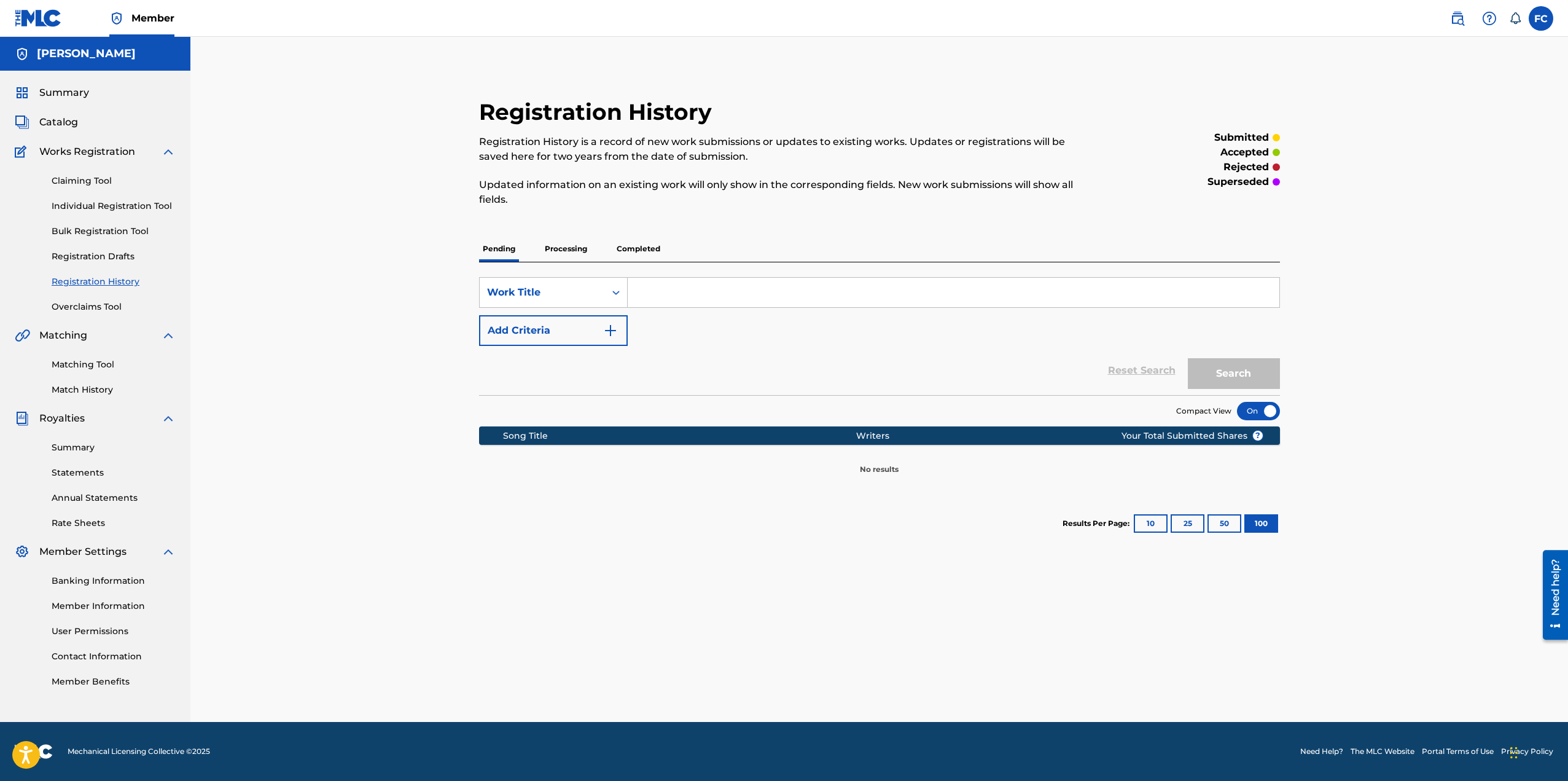
click at [639, 246] on p "Completed" at bounding box center [639, 248] width 51 height 25
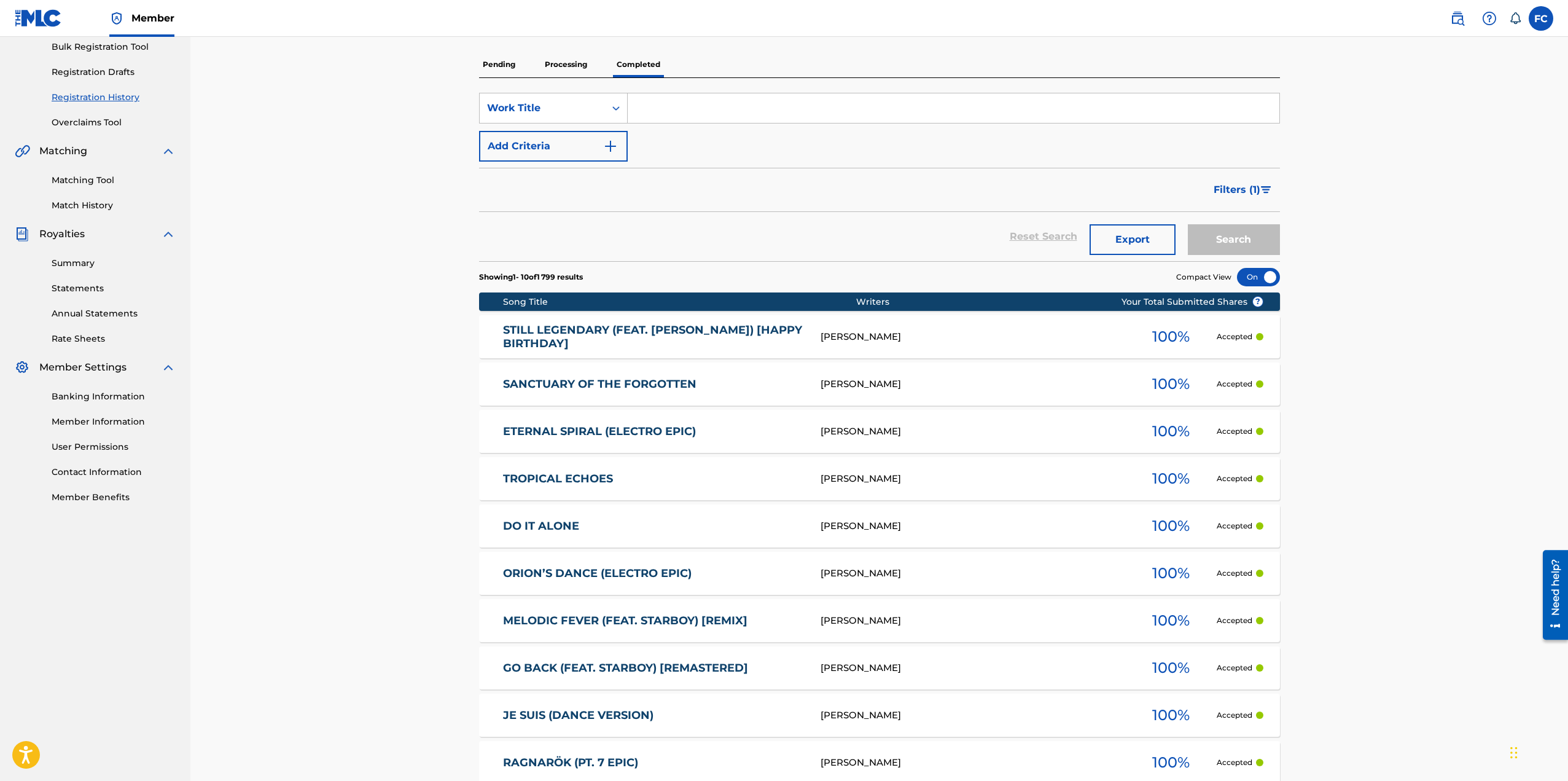
scroll to position [330, 0]
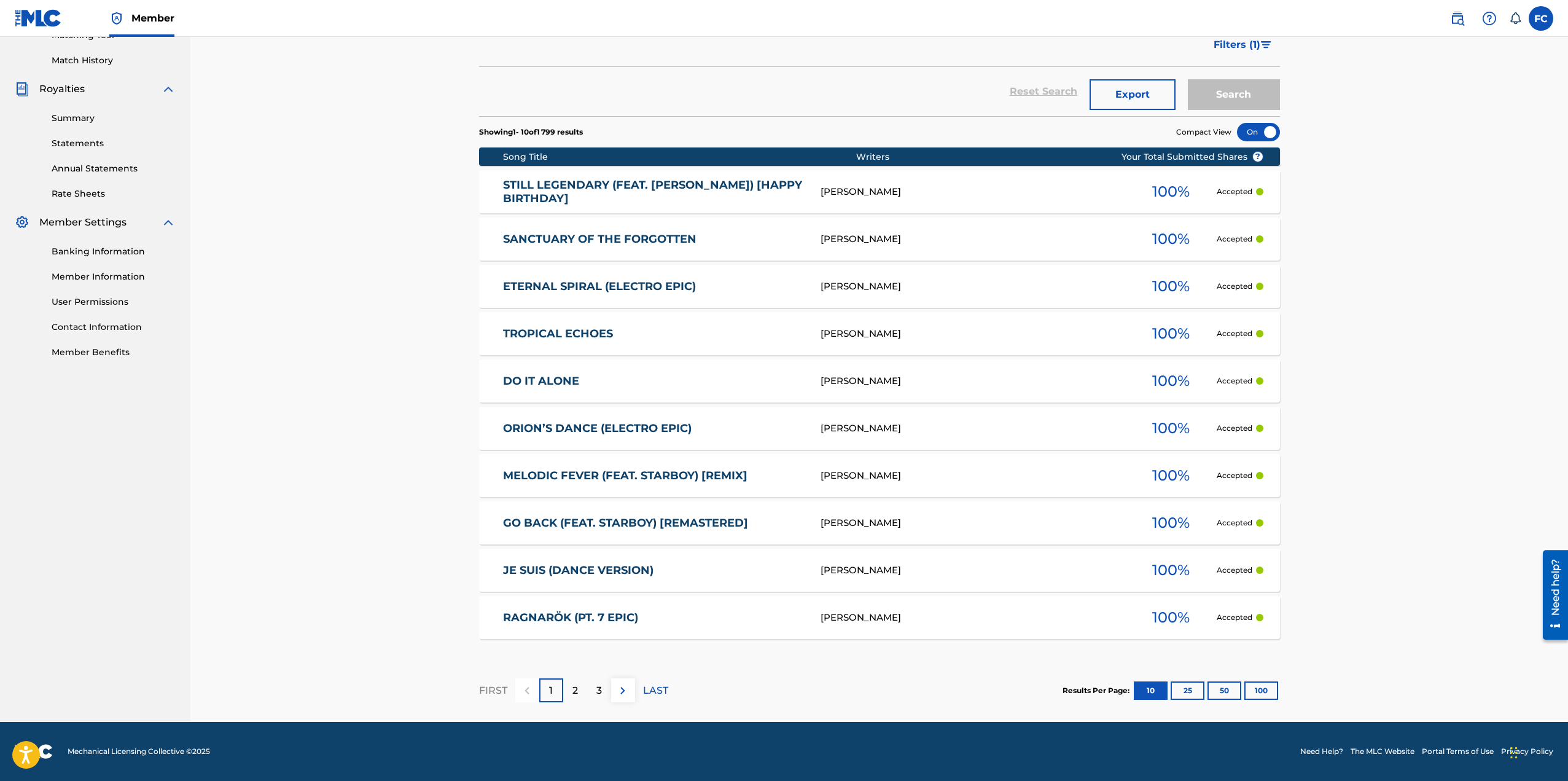
click at [1268, 687] on button "100" at bounding box center [1262, 690] width 34 height 19
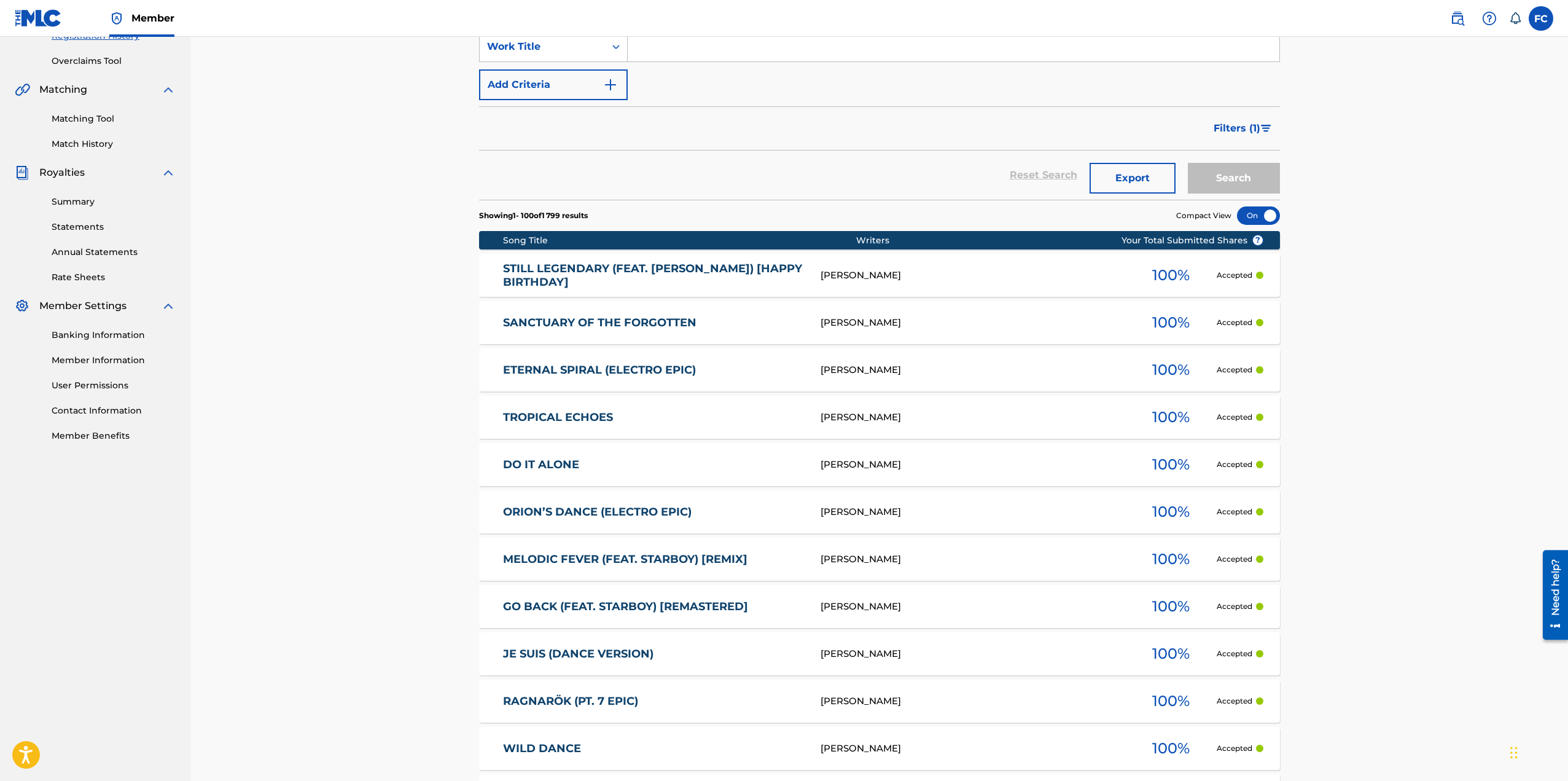
scroll to position [0, 0]
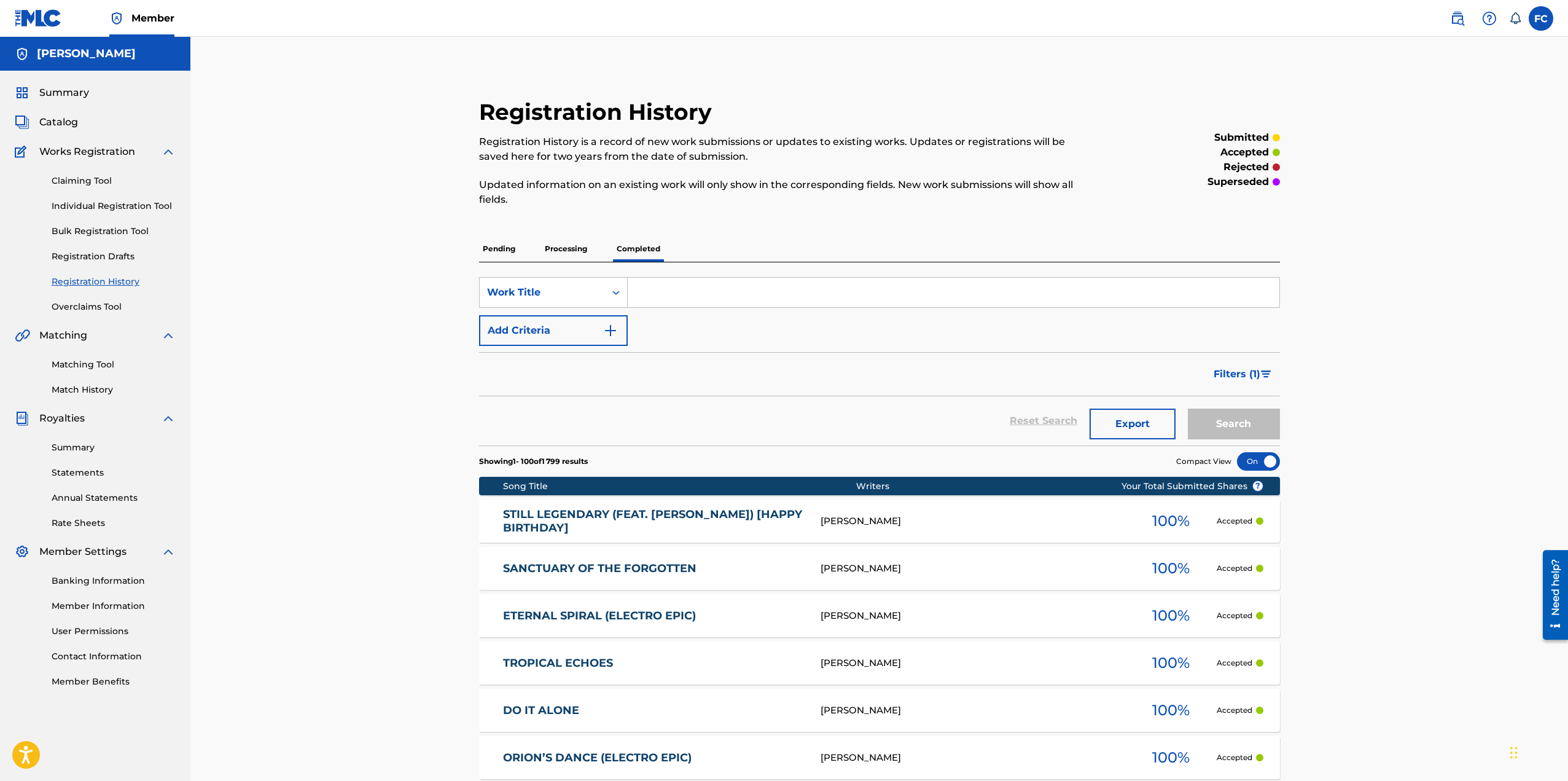
click at [99, 282] on link "Registration History" at bounding box center [113, 281] width 124 height 13
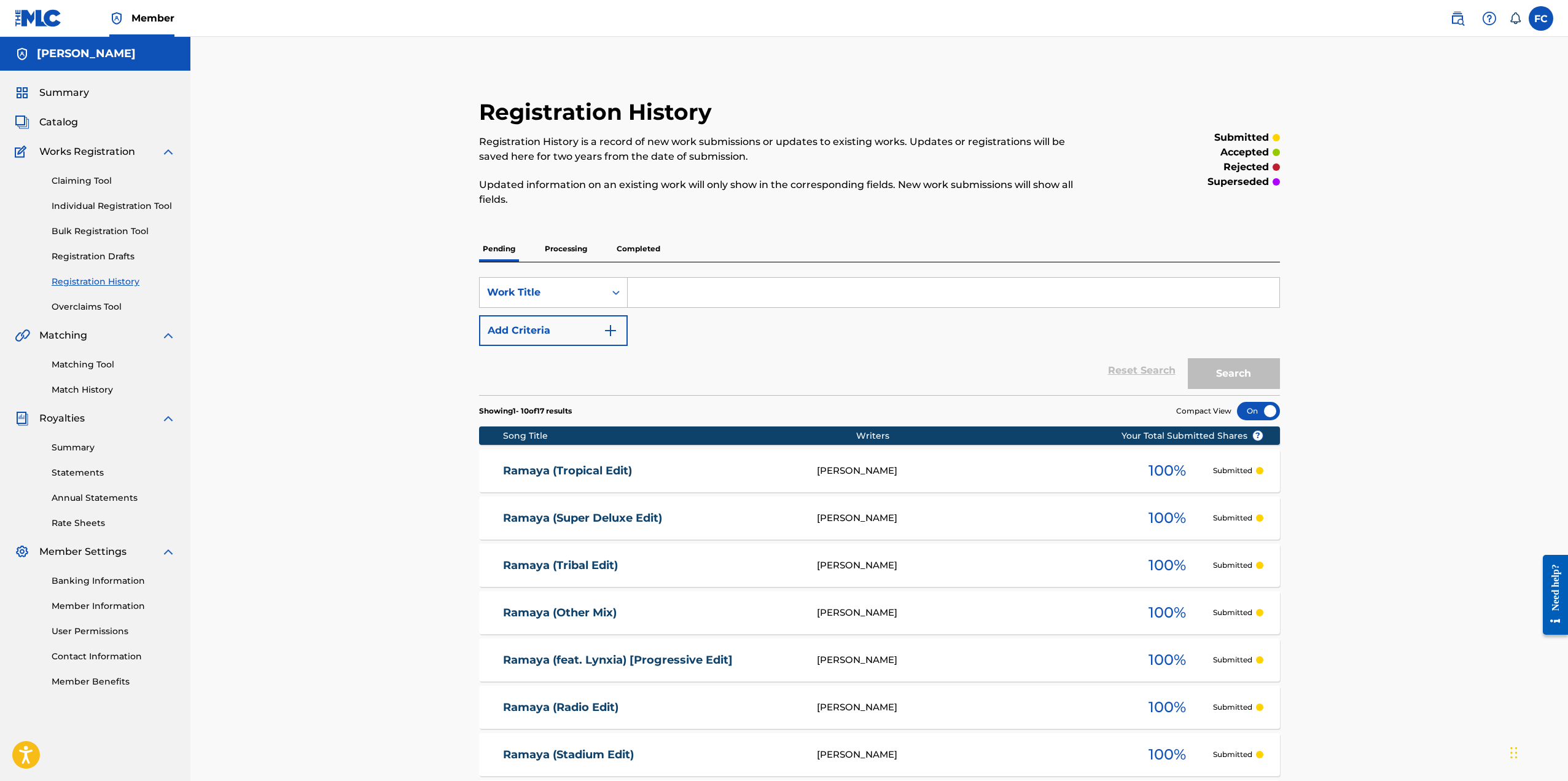
click at [570, 250] on p "Processing" at bounding box center [566, 248] width 50 height 25
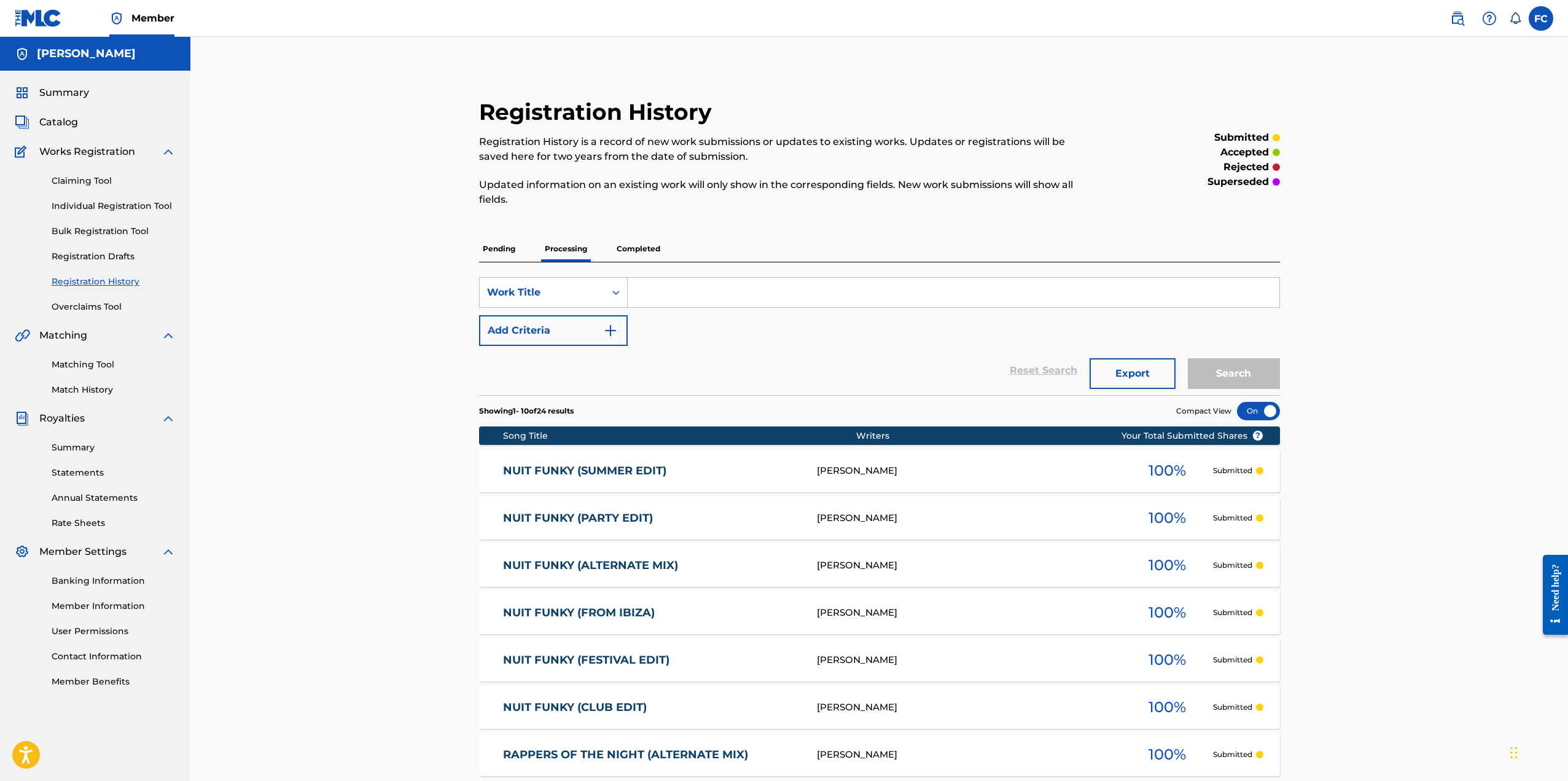
scroll to position [61, 0]
